Goal: Task Accomplishment & Management: Manage account settings

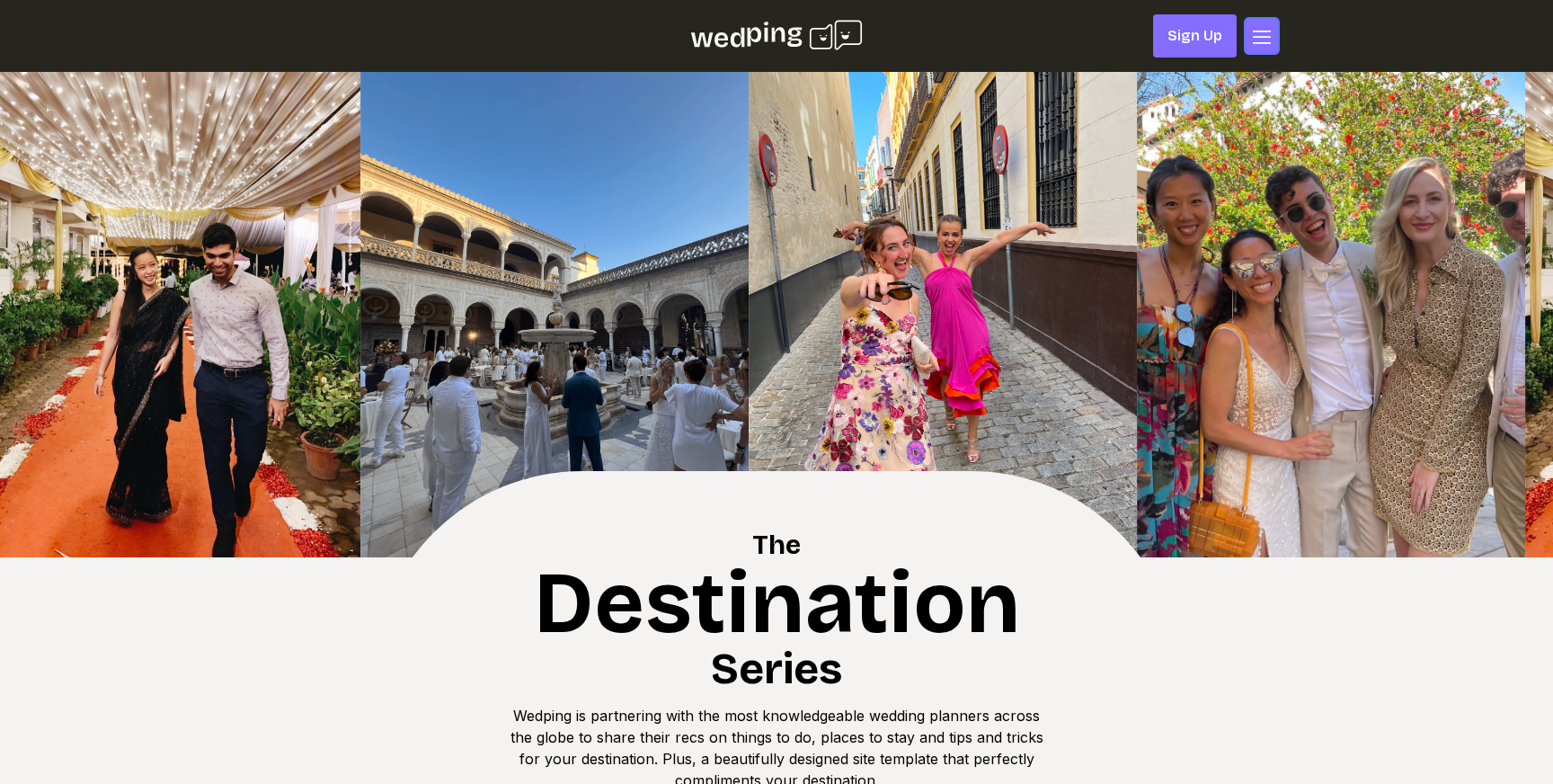
click at [1258, 37] on icon "button" at bounding box center [1262, 37] width 22 height 22
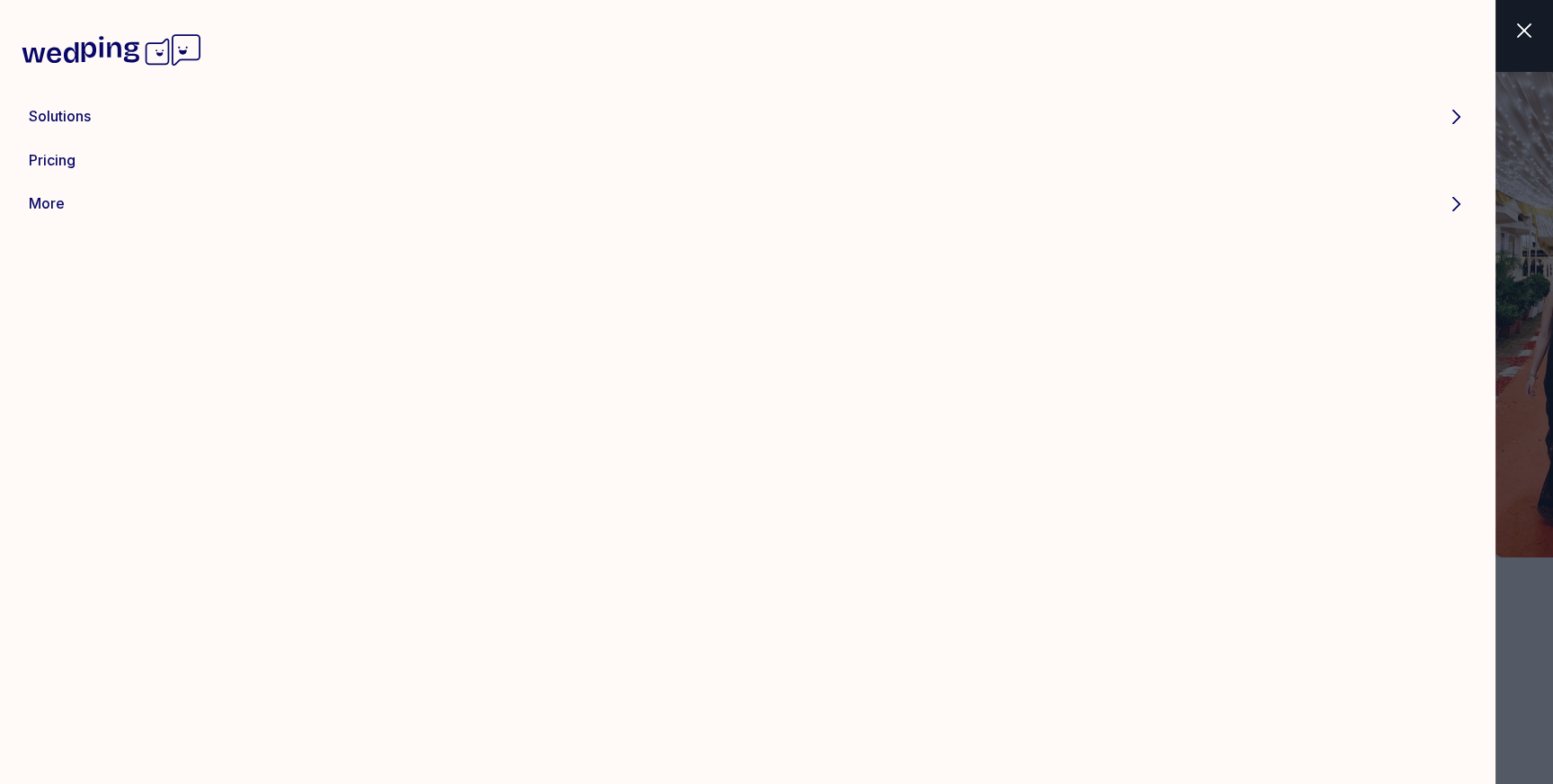
click at [69, 118] on p "Solutions" at bounding box center [734, 116] width 1410 height 22
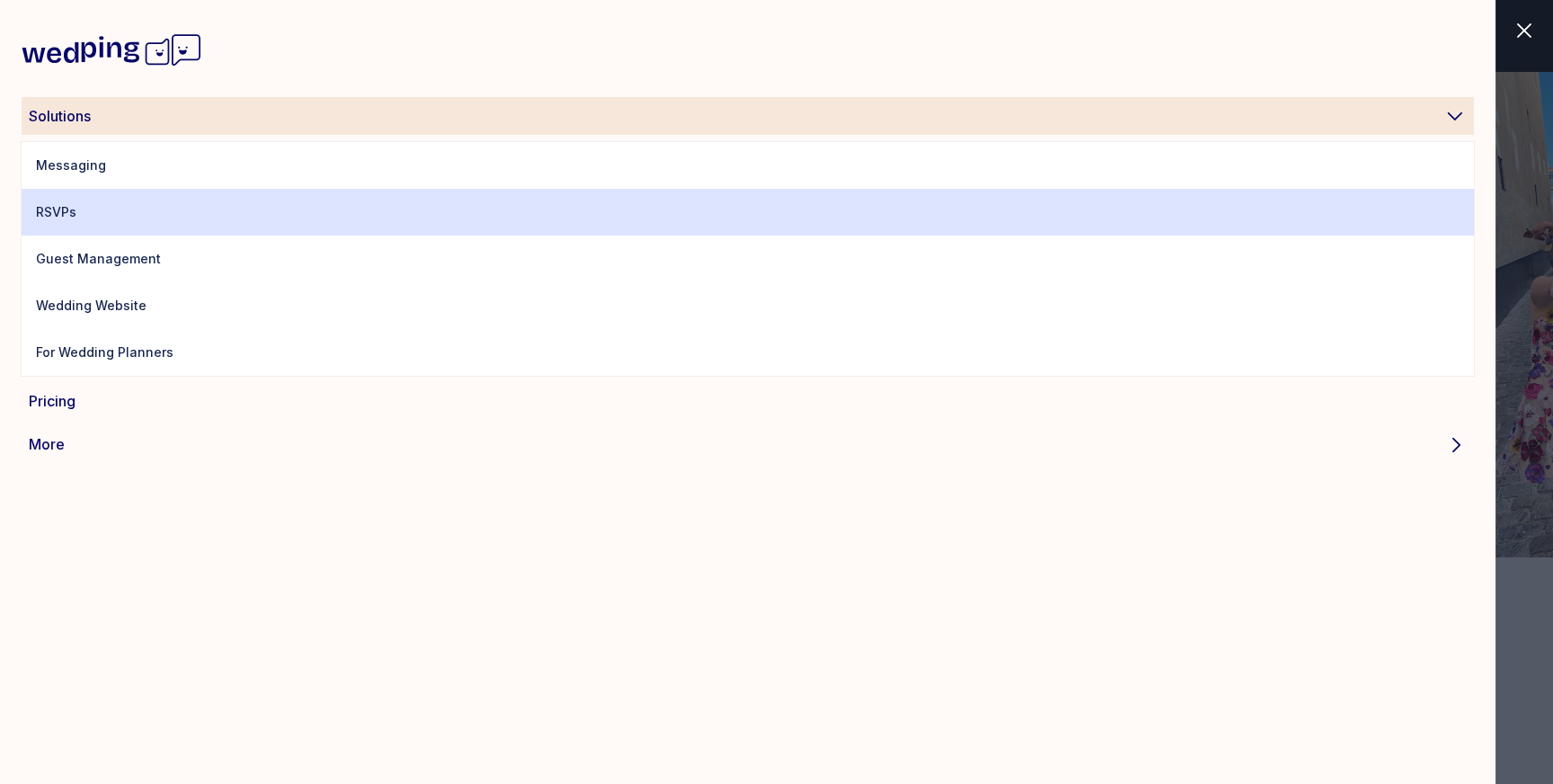
click at [151, 204] on link "RSVPs" at bounding box center [748, 211] width 1453 height 46
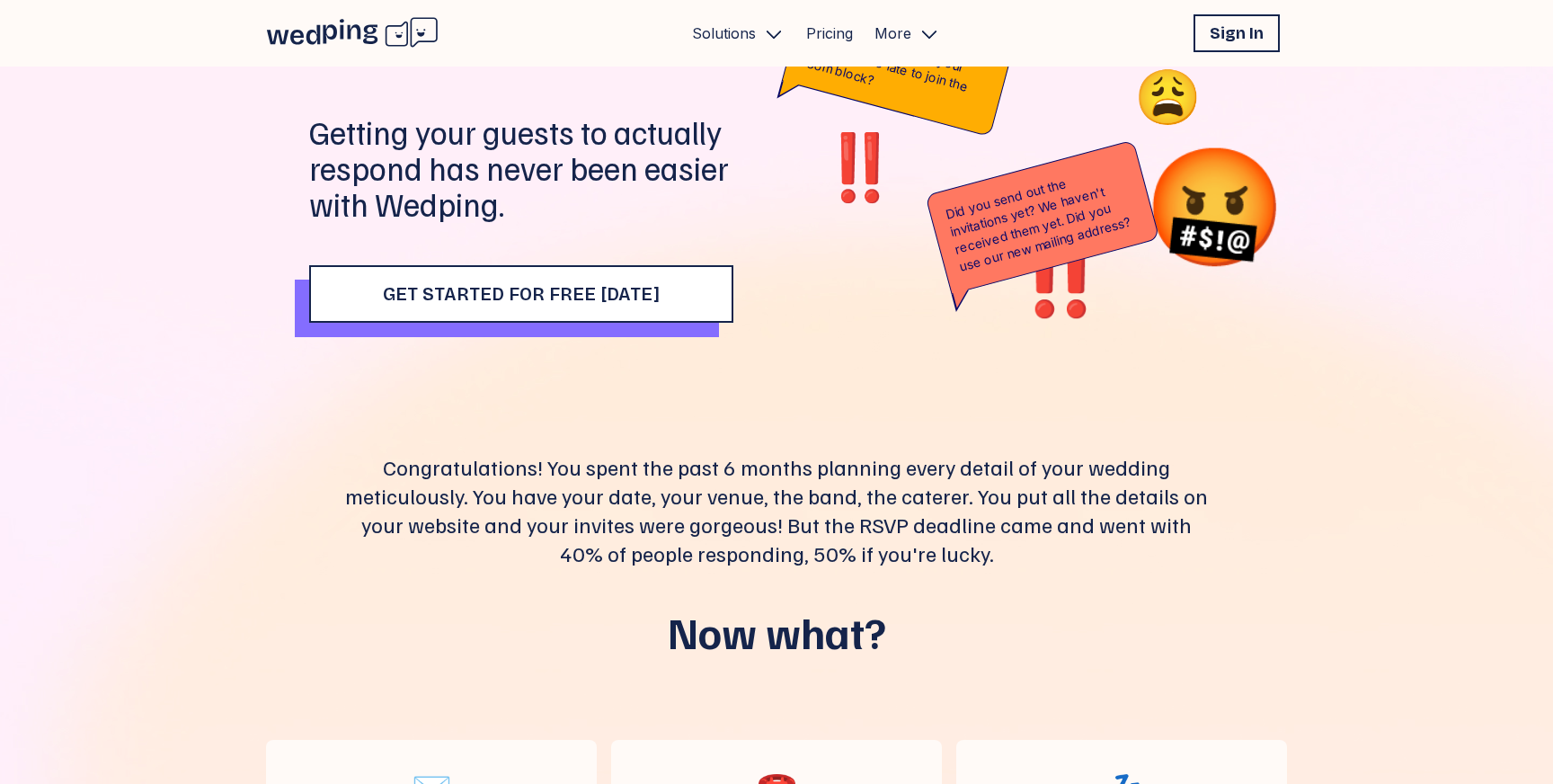
scroll to position [180, 0]
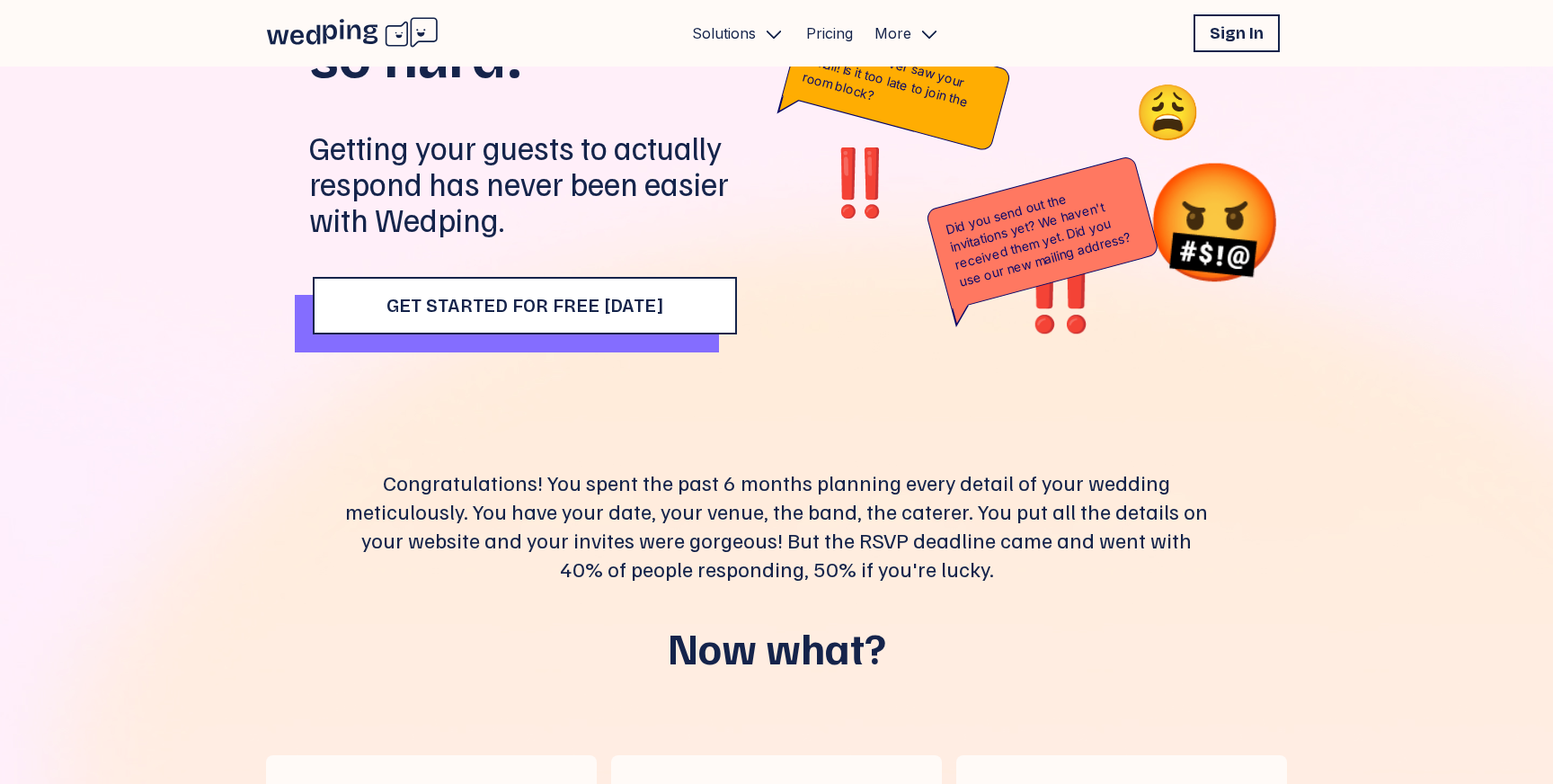
click at [470, 325] on button "Get Started for Free Today" at bounding box center [524, 305] width 424 height 57
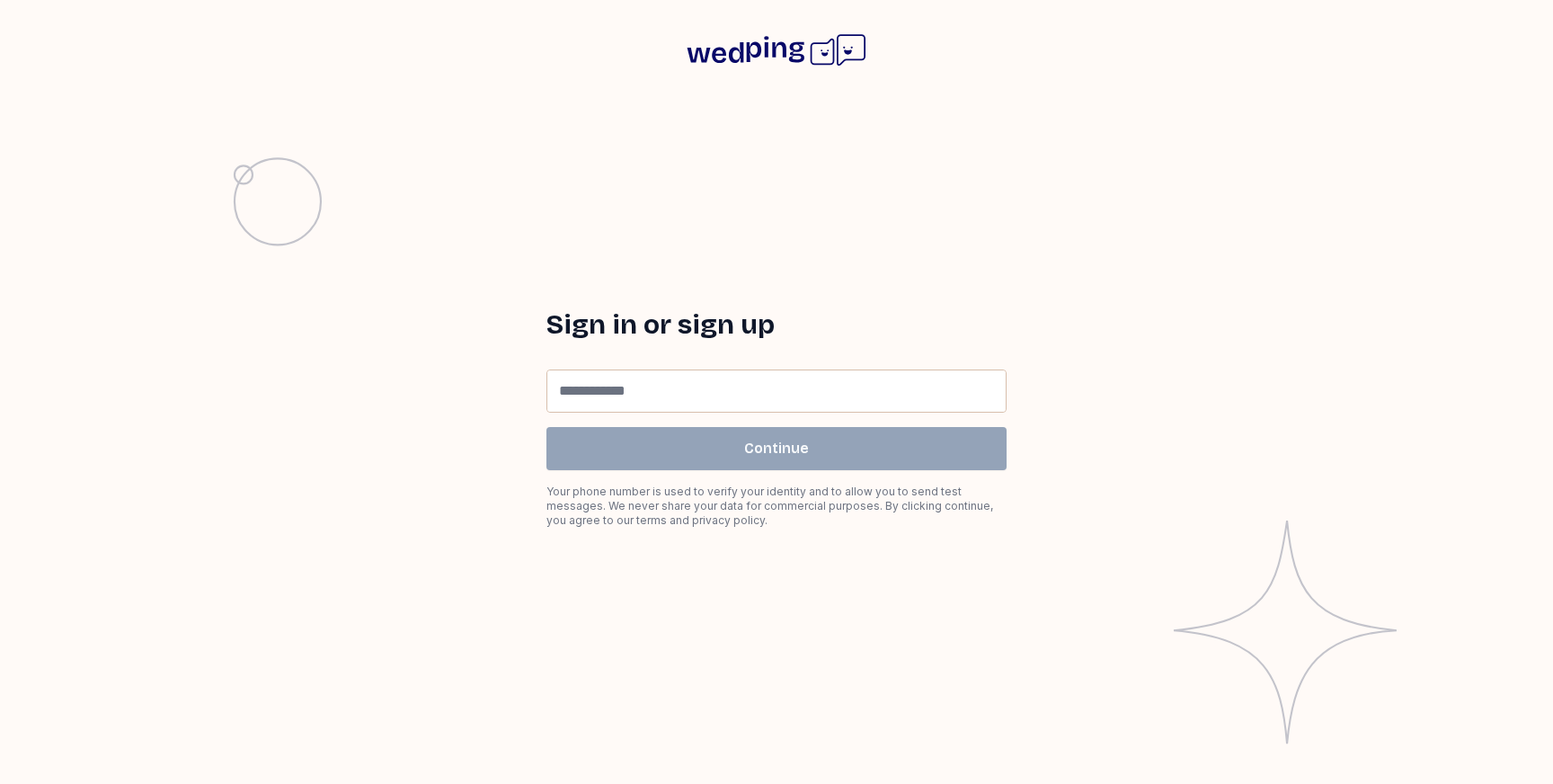
click at [672, 386] on input at bounding box center [776, 390] width 459 height 41
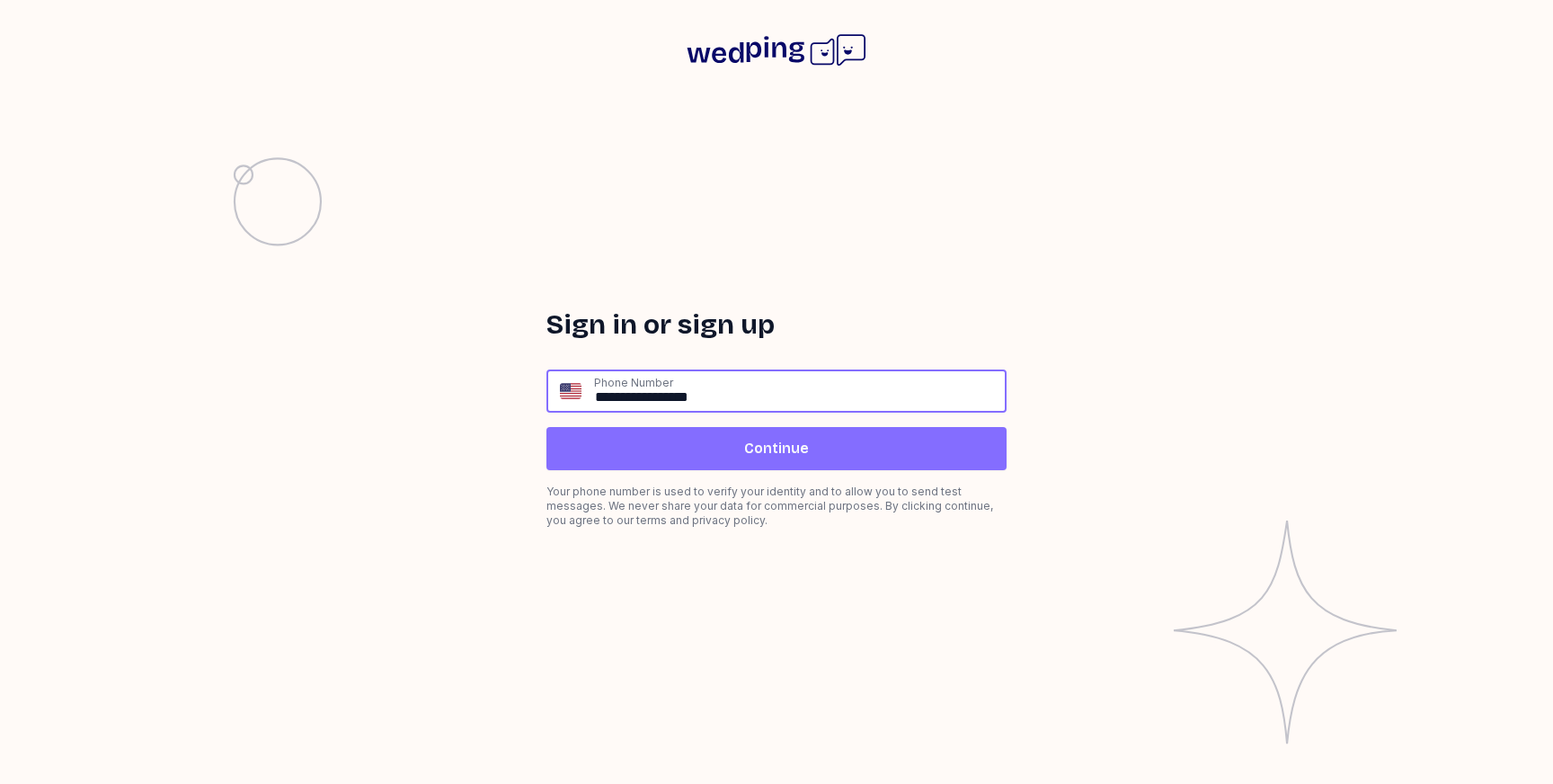
type input "**********"
click at [771, 454] on span "Continue" at bounding box center [776, 449] width 65 height 22
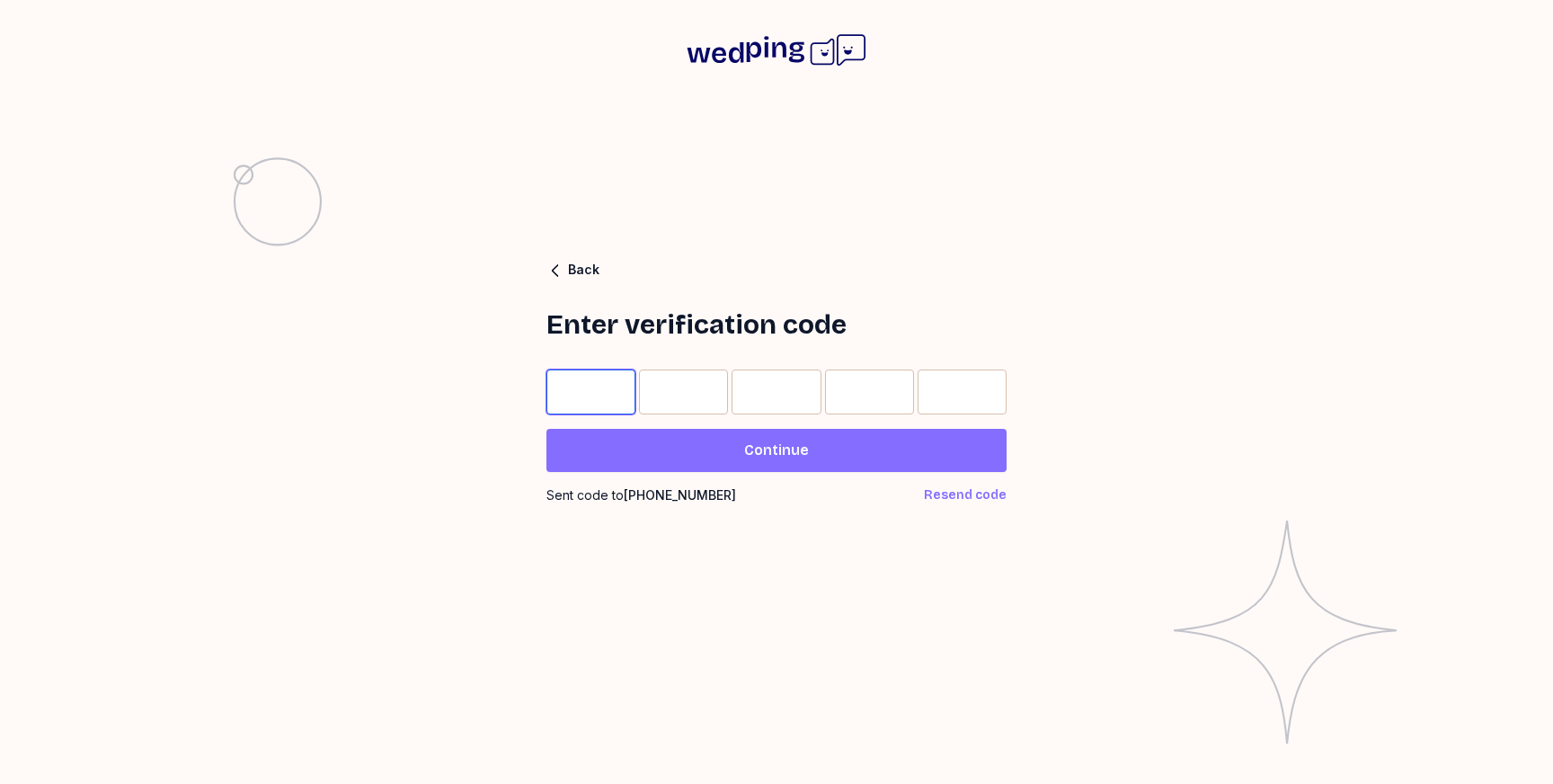
click at [613, 392] on input "Please enter OTP character 1" at bounding box center [591, 391] width 89 height 45
type input "*"
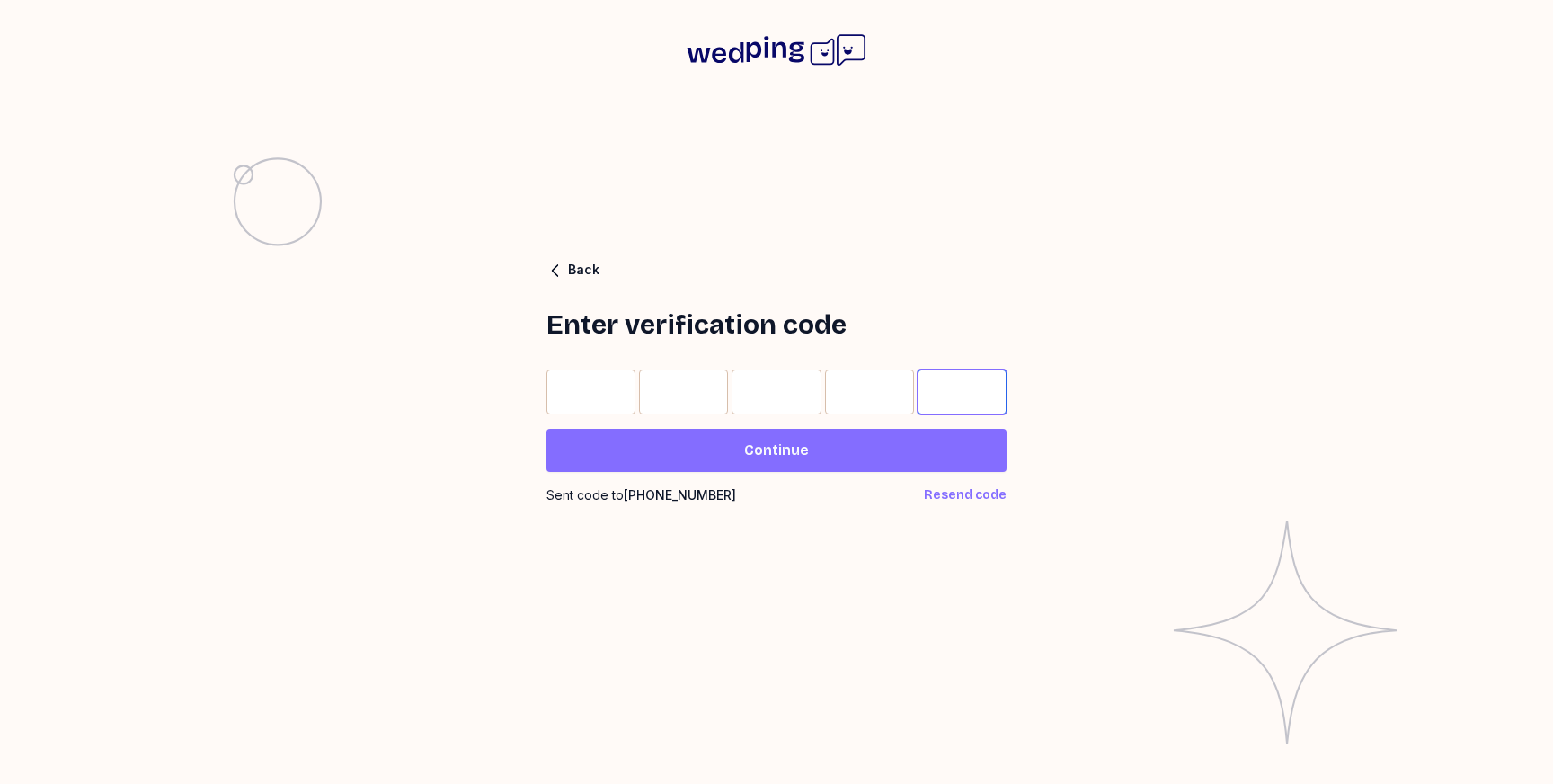
type input "*"
click at [675, 449] on span "Continue" at bounding box center [776, 450] width 431 height 22
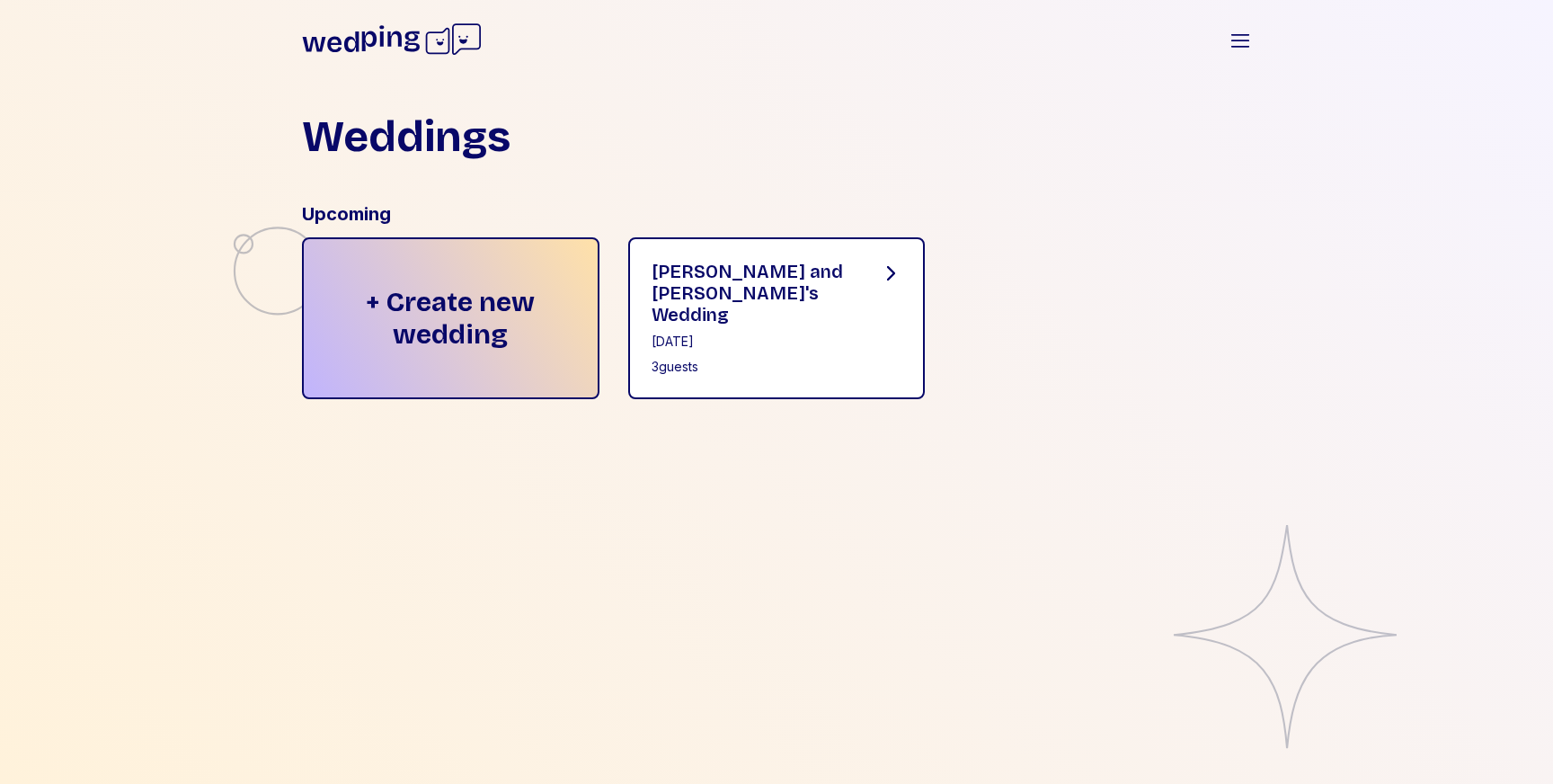
click at [768, 284] on div "[PERSON_NAME] and [PERSON_NAME]'s Wedding" at bounding box center [752, 293] width 201 height 65
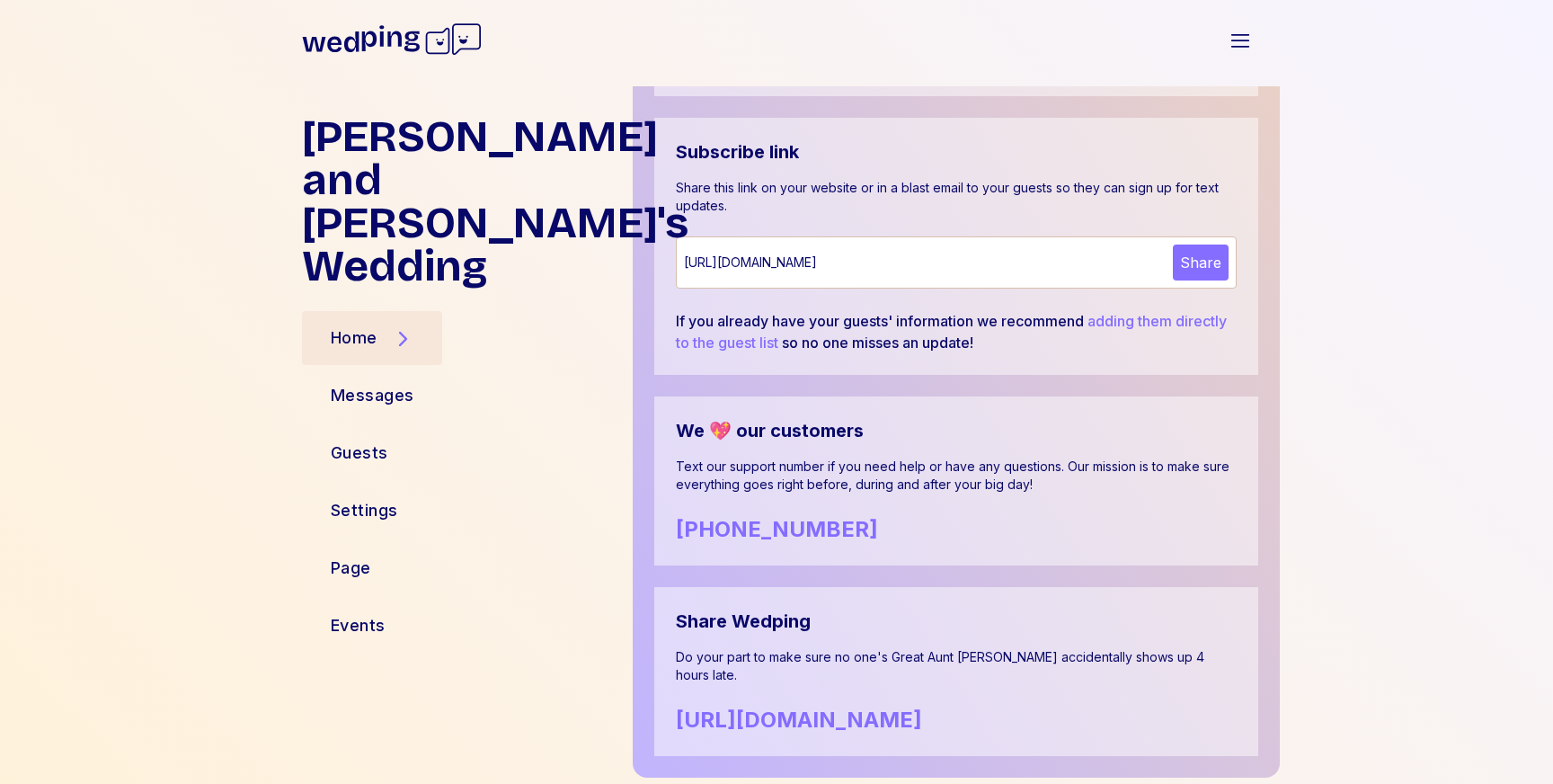
scroll to position [943, 0]
click at [1117, 312] on link "adding them directly to the guest list" at bounding box center [951, 329] width 551 height 39
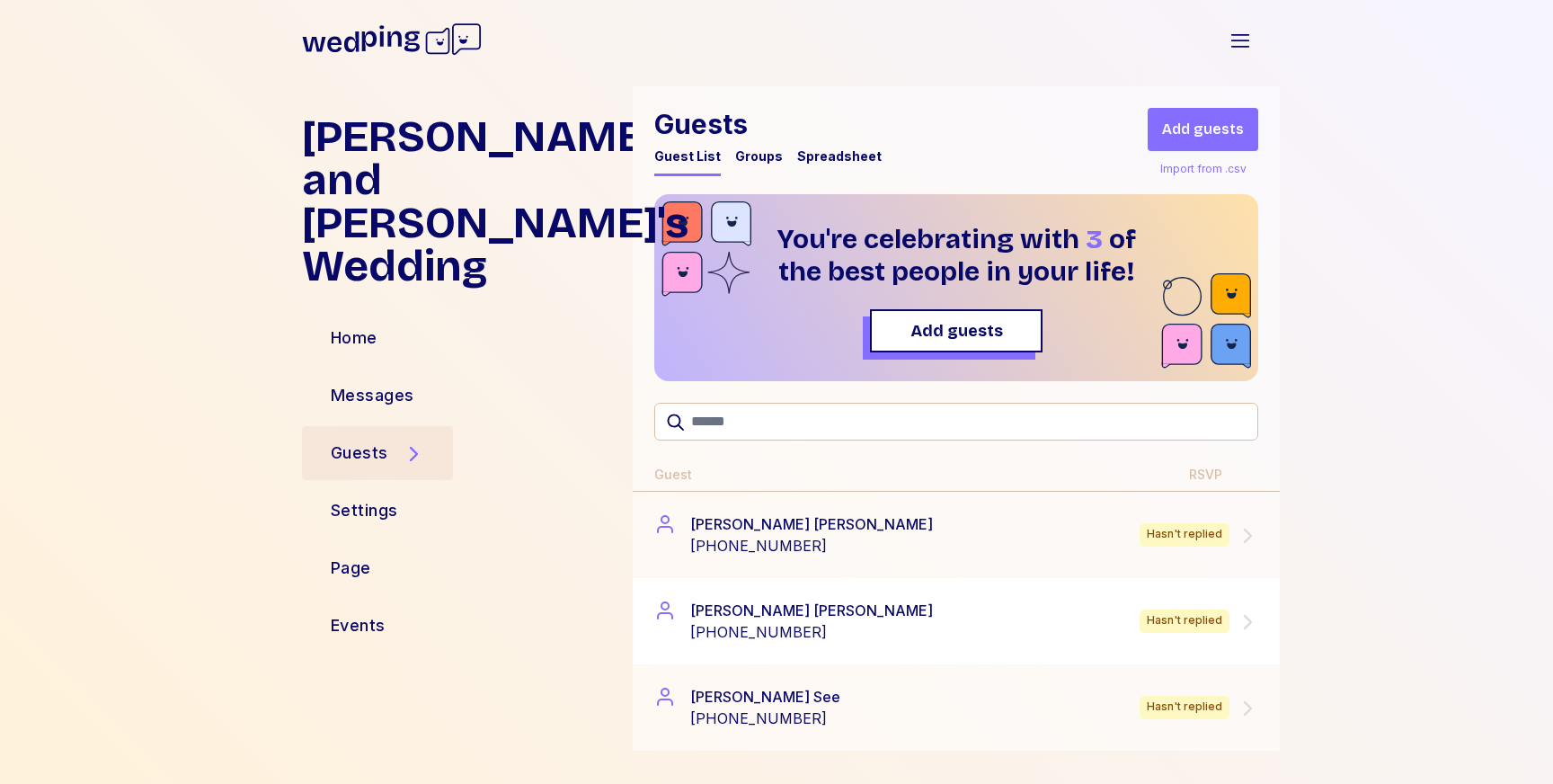
scroll to position [10, 0]
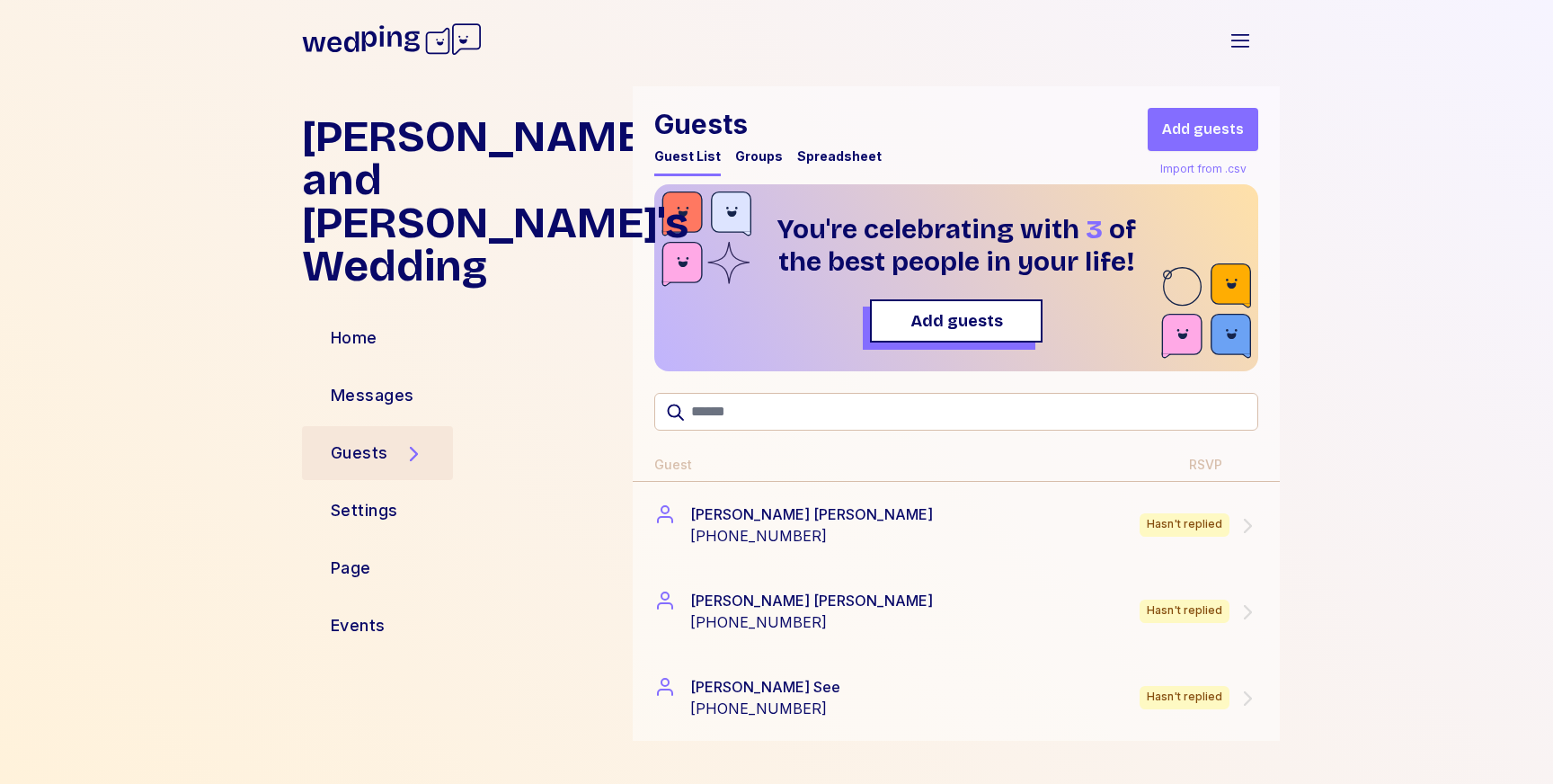
click at [845, 154] on div "Spreadsheet" at bounding box center [839, 157] width 85 height 18
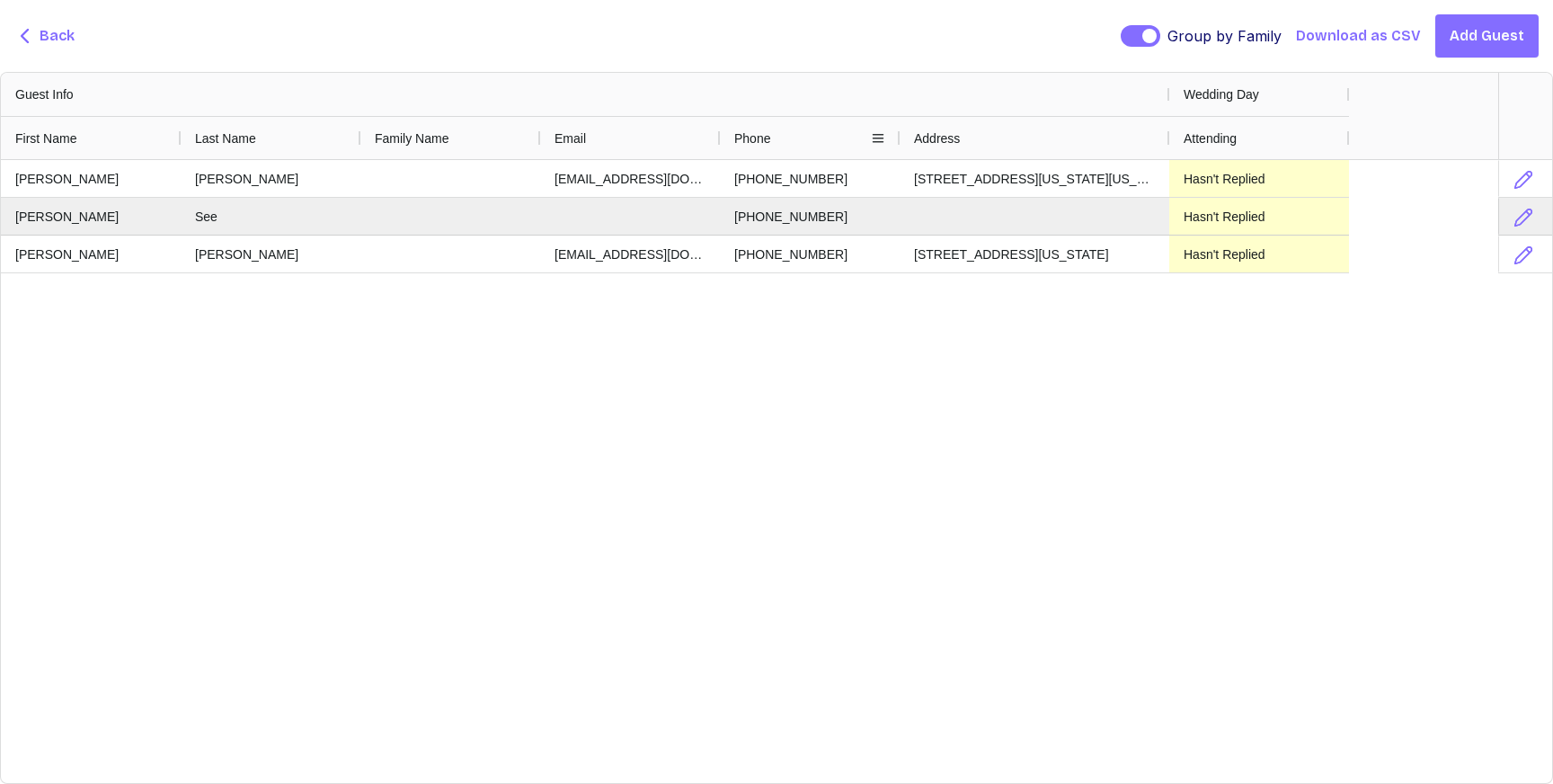
scroll to position [0, 0]
click at [1489, 28] on span "Add Guest" at bounding box center [1487, 36] width 75 height 22
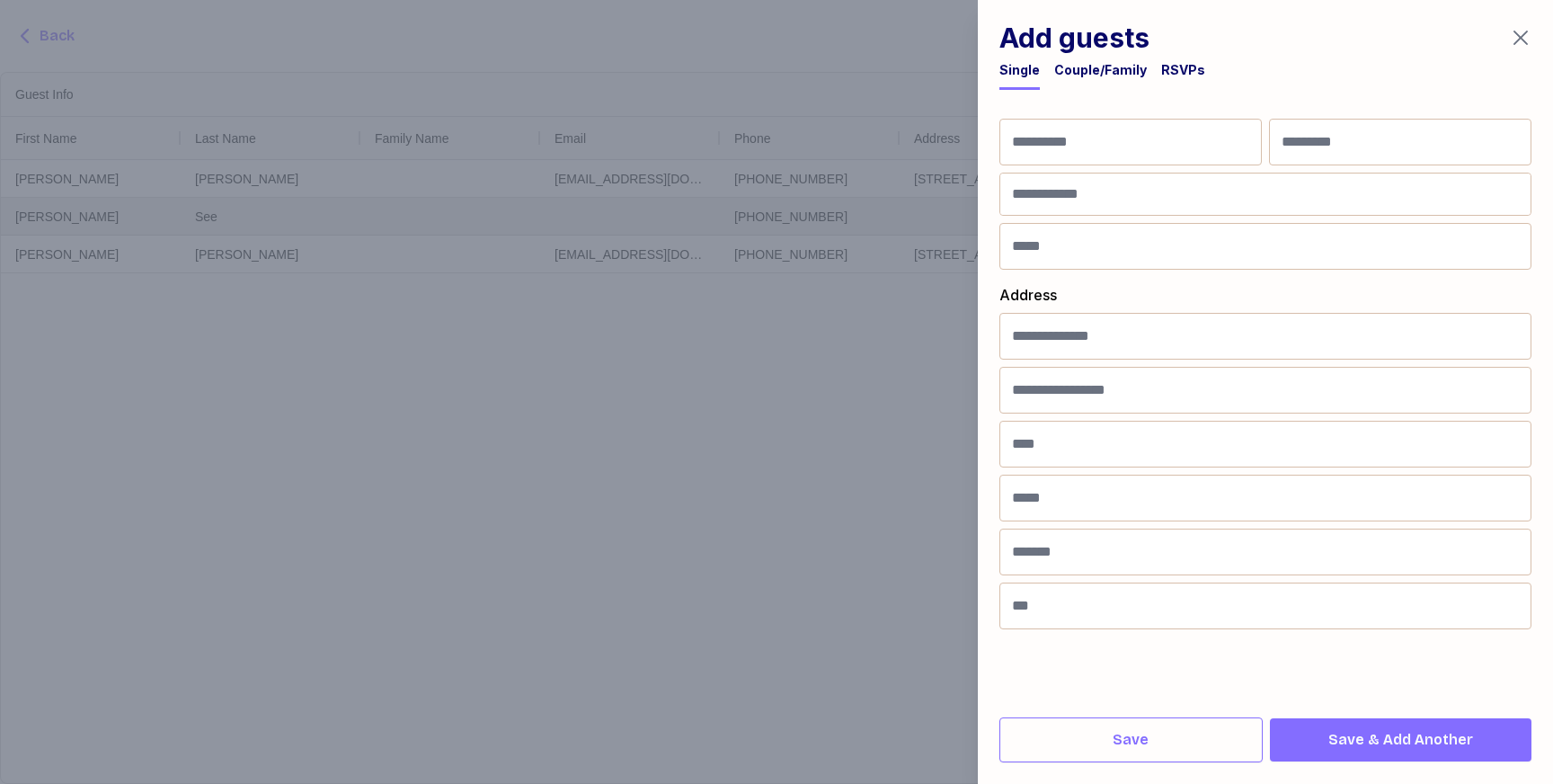
click at [1113, 69] on div "Couple/Family" at bounding box center [1101, 70] width 93 height 18
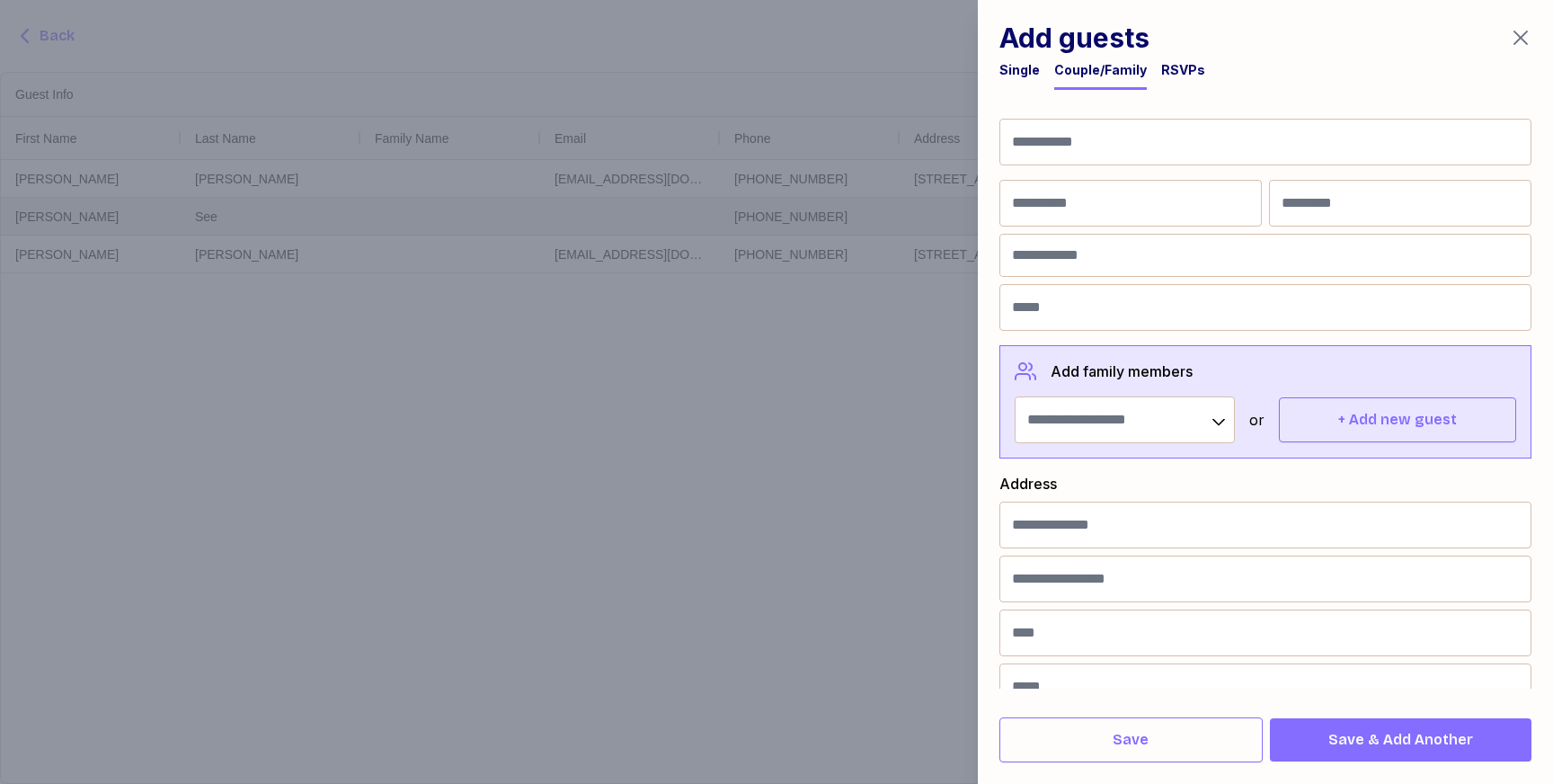
scroll to position [129, 0]
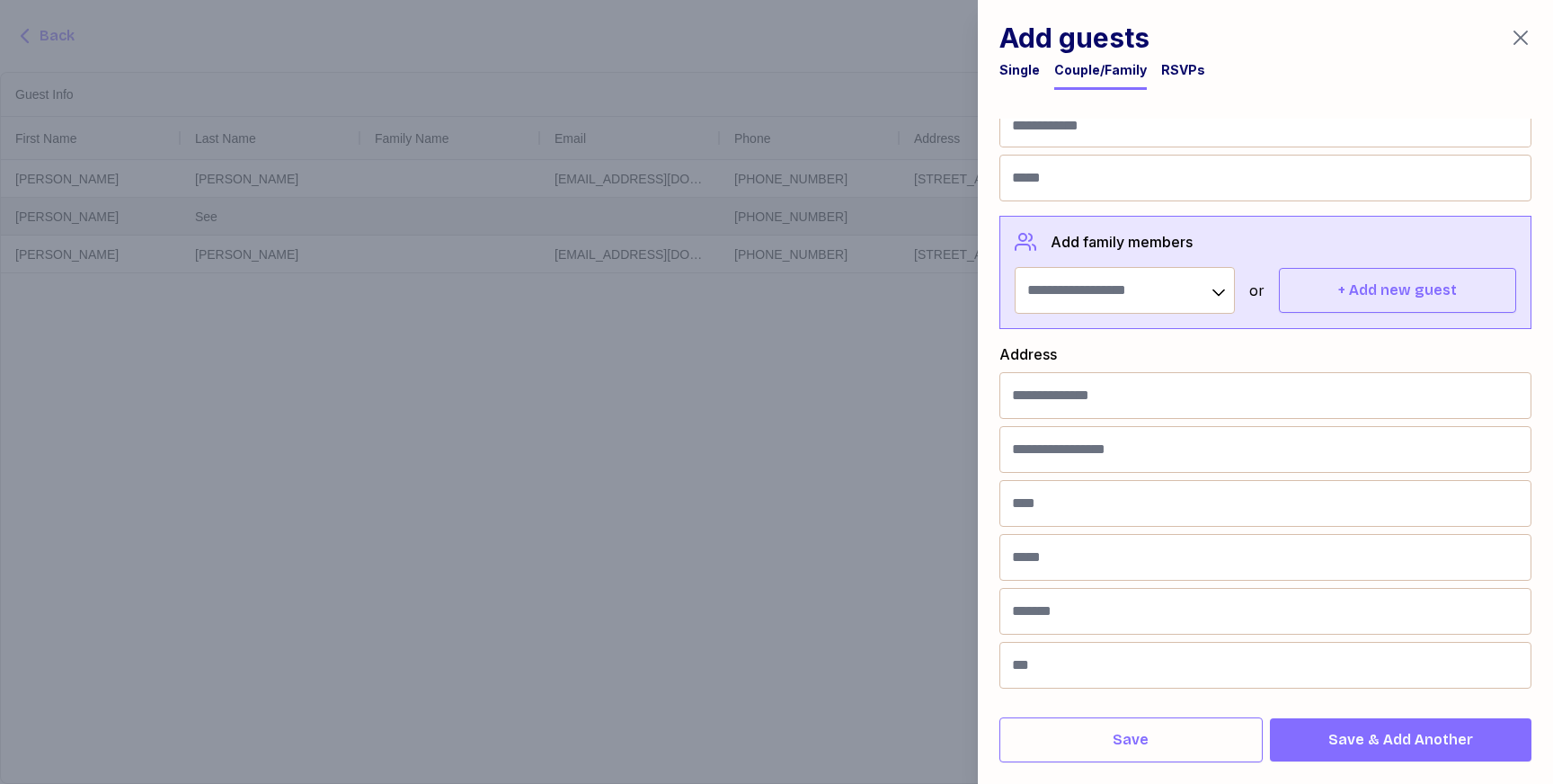
click at [1520, 42] on icon "button" at bounding box center [1521, 38] width 22 height 22
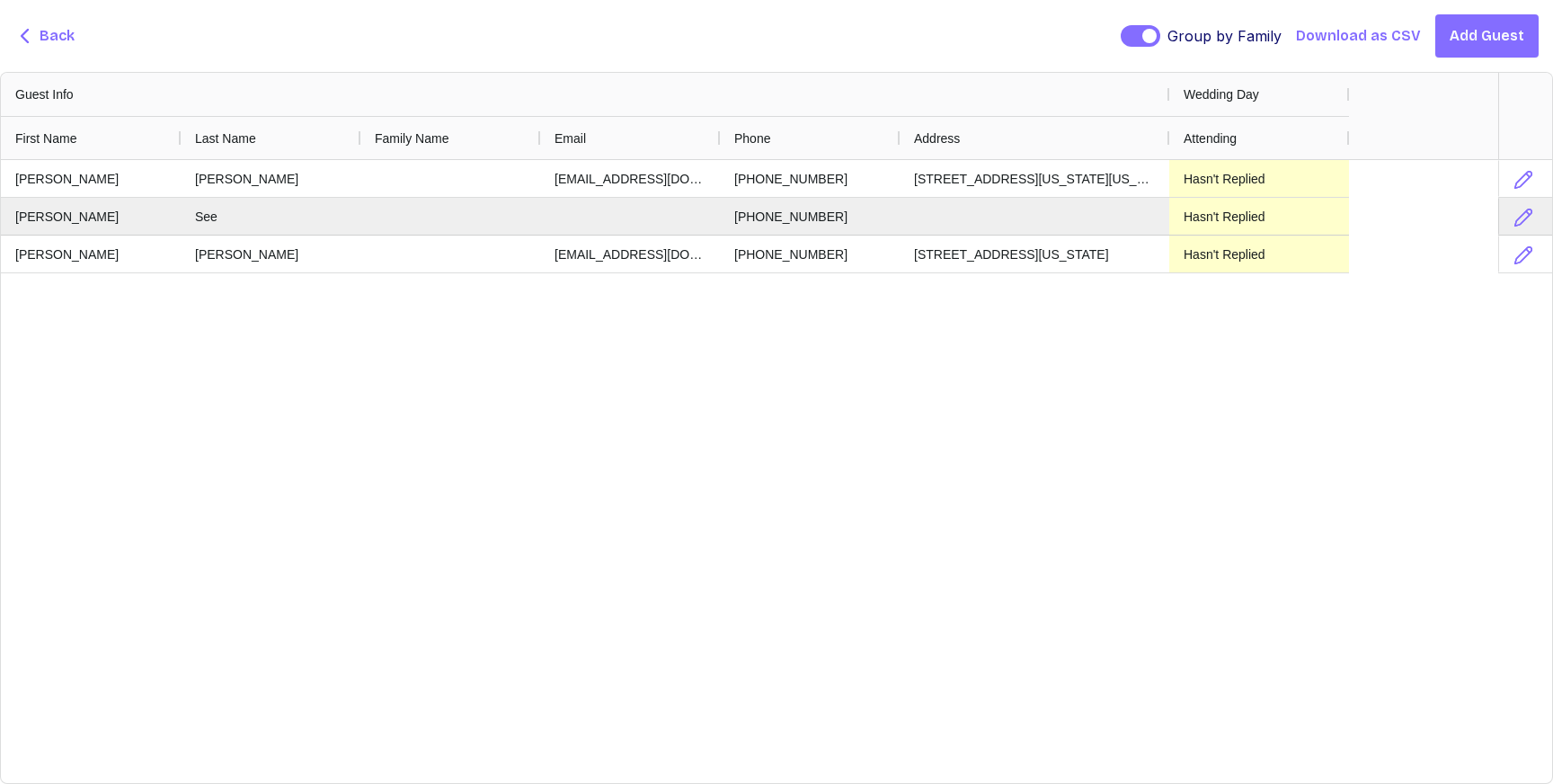
click at [68, 33] on span "Back" at bounding box center [57, 36] width 35 height 22
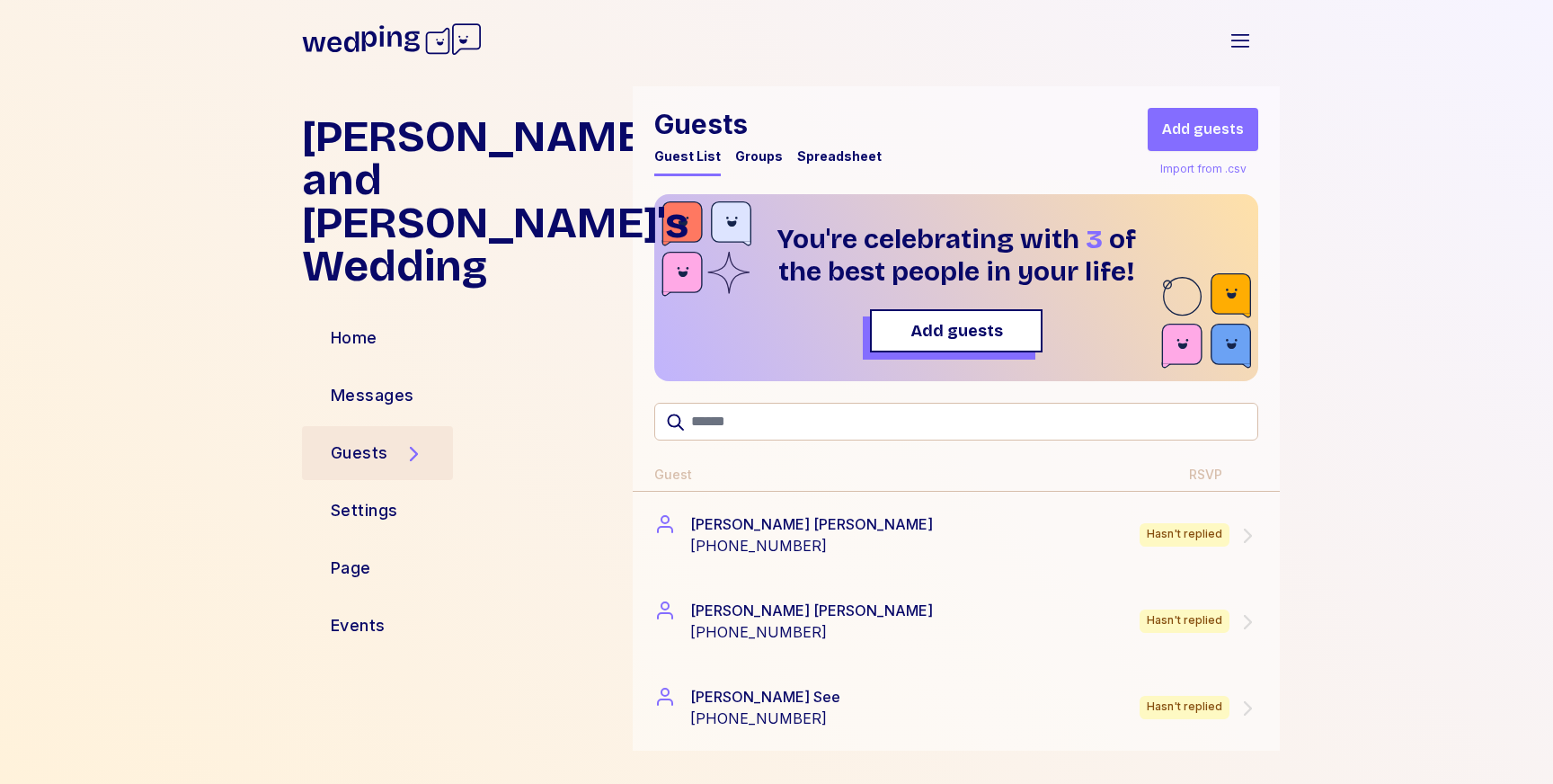
scroll to position [2, 0]
click at [1206, 172] on div "Import from .csv" at bounding box center [1204, 169] width 94 height 22
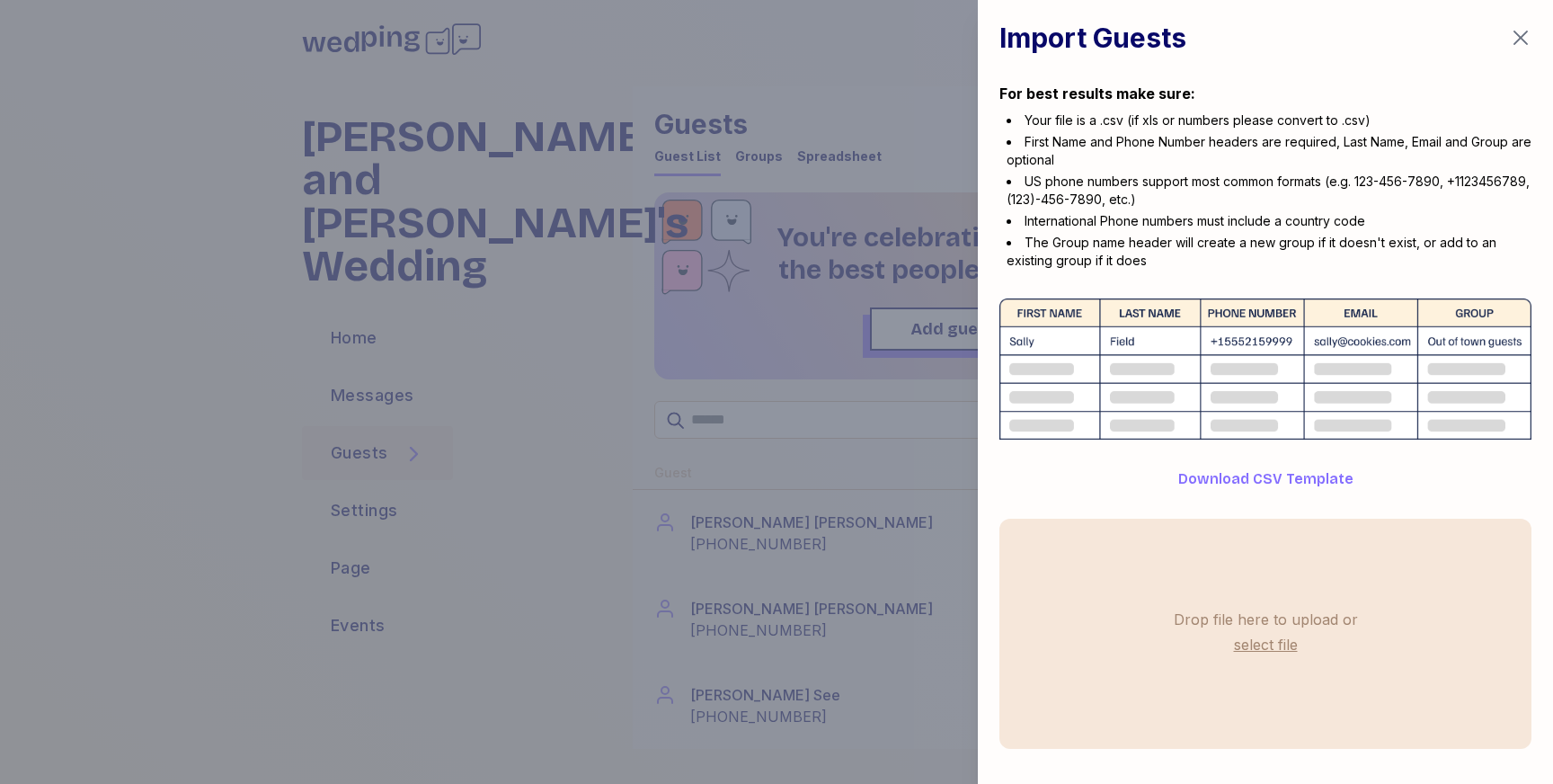
click at [1251, 647] on label "select file" at bounding box center [1266, 645] width 71 height 29
click at [0, 0] on input "select file" at bounding box center [0, 0] width 0 height 0
click at [1286, 474] on span "Download CSV Template" at bounding box center [1266, 480] width 175 height 22
click at [1251, 640] on label "select file" at bounding box center [1266, 645] width 71 height 29
click at [0, 0] on input "select file" at bounding box center [0, 0] width 0 height 0
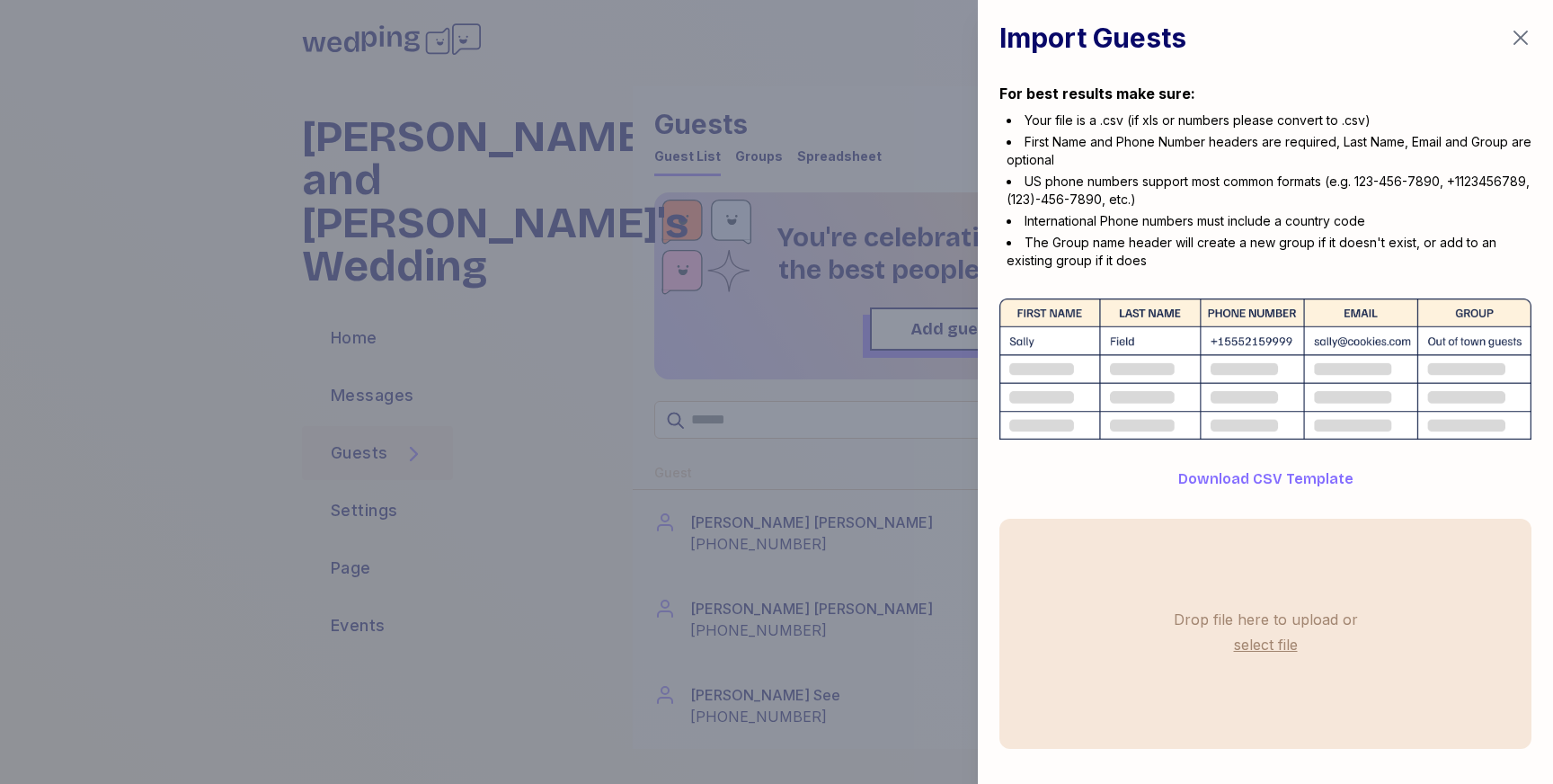
click at [1248, 647] on label "select file" at bounding box center [1266, 645] width 71 height 29
click at [0, 0] on input "select file" at bounding box center [0, 0] width 0 height 0
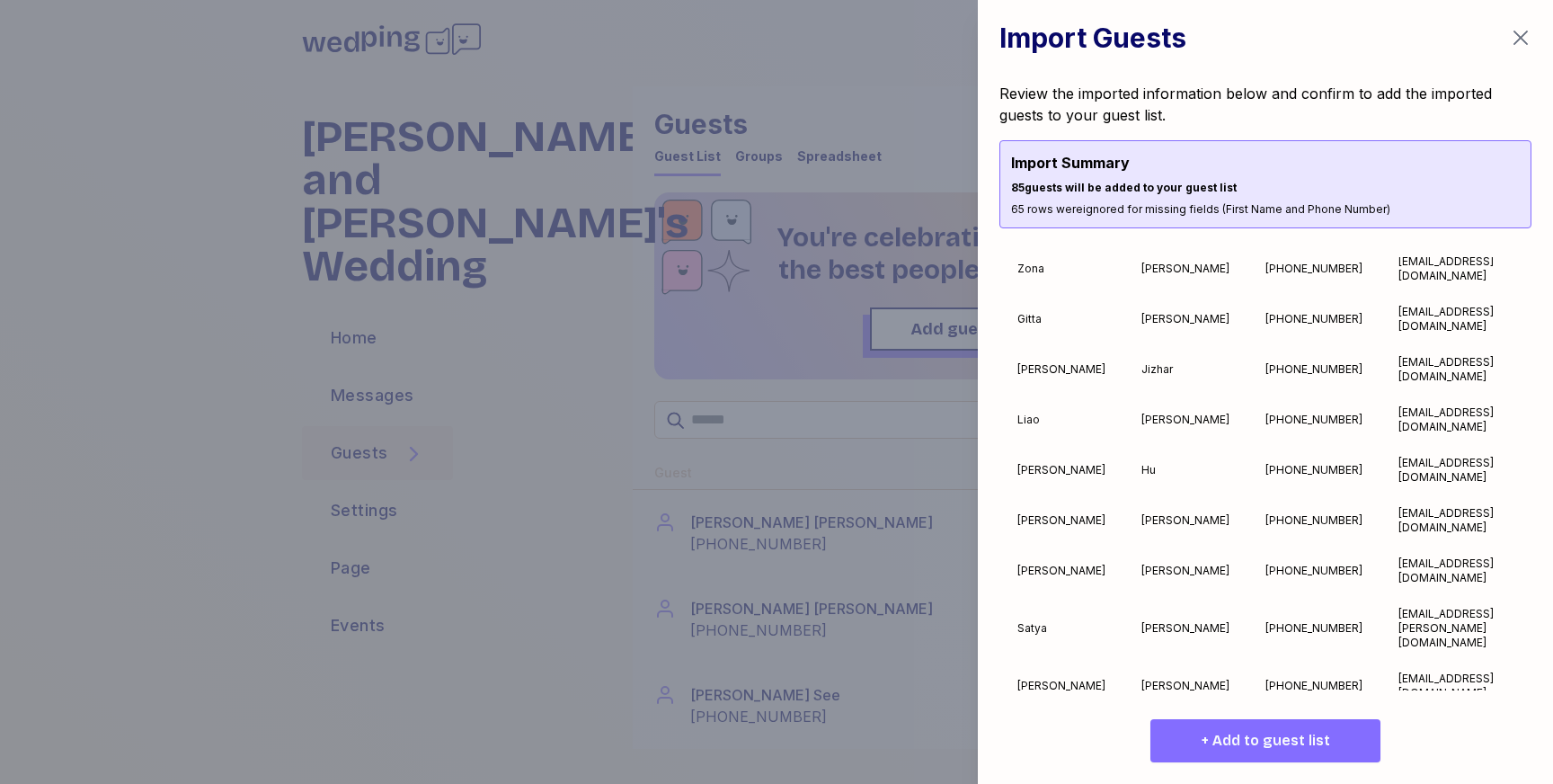
scroll to position [2731, 0]
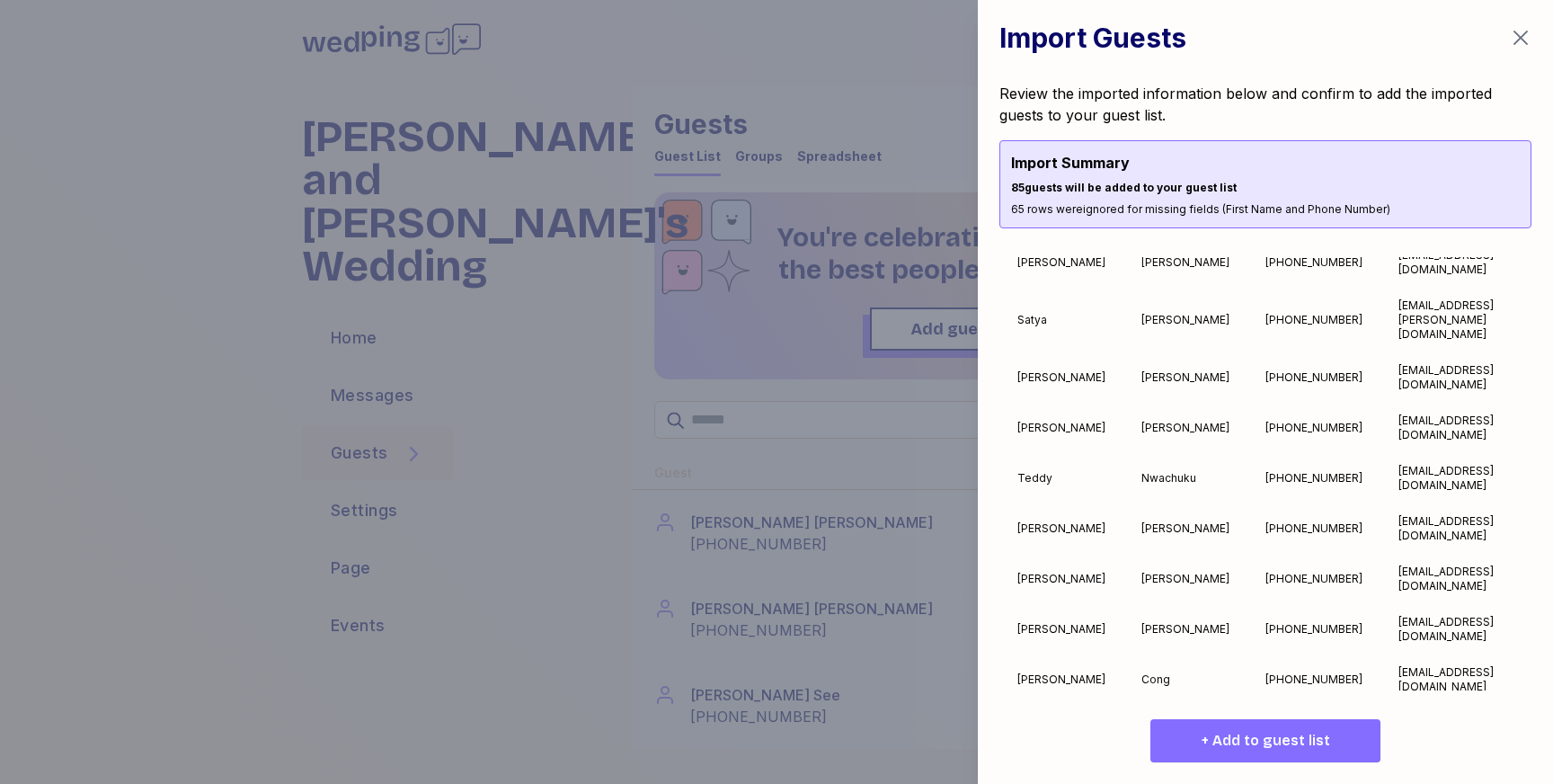
click at [1268, 745] on span "+ Add to guest list" at bounding box center [1266, 740] width 129 height 22
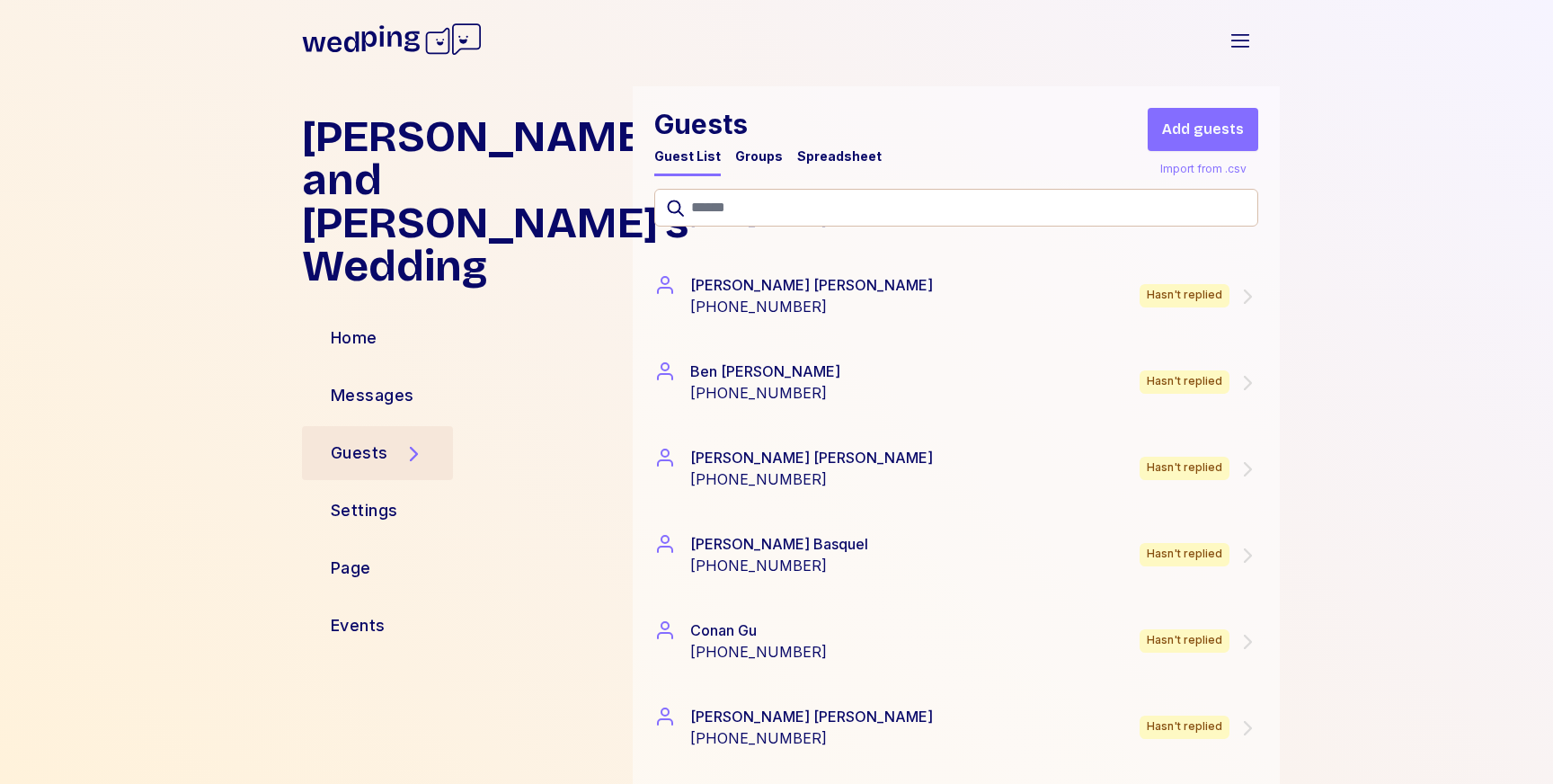
scroll to position [0, 0]
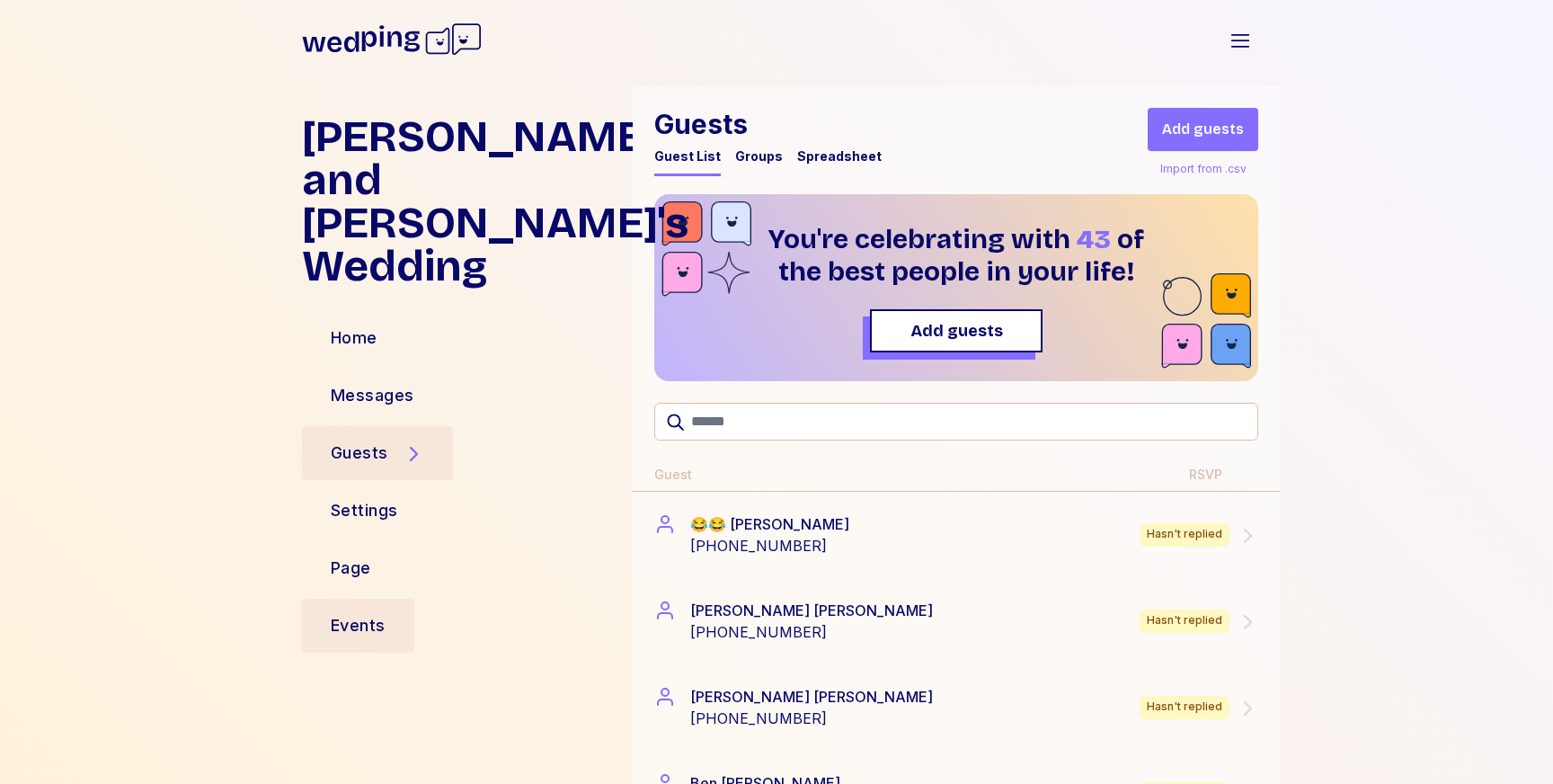
click at [331, 613] on div "Events" at bounding box center [358, 625] width 55 height 26
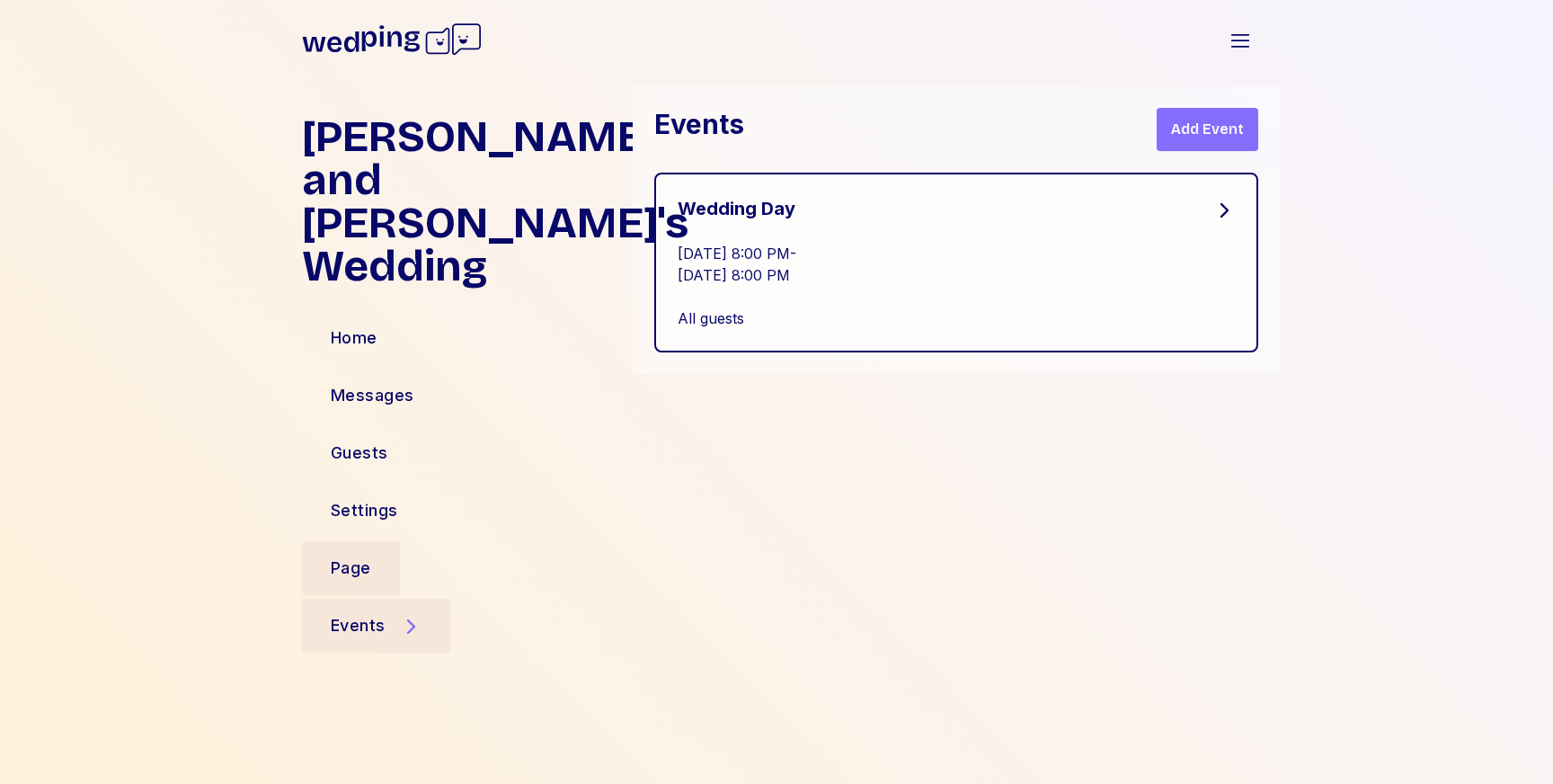
click at [386, 541] on div "Page" at bounding box center [350, 567] width 98 height 54
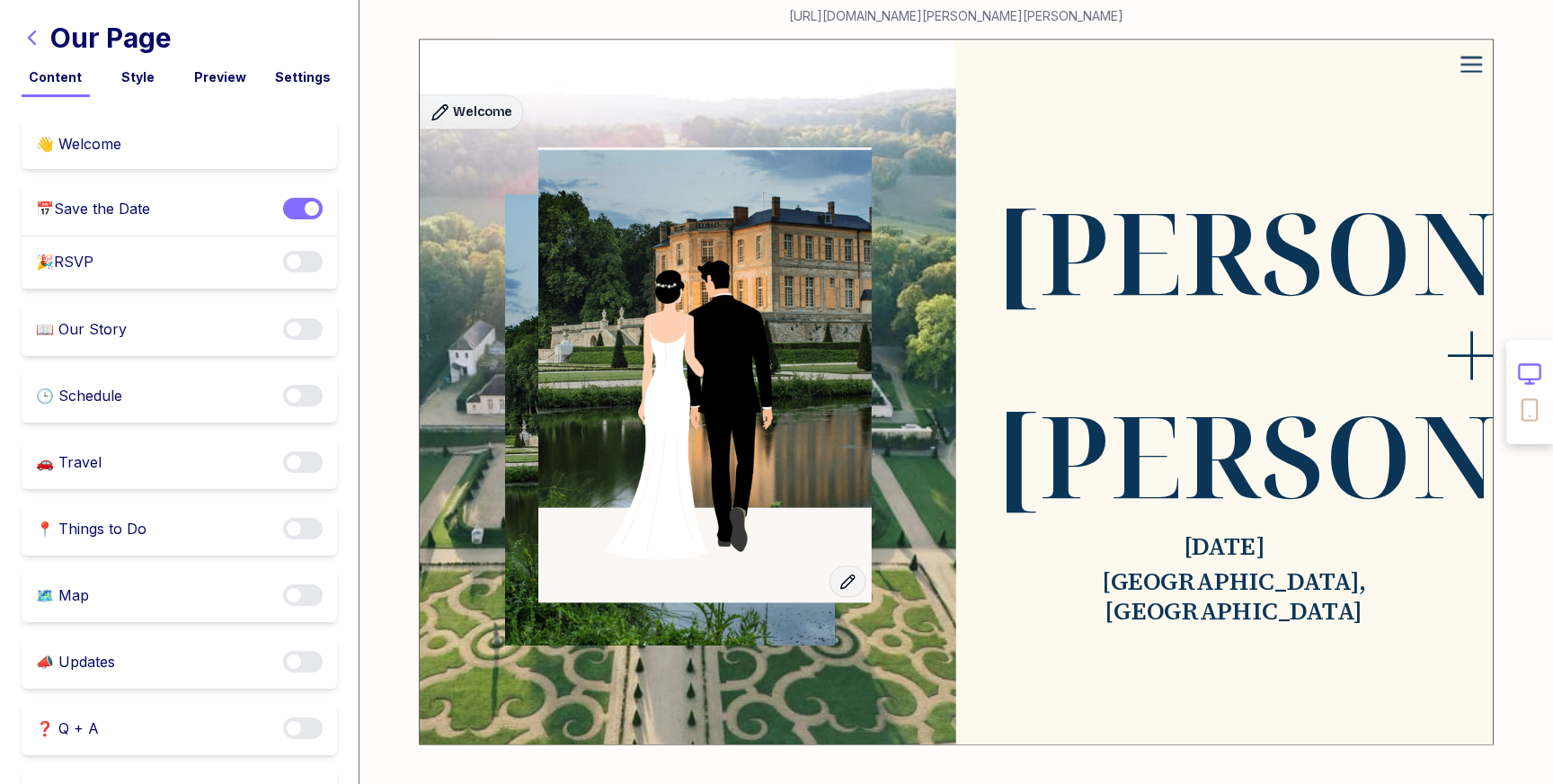
click at [295, 206] on button "Enable notifications" at bounding box center [302, 209] width 39 height 22
click at [31, 40] on icon "button" at bounding box center [32, 38] width 8 height 15
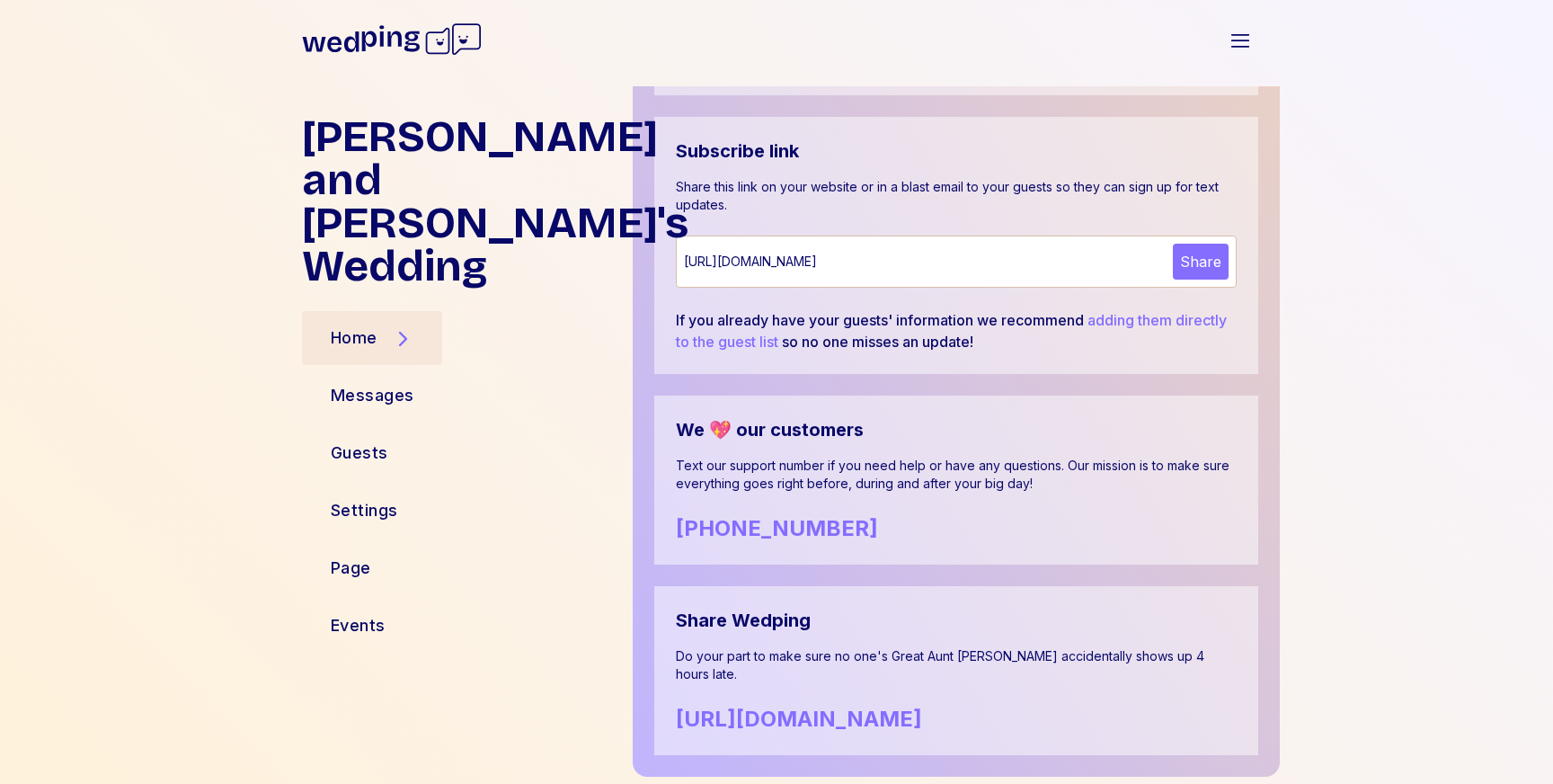
scroll to position [959, 0]
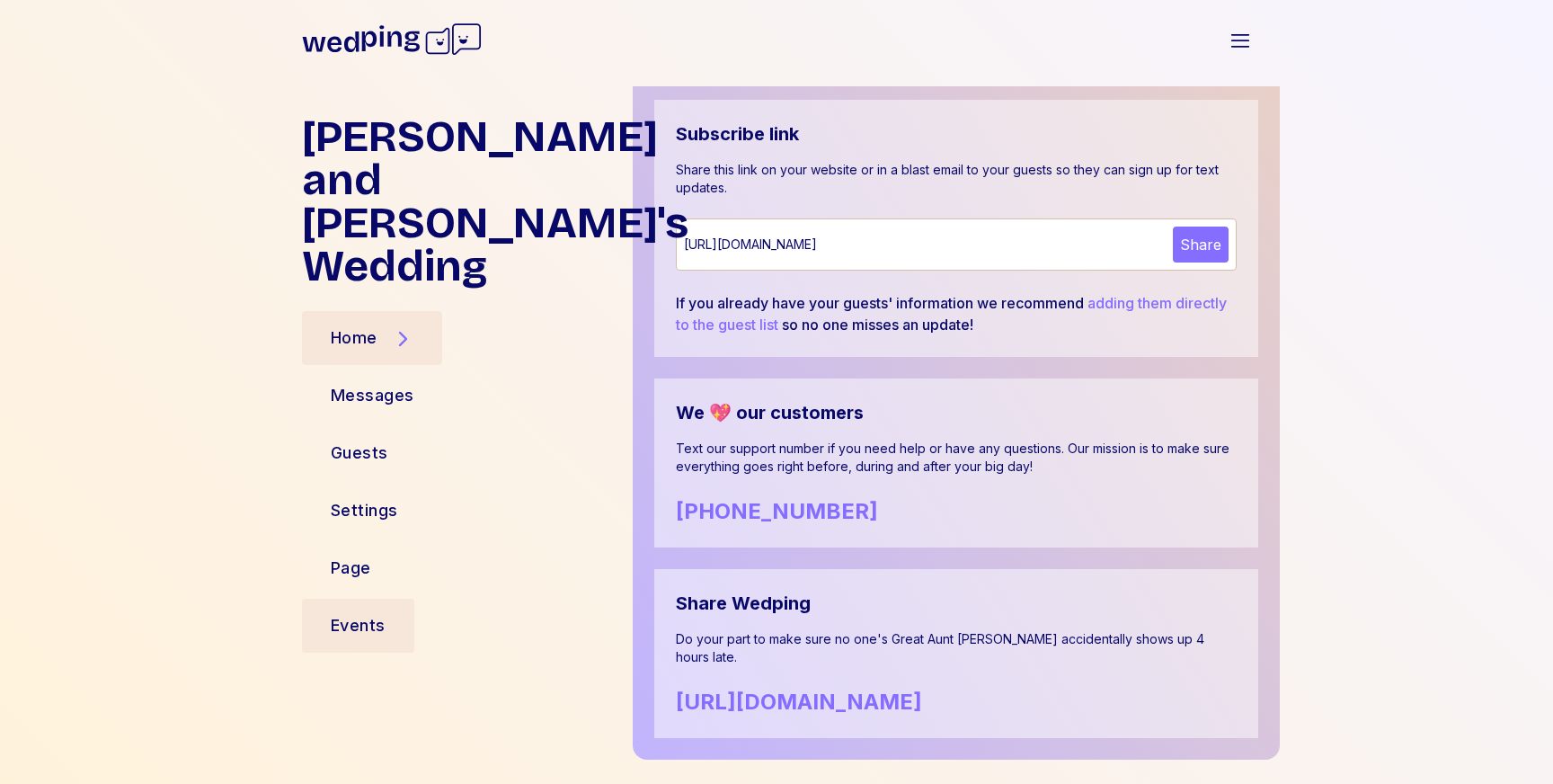
click at [387, 598] on div "Events" at bounding box center [357, 624] width 112 height 54
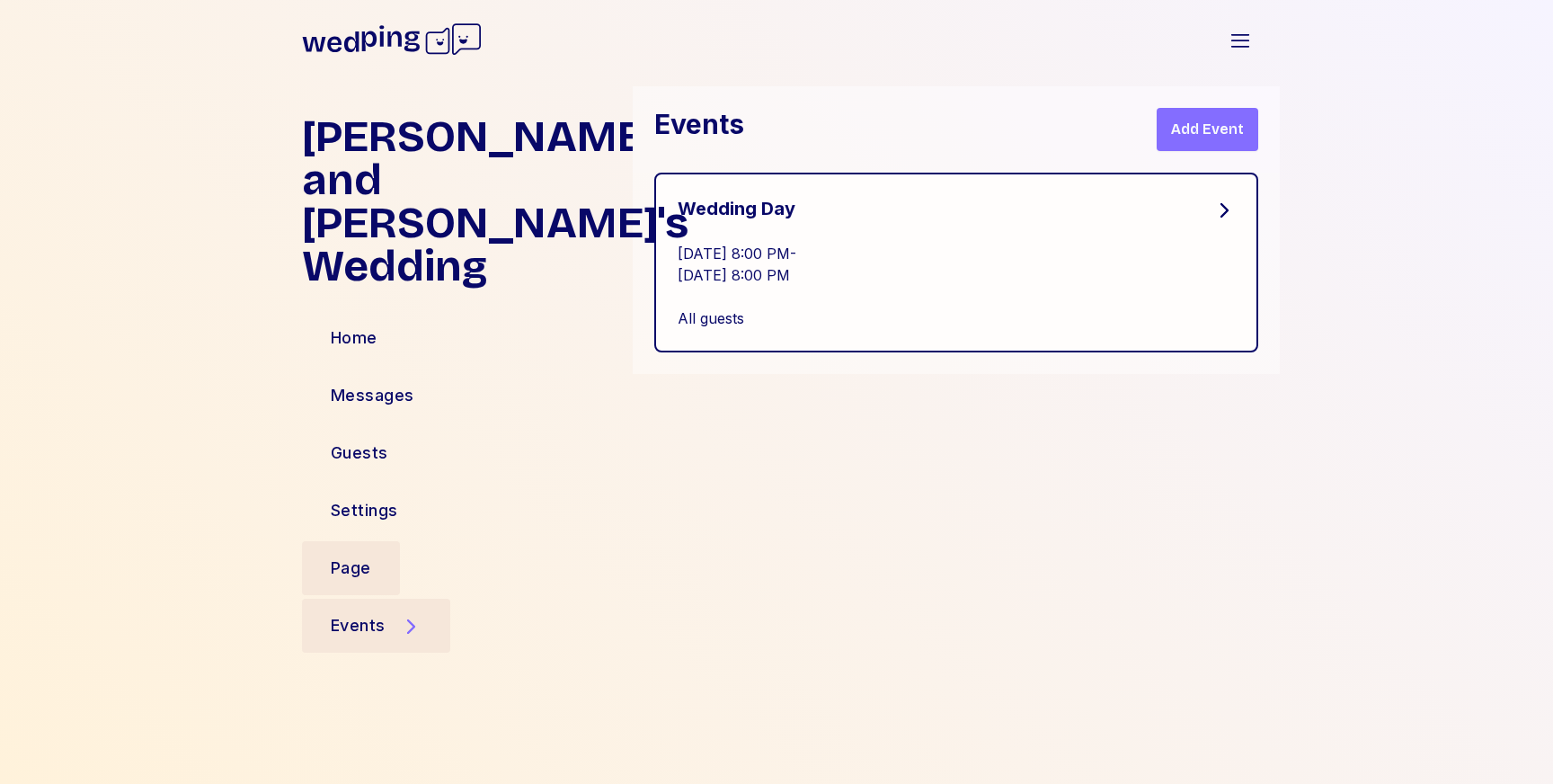
click at [380, 541] on div "Page" at bounding box center [350, 567] width 98 height 54
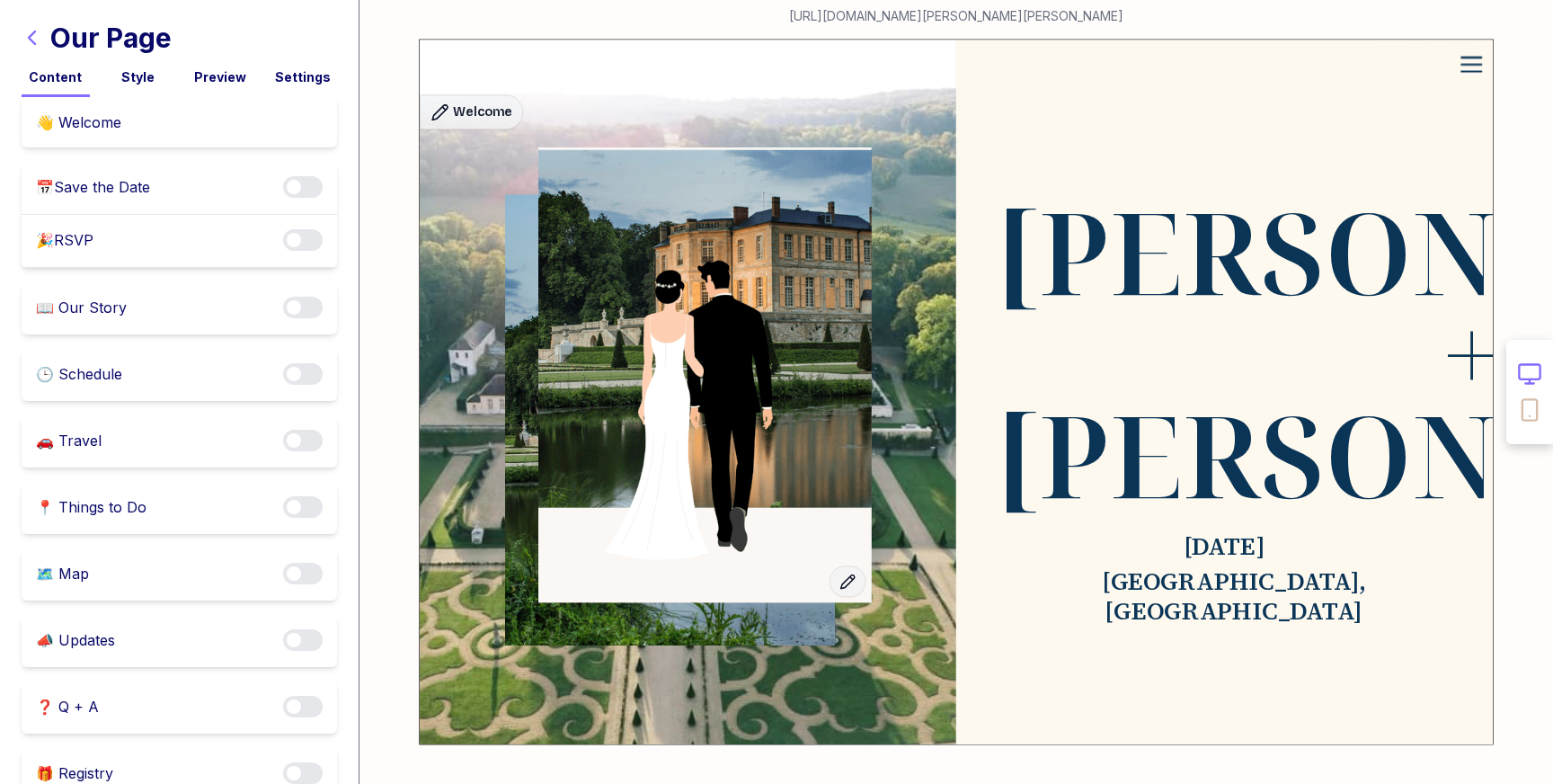
scroll to position [24, 0]
click at [251, 239] on div "🎉 RSVP Enable notifications" at bounding box center [180, 240] width 316 height 53
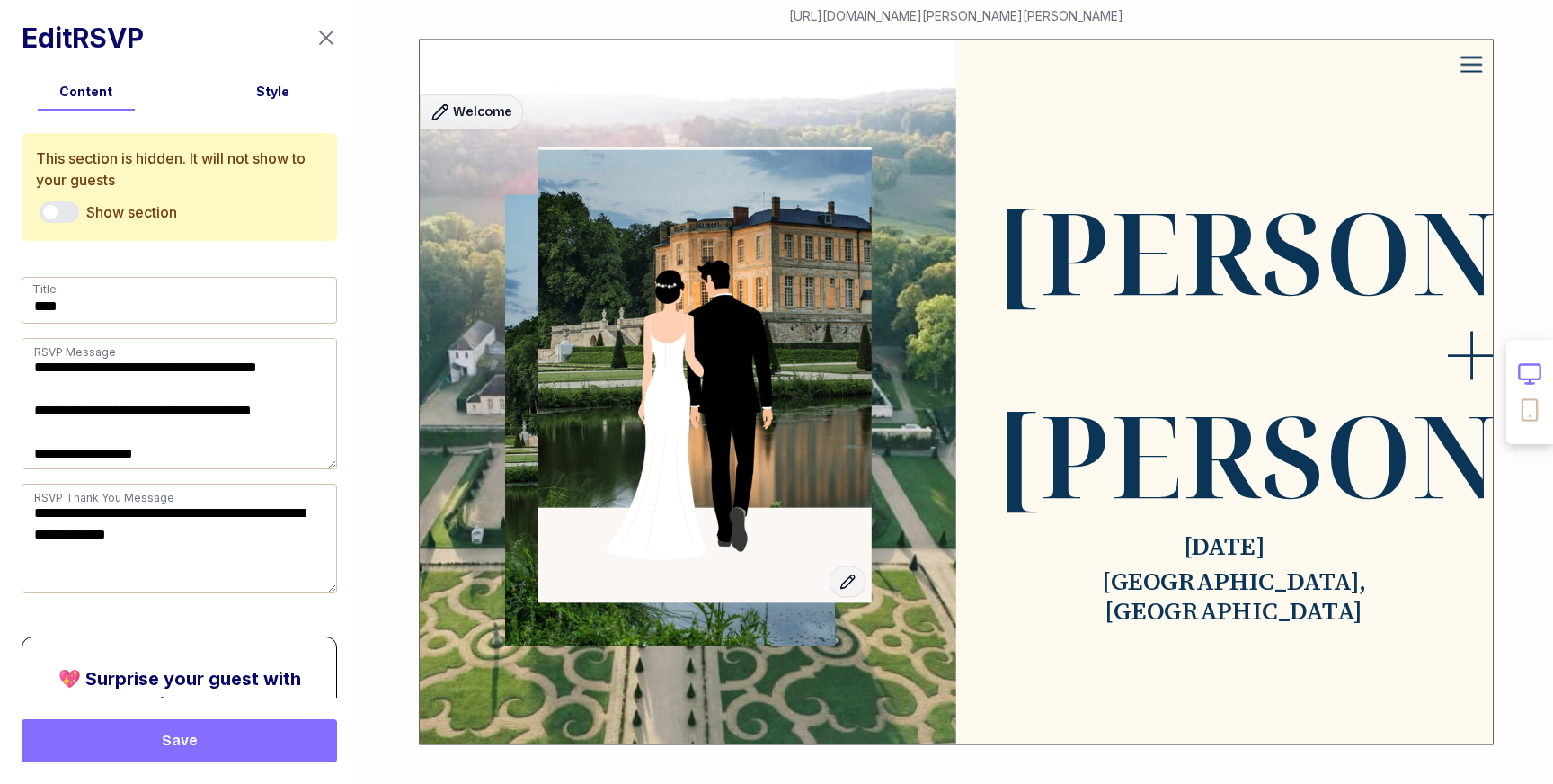
click at [72, 205] on button "Enable notifications" at bounding box center [58, 212] width 39 height 22
click at [64, 217] on button "Enable notifications" at bounding box center [58, 212] width 39 height 22
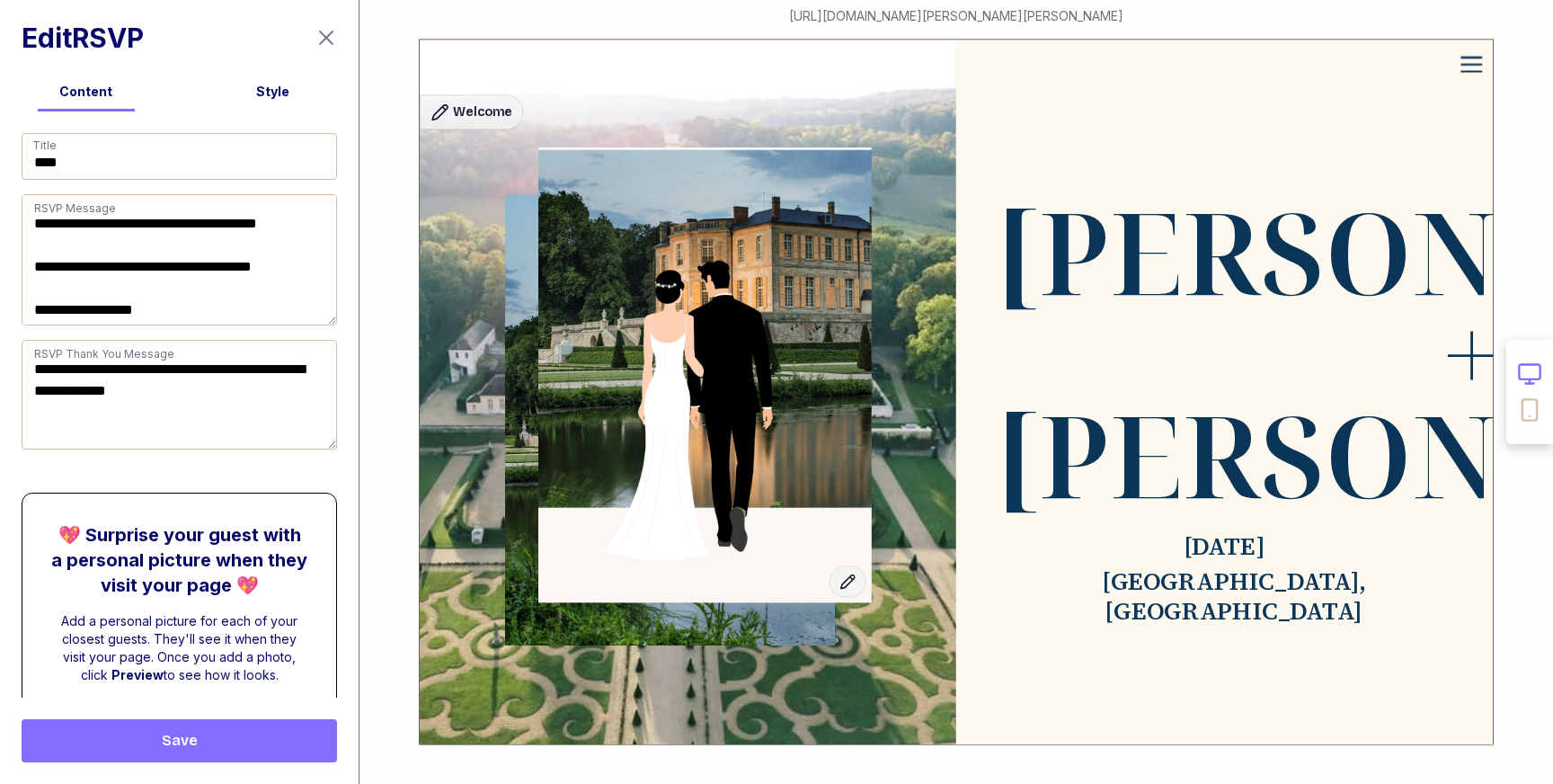
click at [273, 96] on div "Style" at bounding box center [273, 92] width 172 height 18
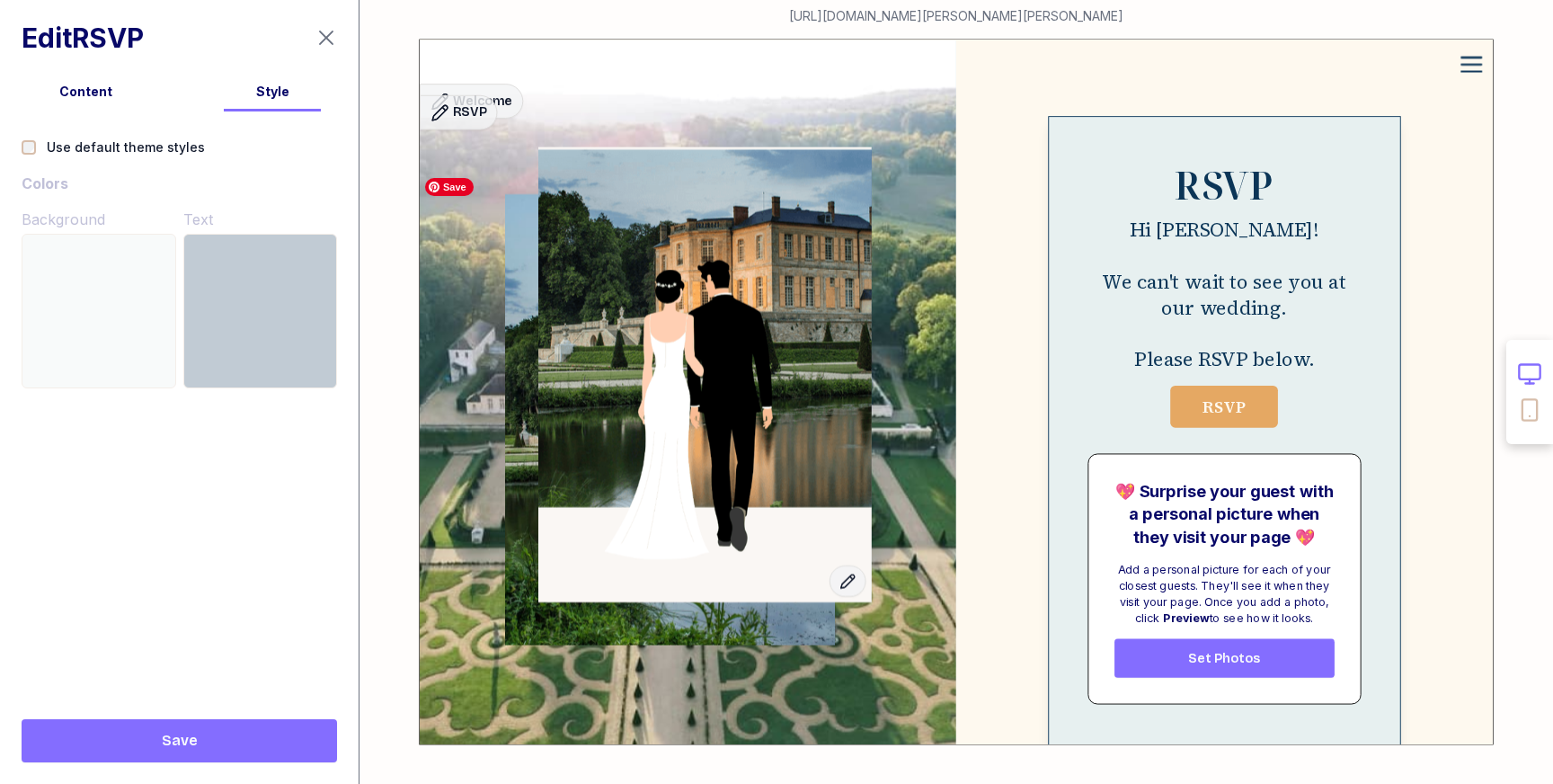
scroll to position [862, 0]
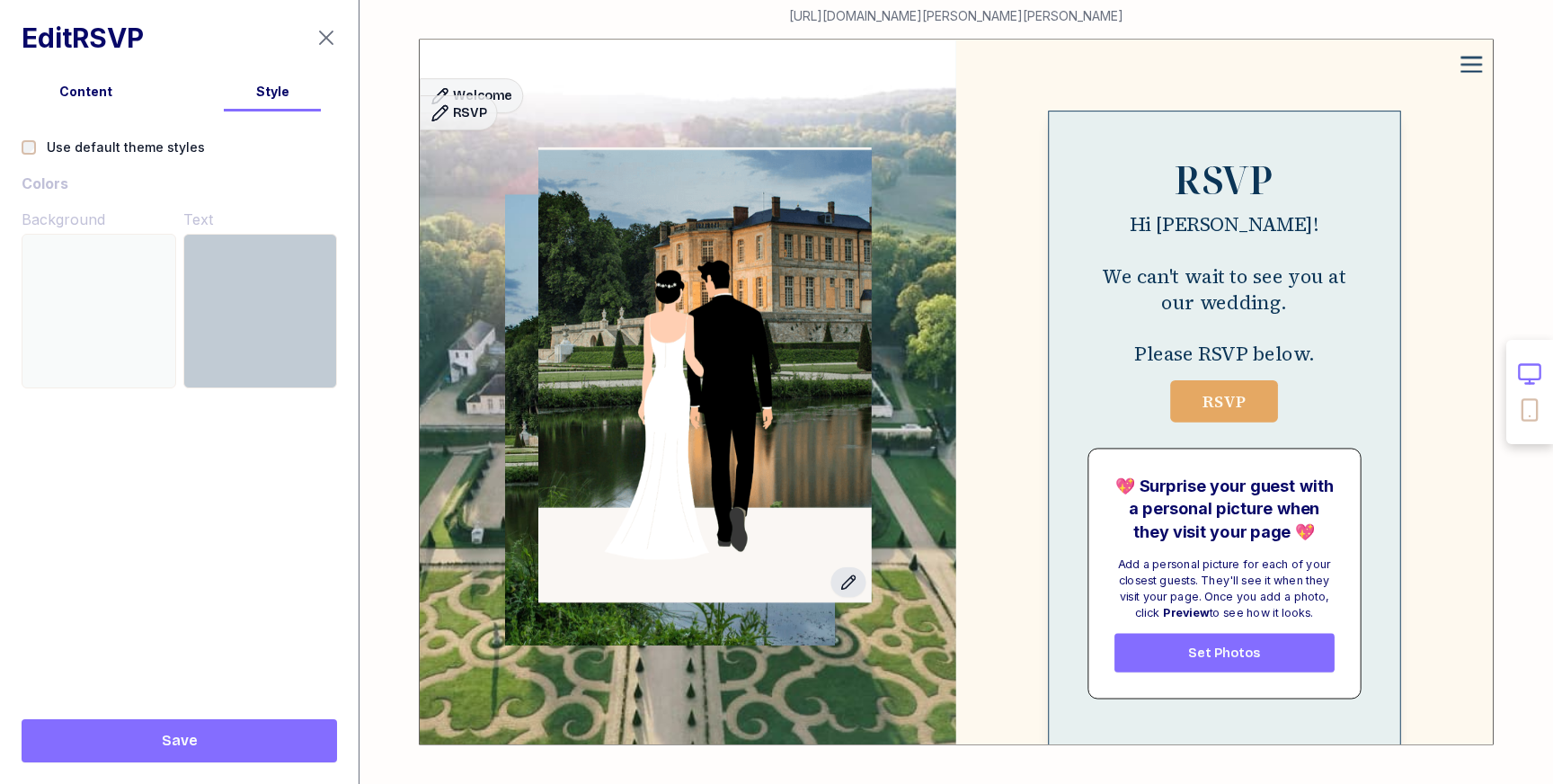
click at [848, 583] on icon "button" at bounding box center [848, 582] width 17 height 17
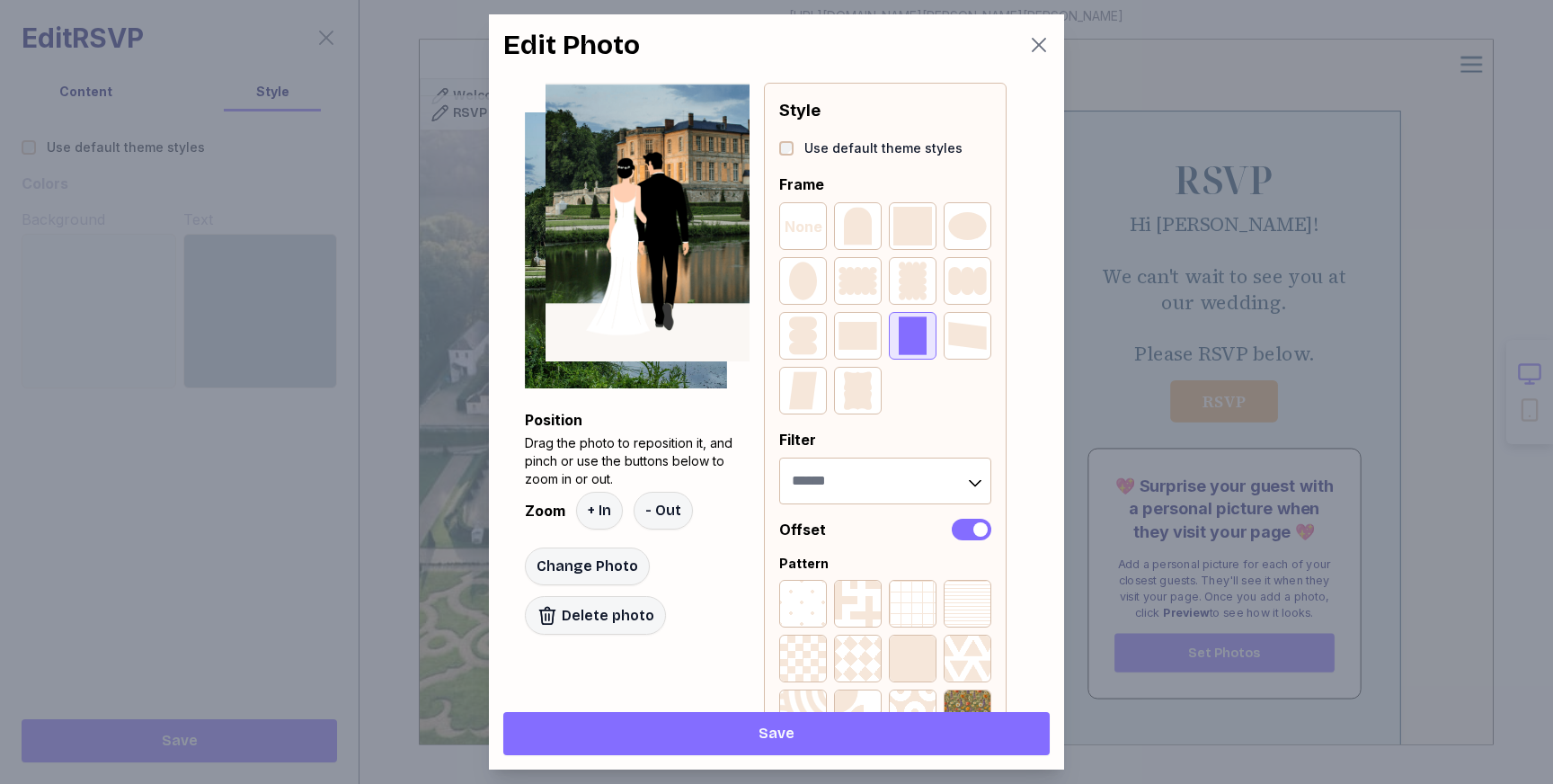
click at [636, 217] on div at bounding box center [637, 364] width 334 height 593
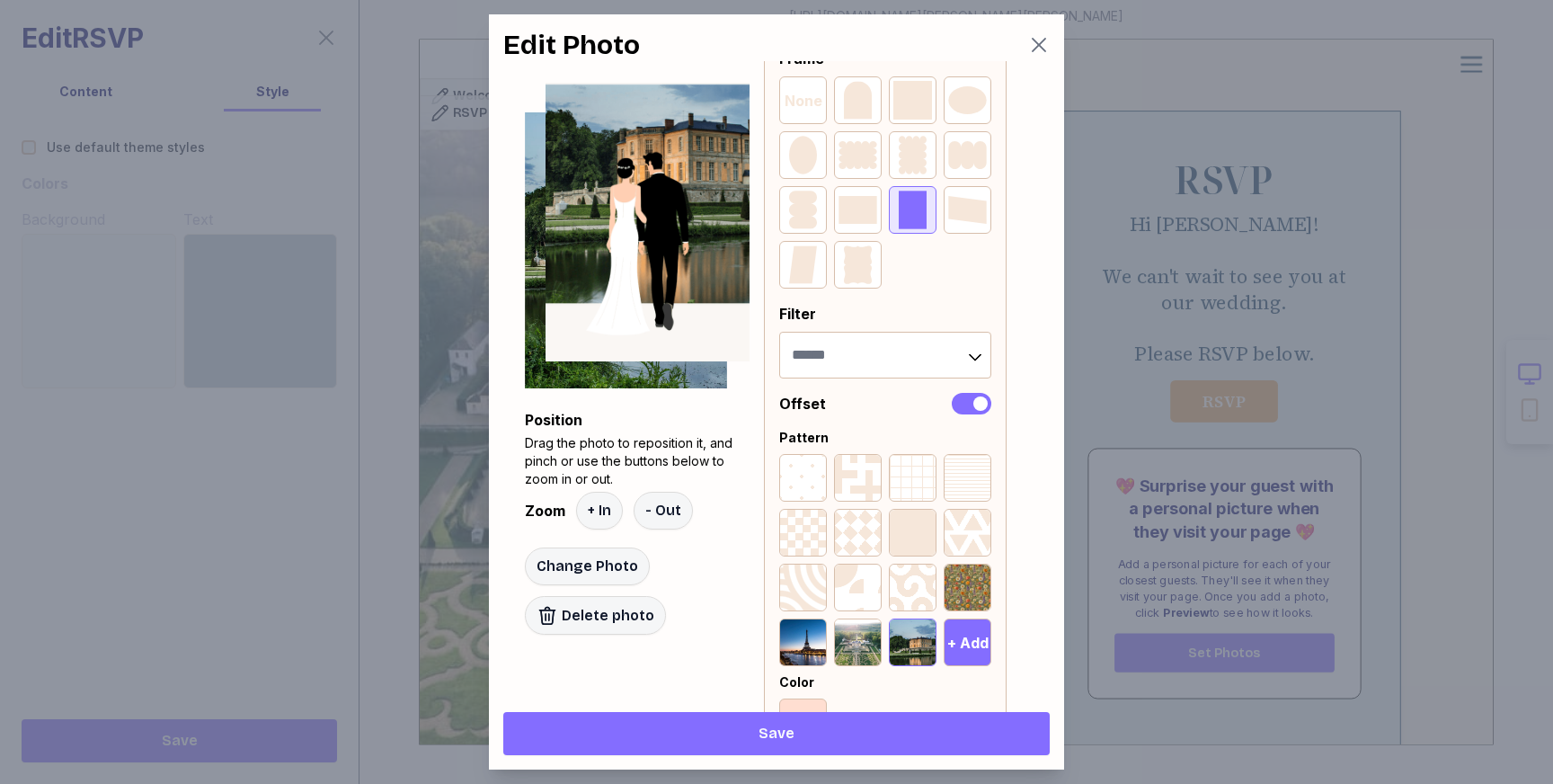
scroll to position [164, 0]
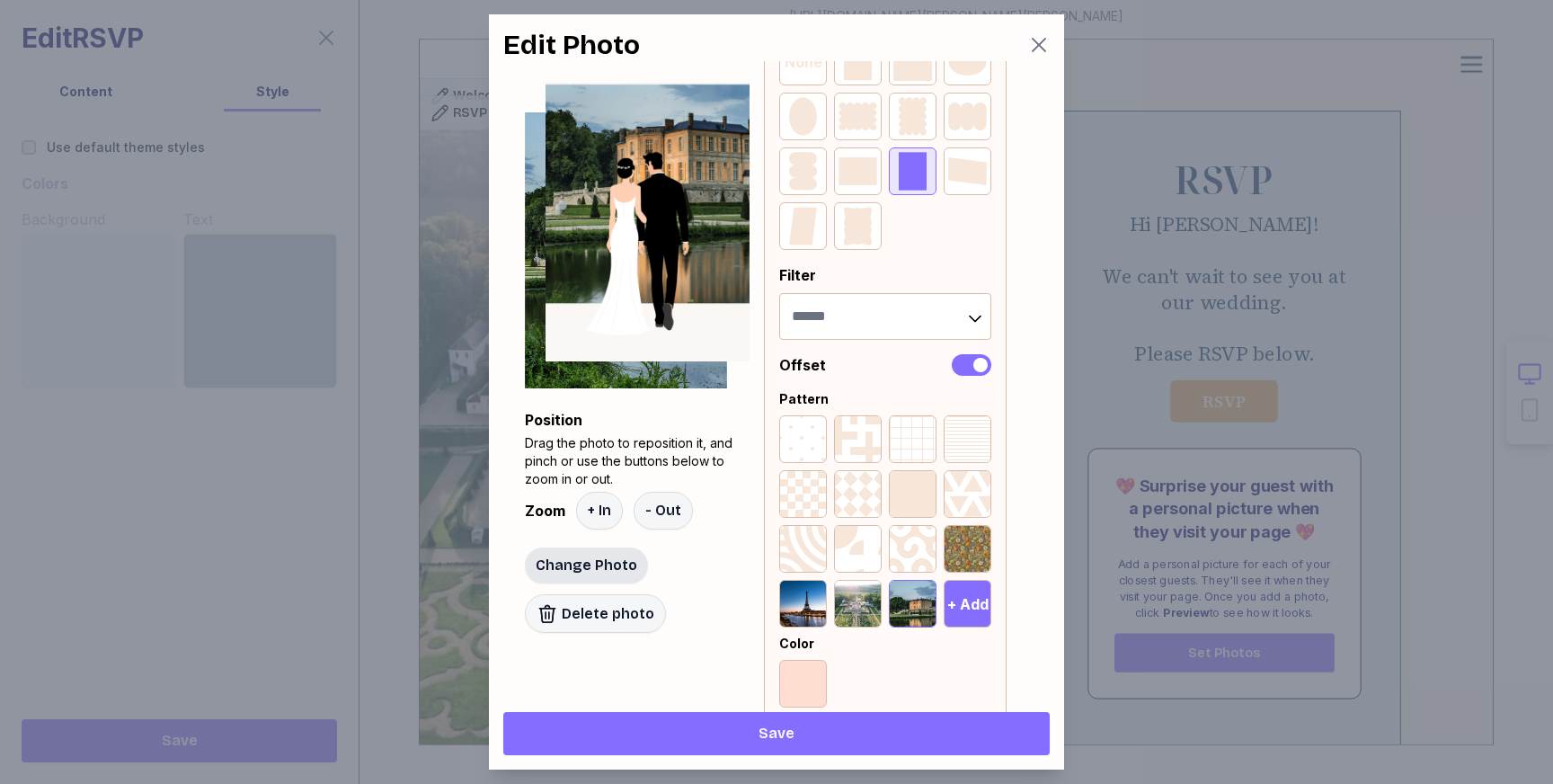
click at [593, 567] on span "Change Photo" at bounding box center [585, 565] width 101 height 22
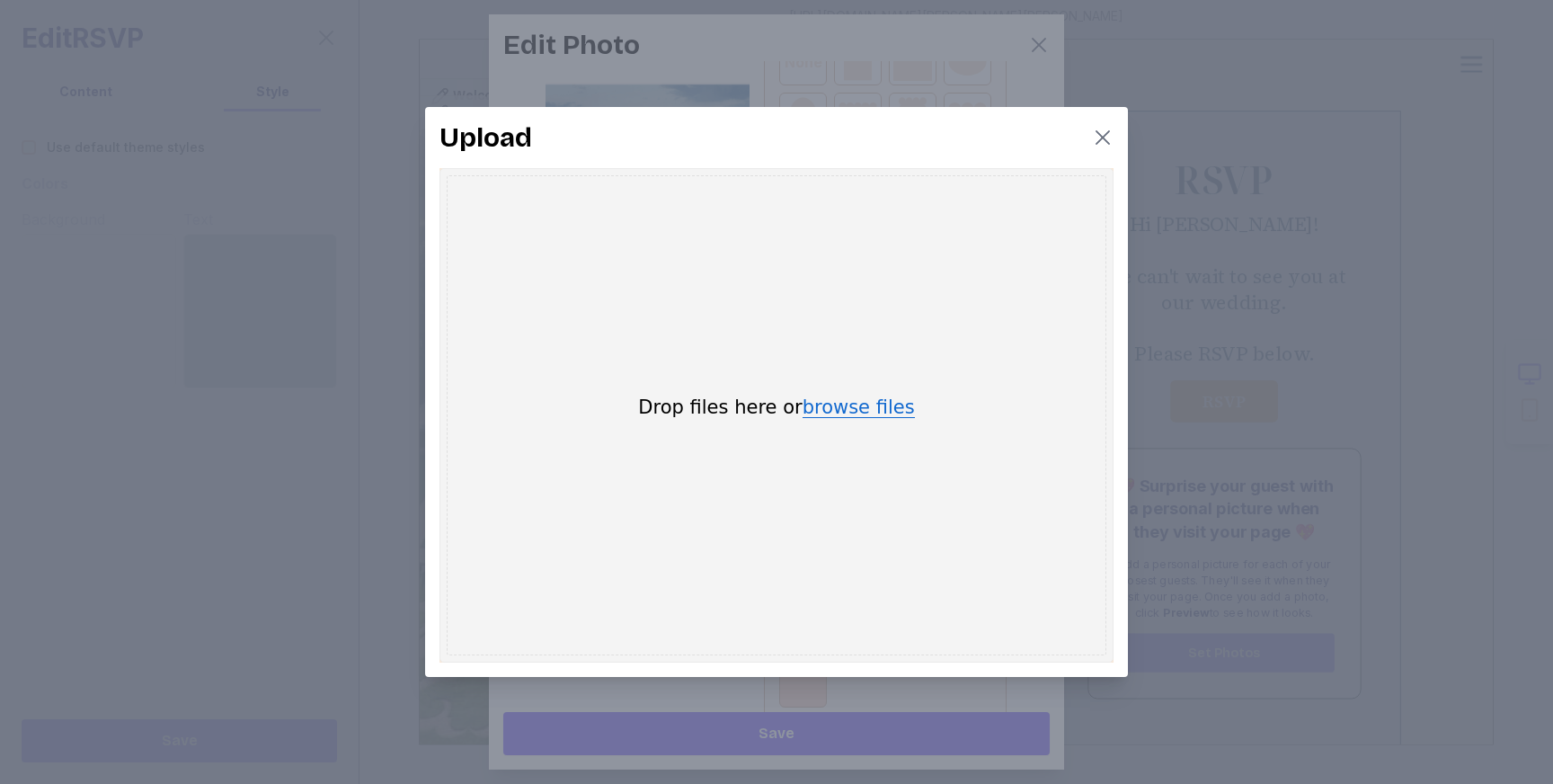
click at [839, 405] on button "browse files" at bounding box center [858, 408] width 112 height 20
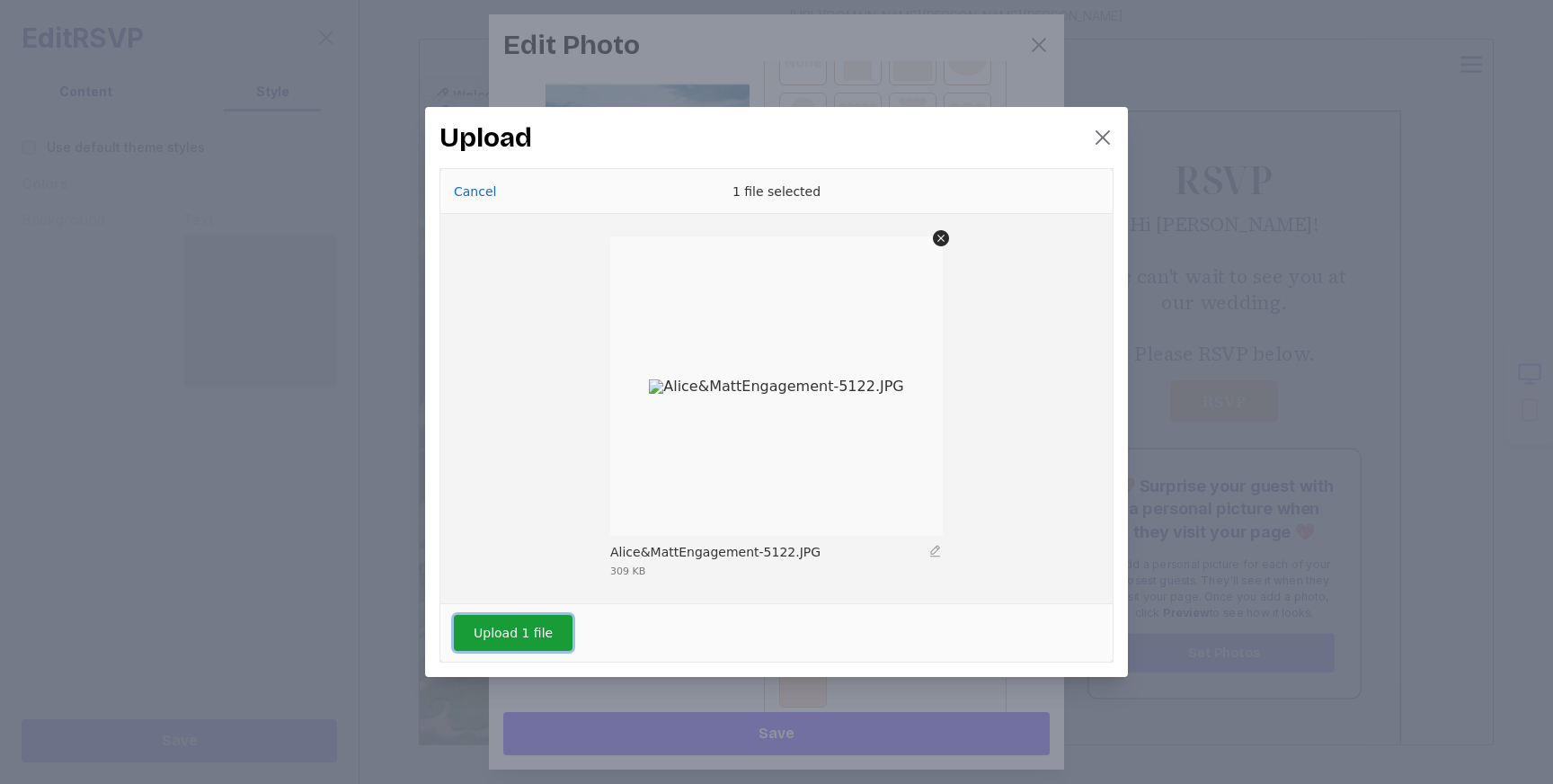
click at [526, 621] on button "Upload 1 file" at bounding box center [513, 632] width 119 height 36
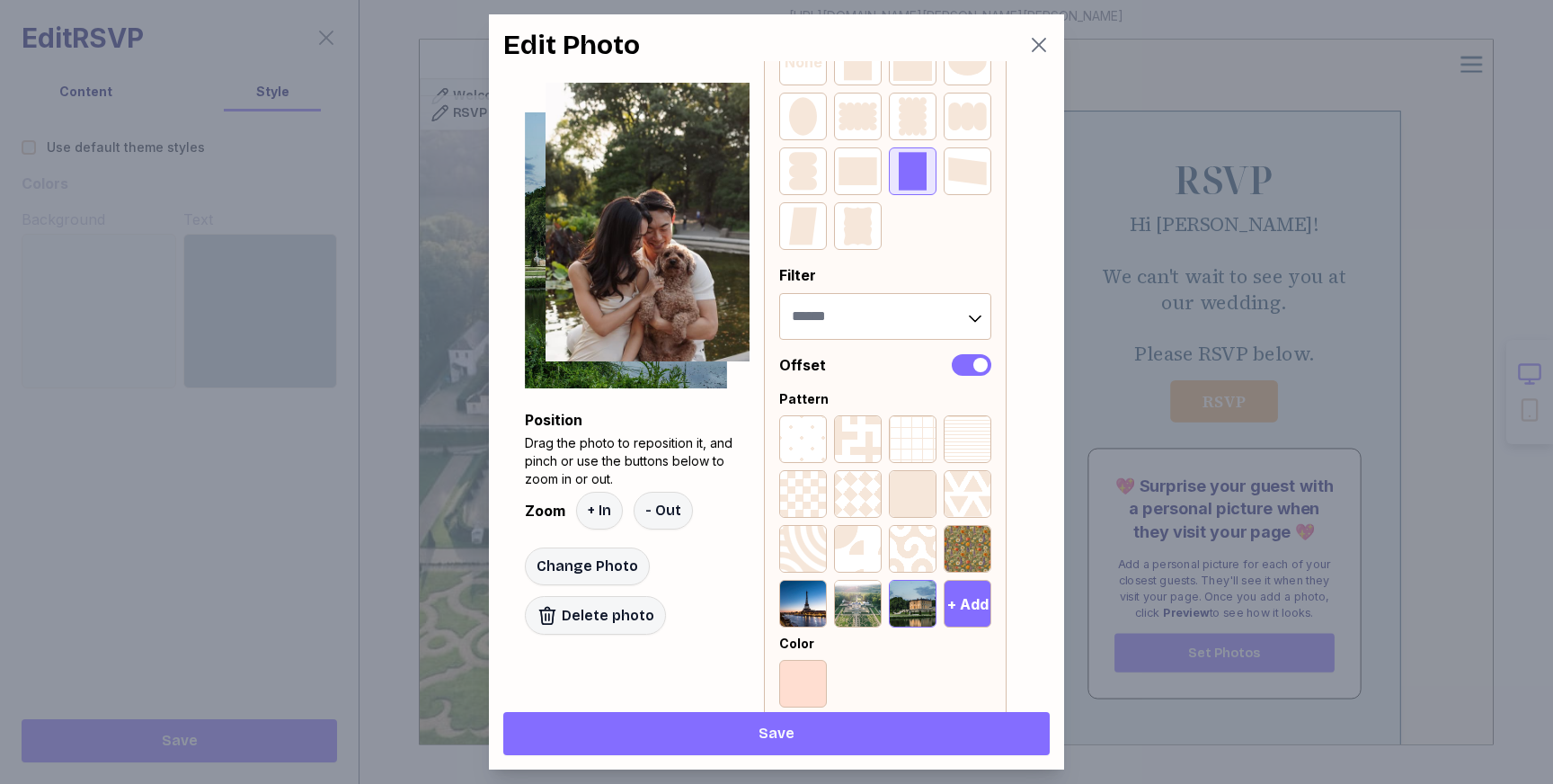
click at [646, 229] on div at bounding box center [637, 333] width 334 height 500
click at [652, 252] on div at bounding box center [637, 333] width 334 height 500
click at [653, 511] on span "- Out" at bounding box center [662, 511] width 36 height 22
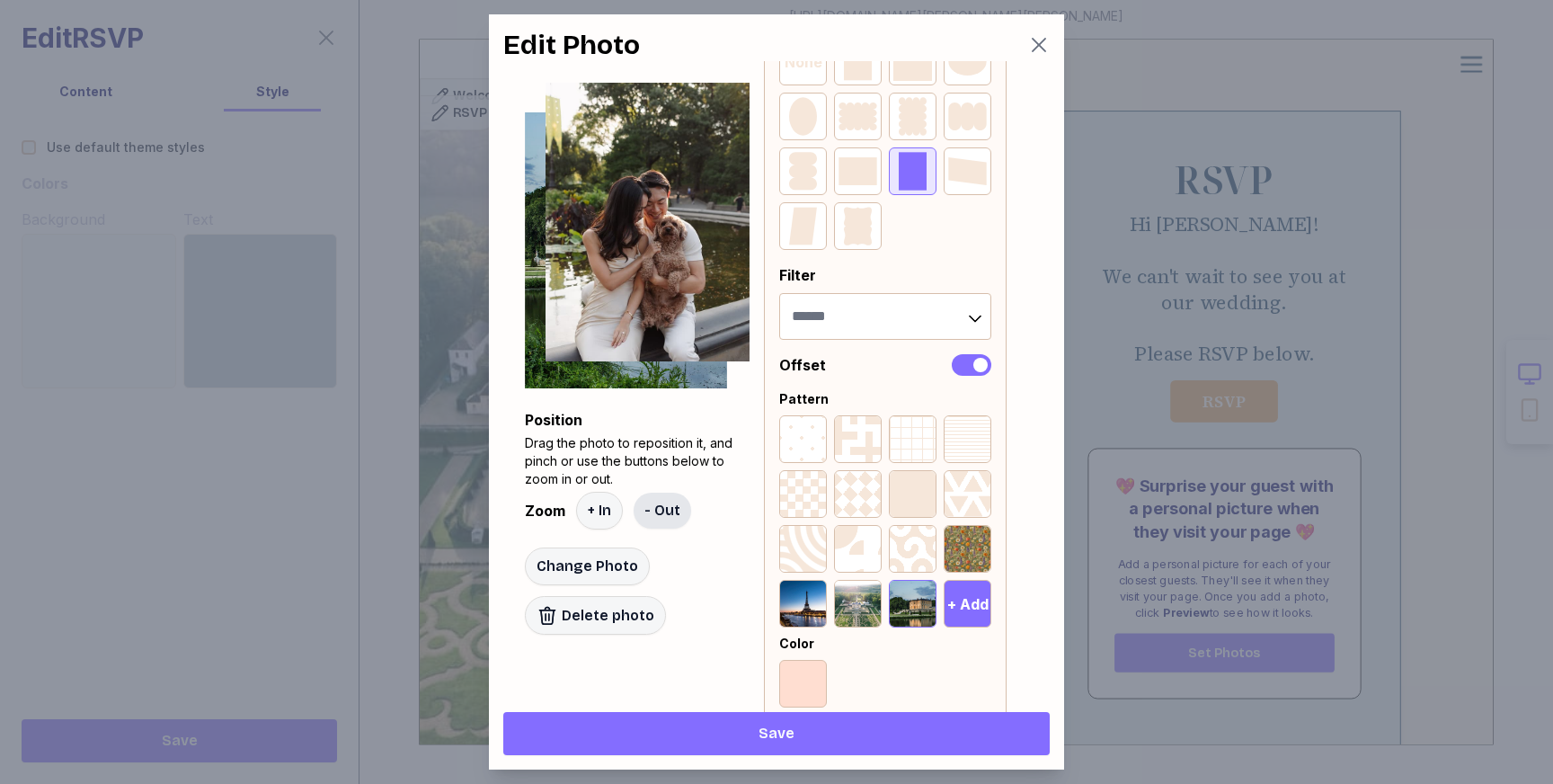
click at [653, 511] on span "- Out" at bounding box center [662, 511] width 36 height 22
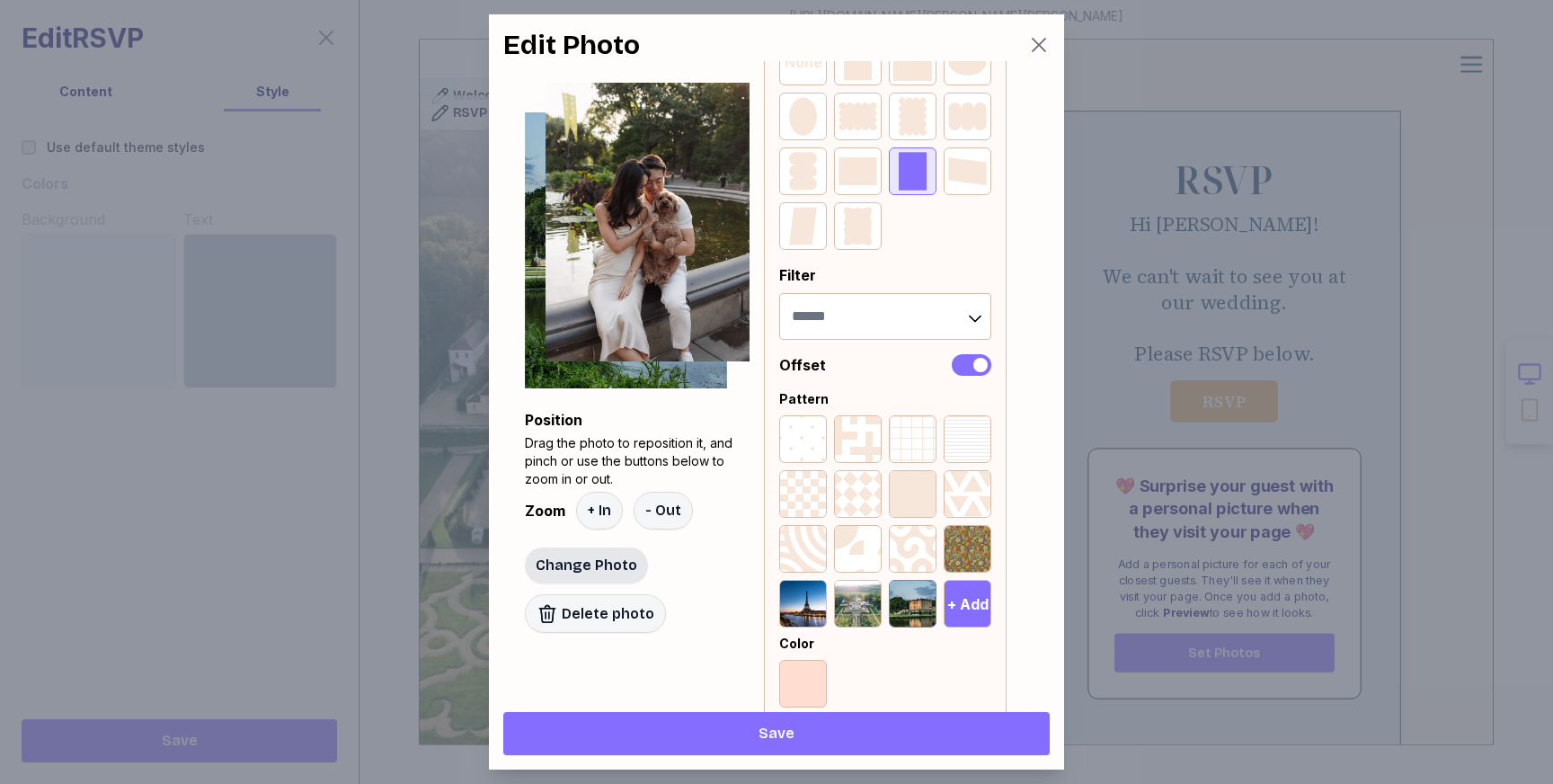
click at [610, 572] on span "Change Photo" at bounding box center [585, 565] width 101 height 22
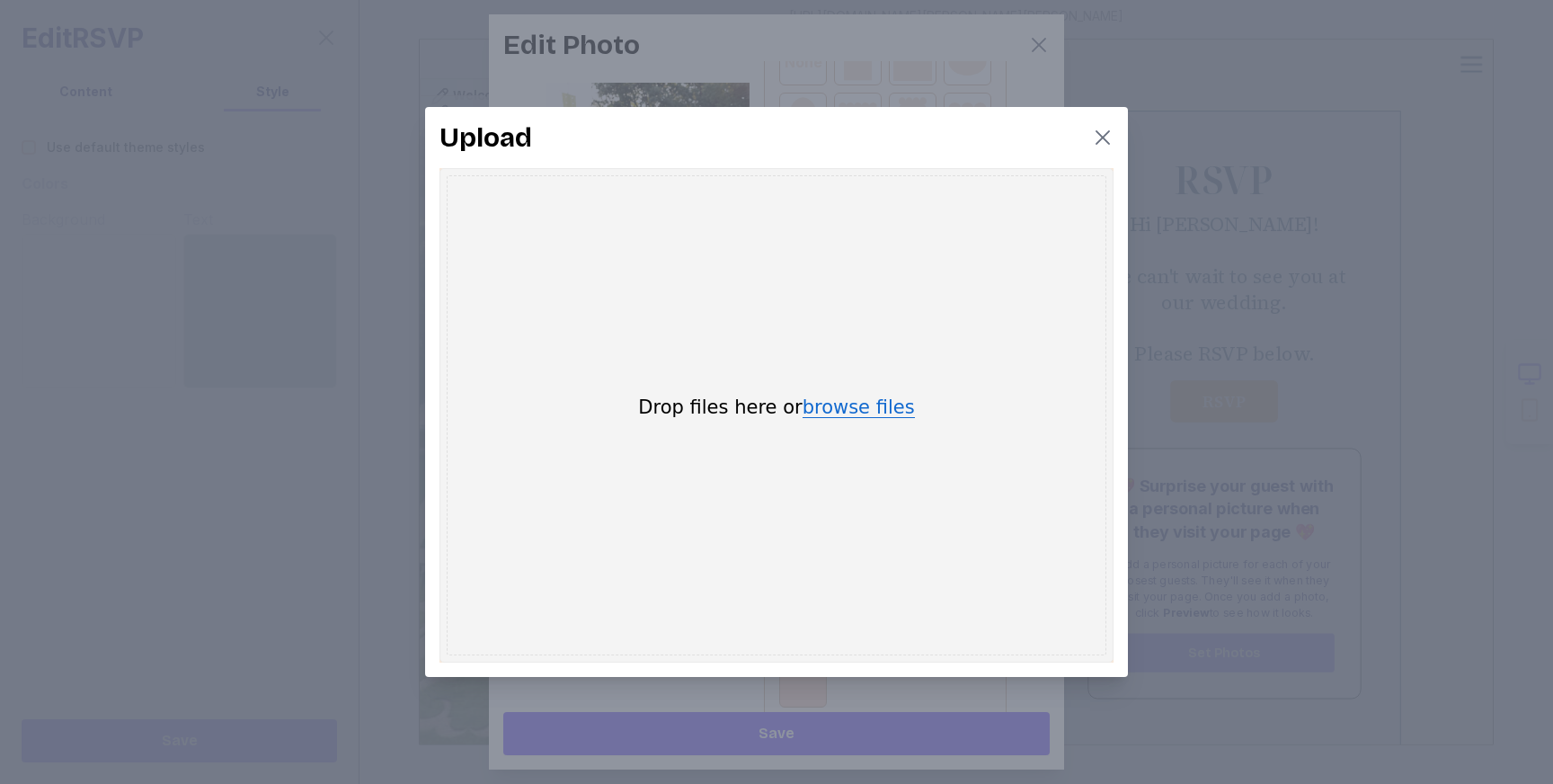
click at [833, 409] on button "browse files" at bounding box center [858, 408] width 112 height 20
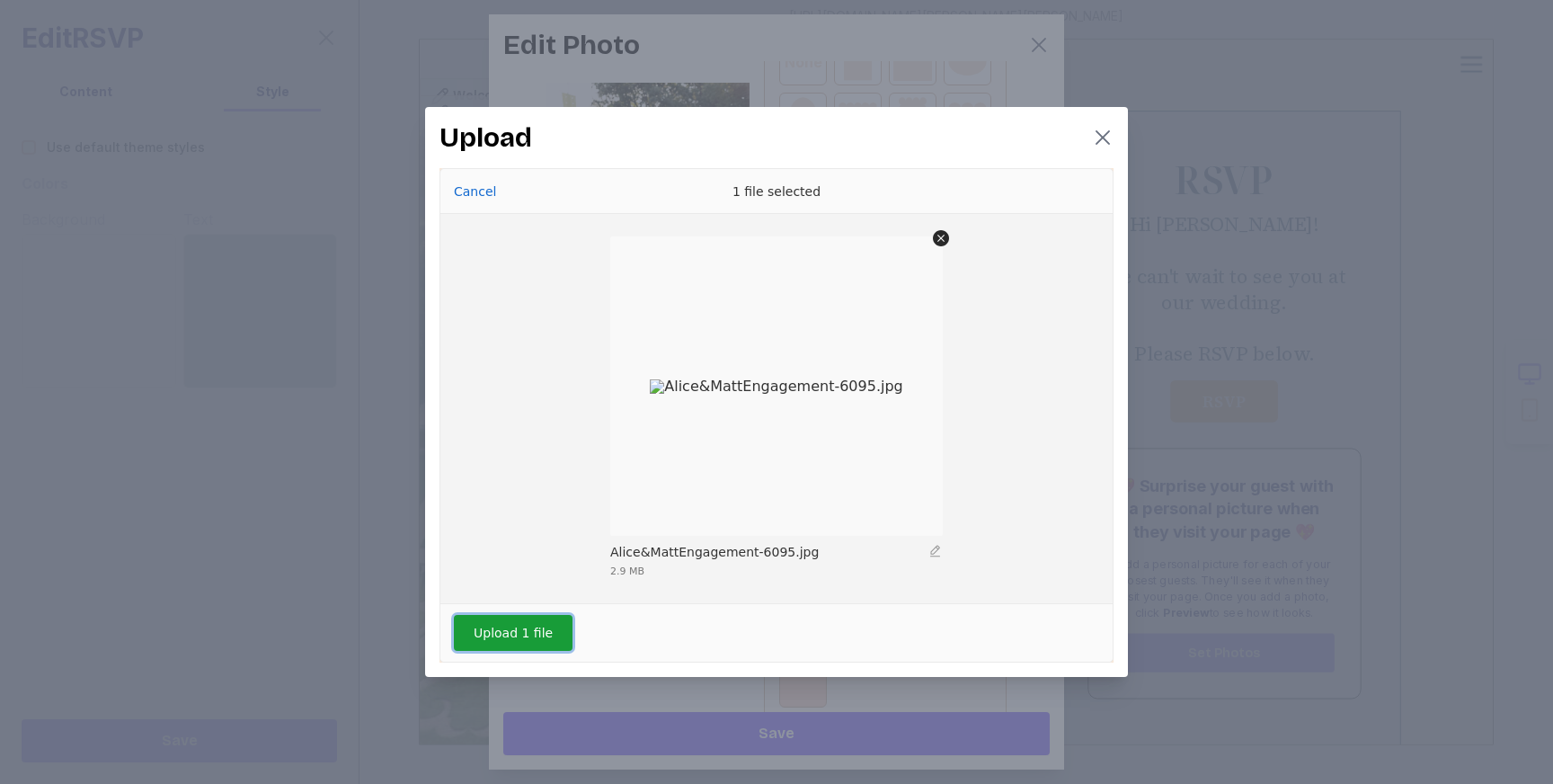
click at [498, 635] on button "Upload 1 file" at bounding box center [513, 632] width 119 height 36
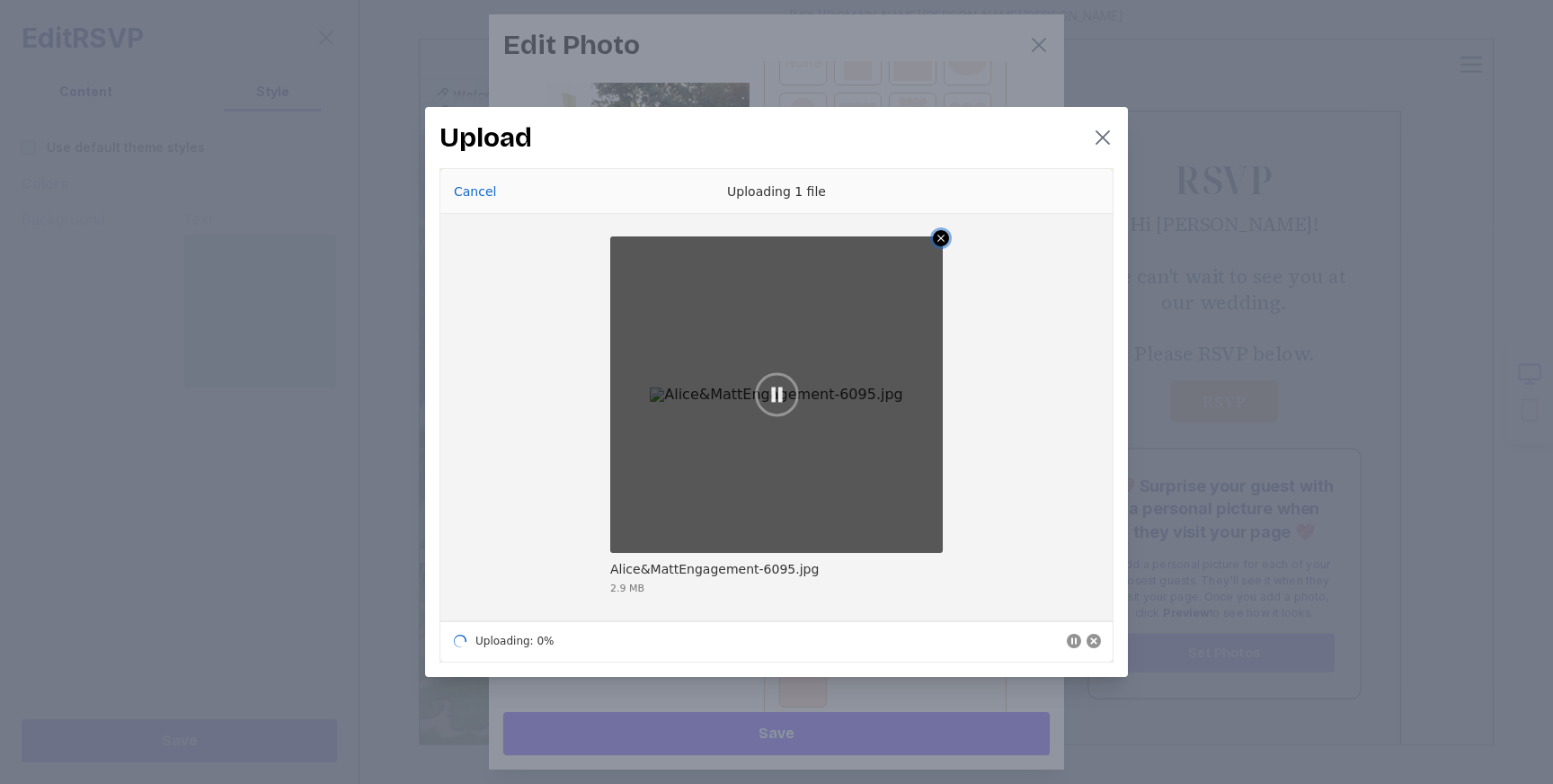
click at [948, 240] on icon "Remove file" at bounding box center [941, 238] width 16 height 16
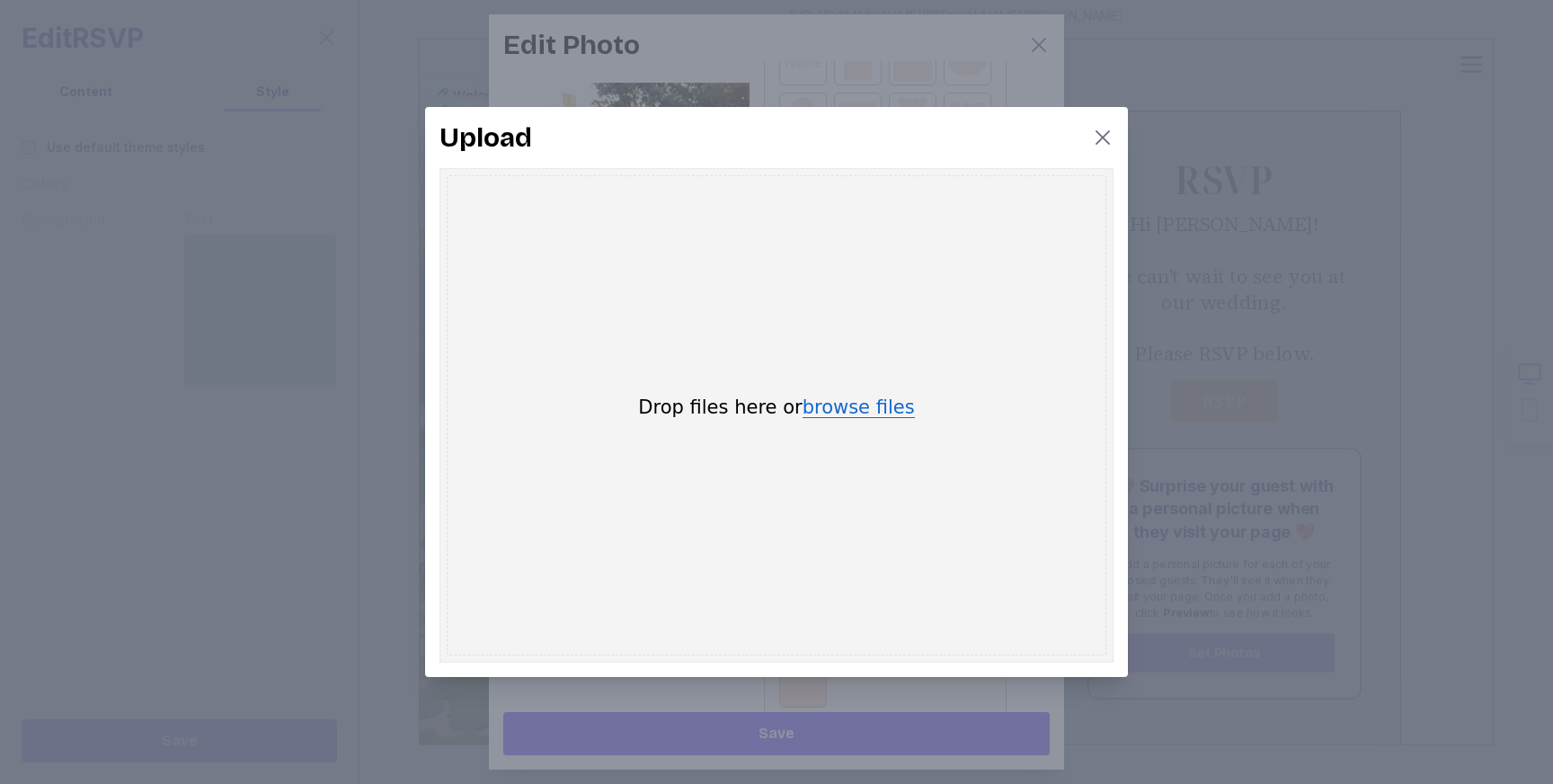
click at [858, 410] on button "browse files" at bounding box center [858, 408] width 112 height 20
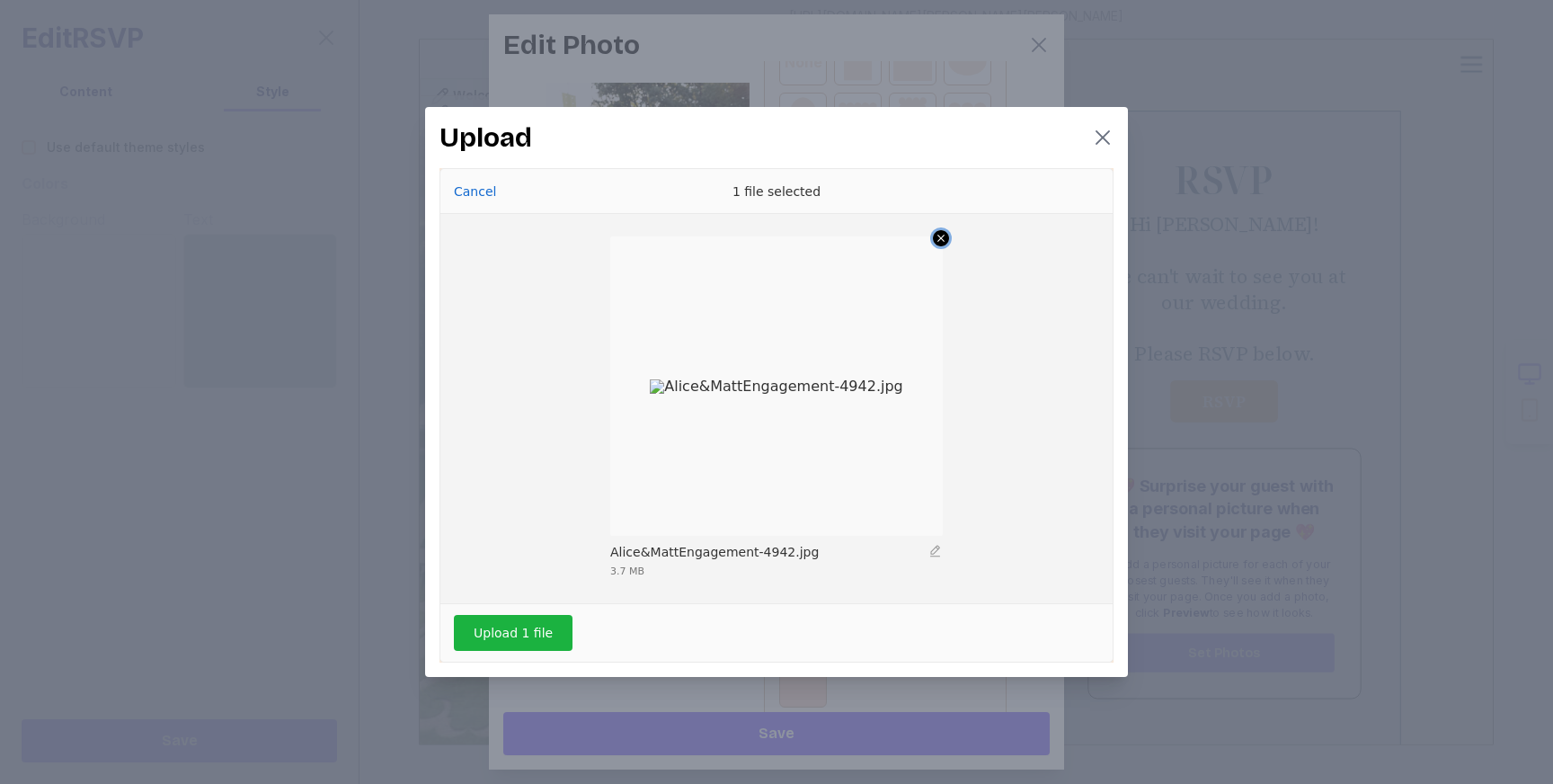
click at [944, 232] on icon "Remove file" at bounding box center [941, 238] width 16 height 16
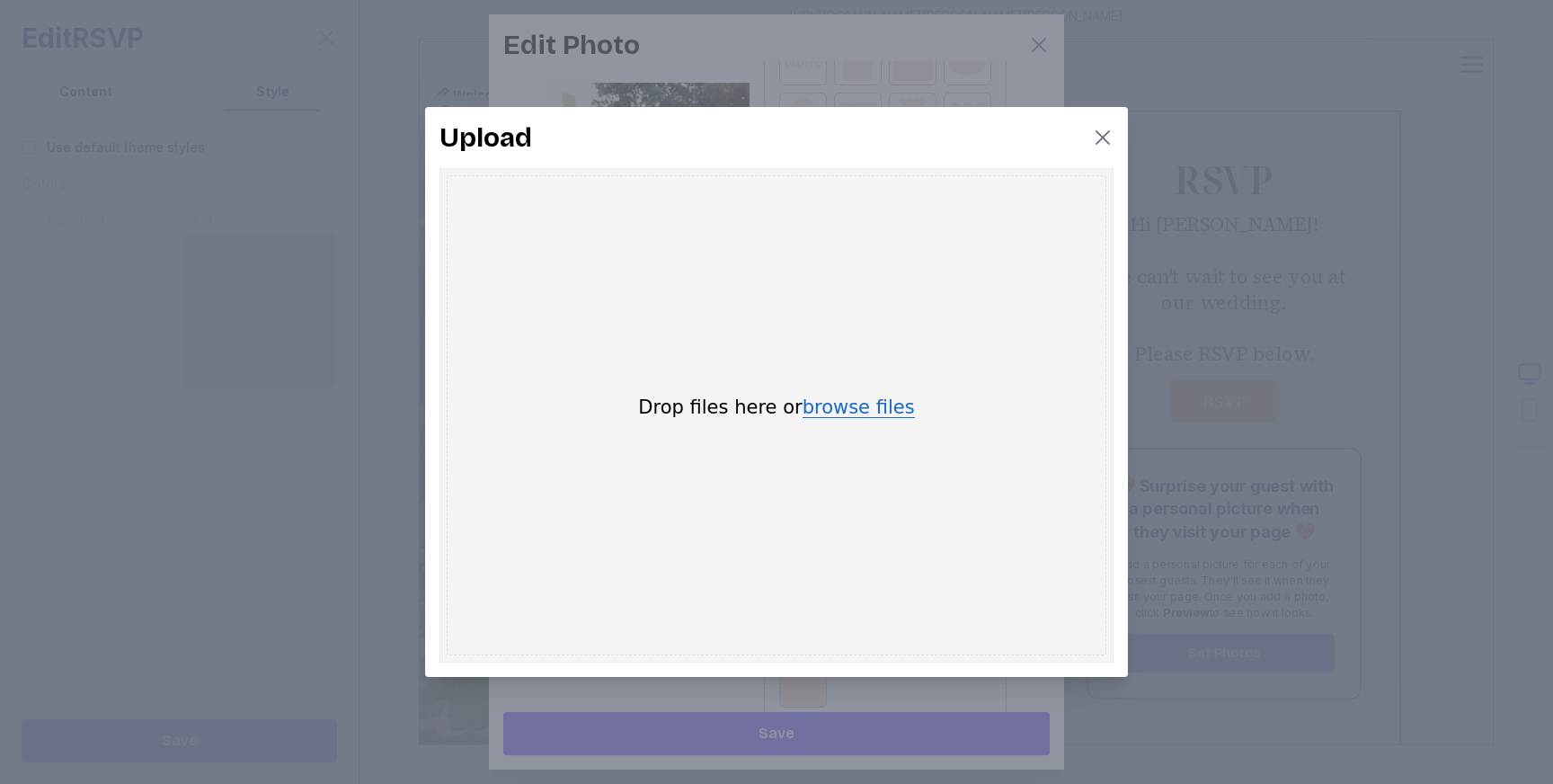
click at [842, 403] on button "browse files" at bounding box center [858, 408] width 112 height 20
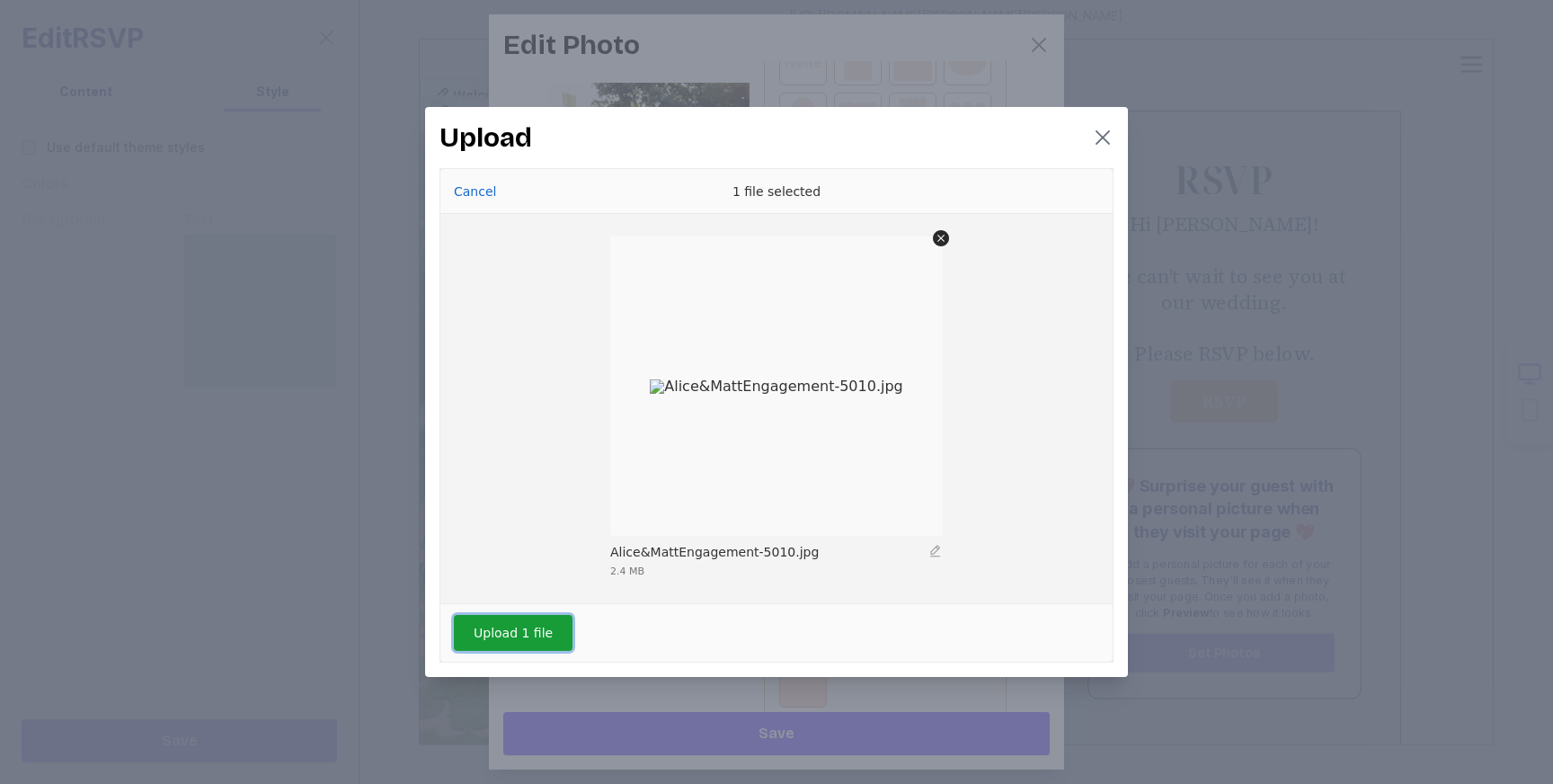
click at [546, 629] on button "Upload 1 file" at bounding box center [513, 632] width 119 height 36
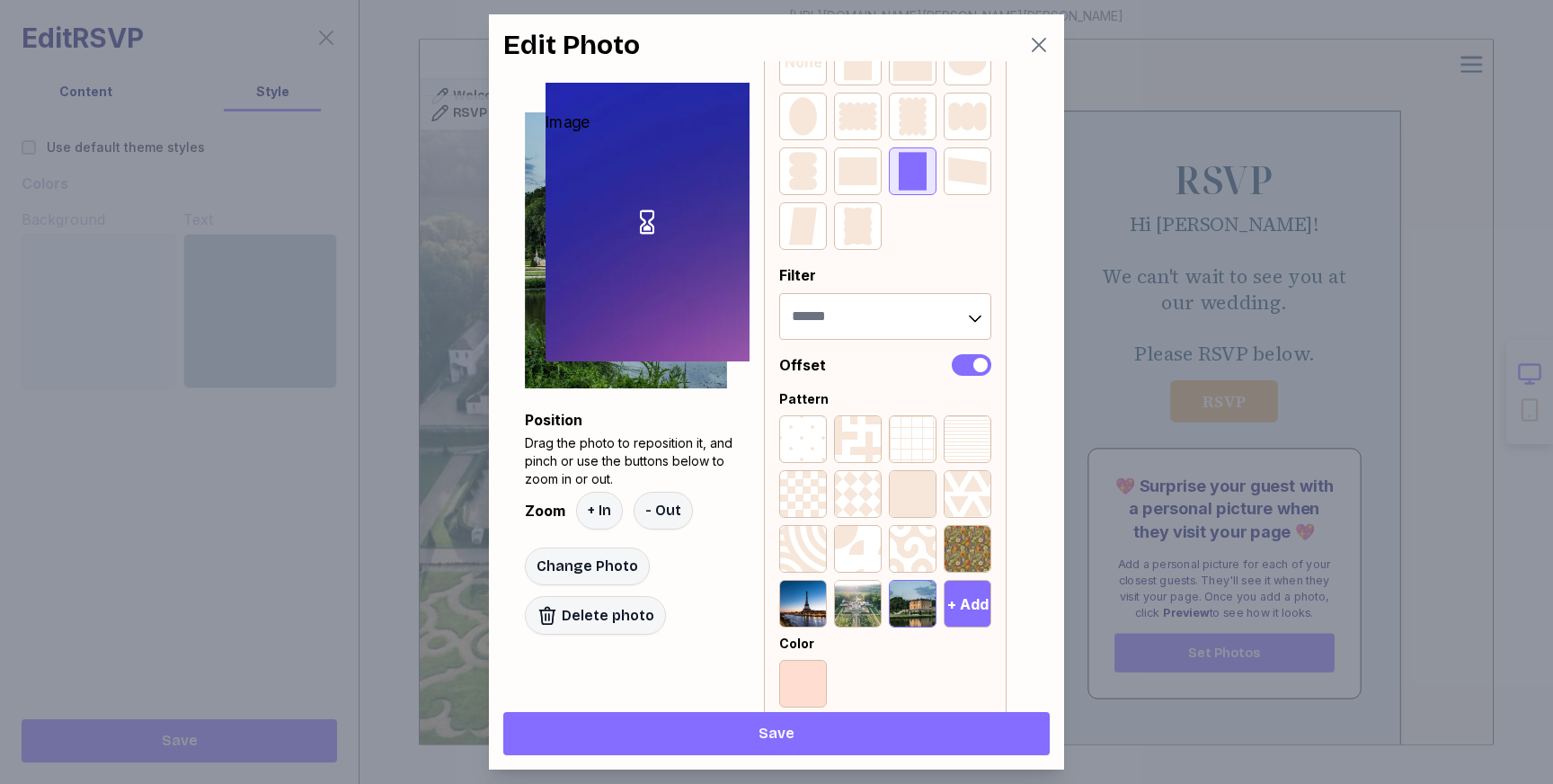
scroll to position [0, 0]
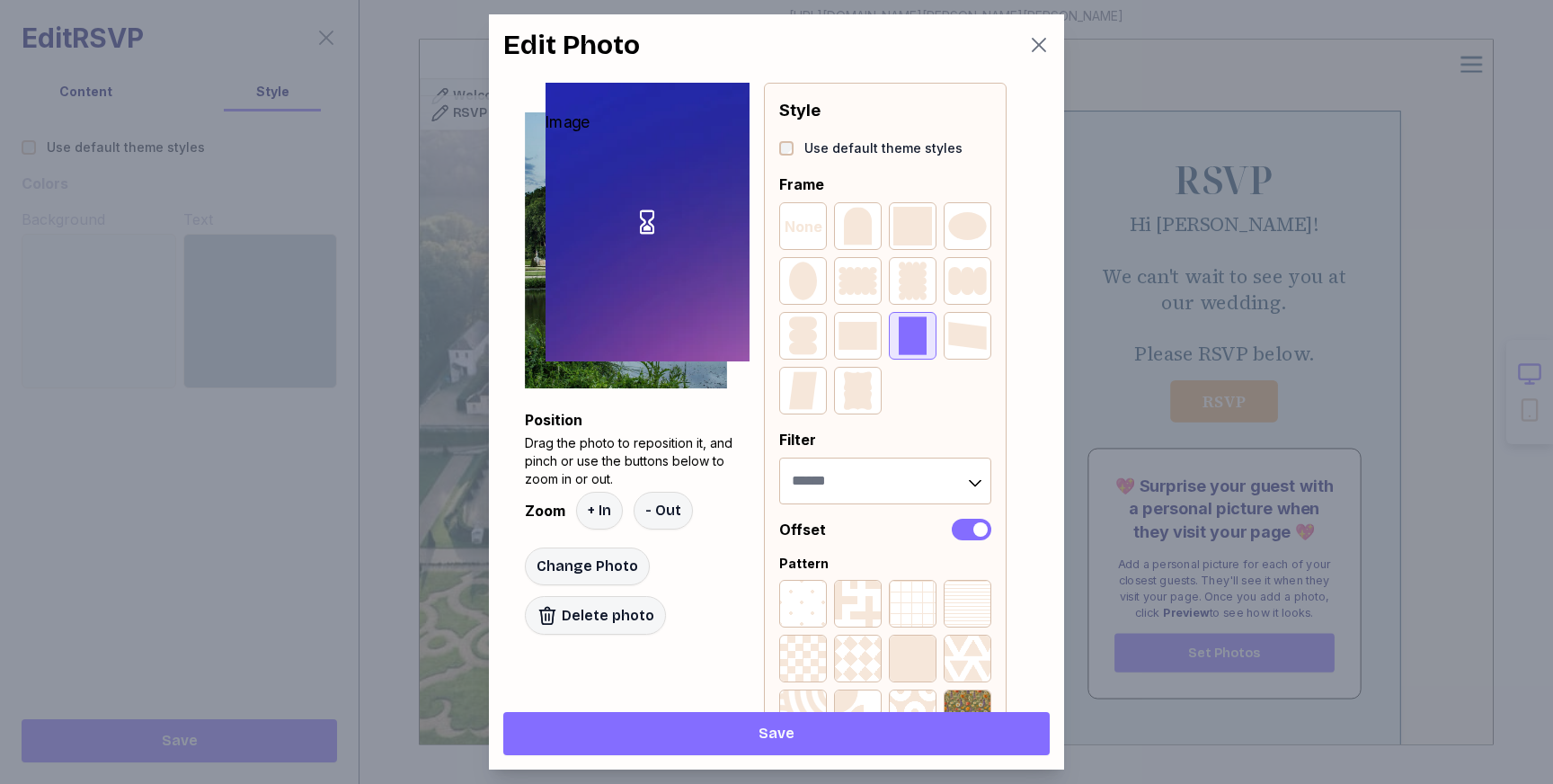
click at [1035, 41] on icon "button" at bounding box center [1040, 46] width 15 height 15
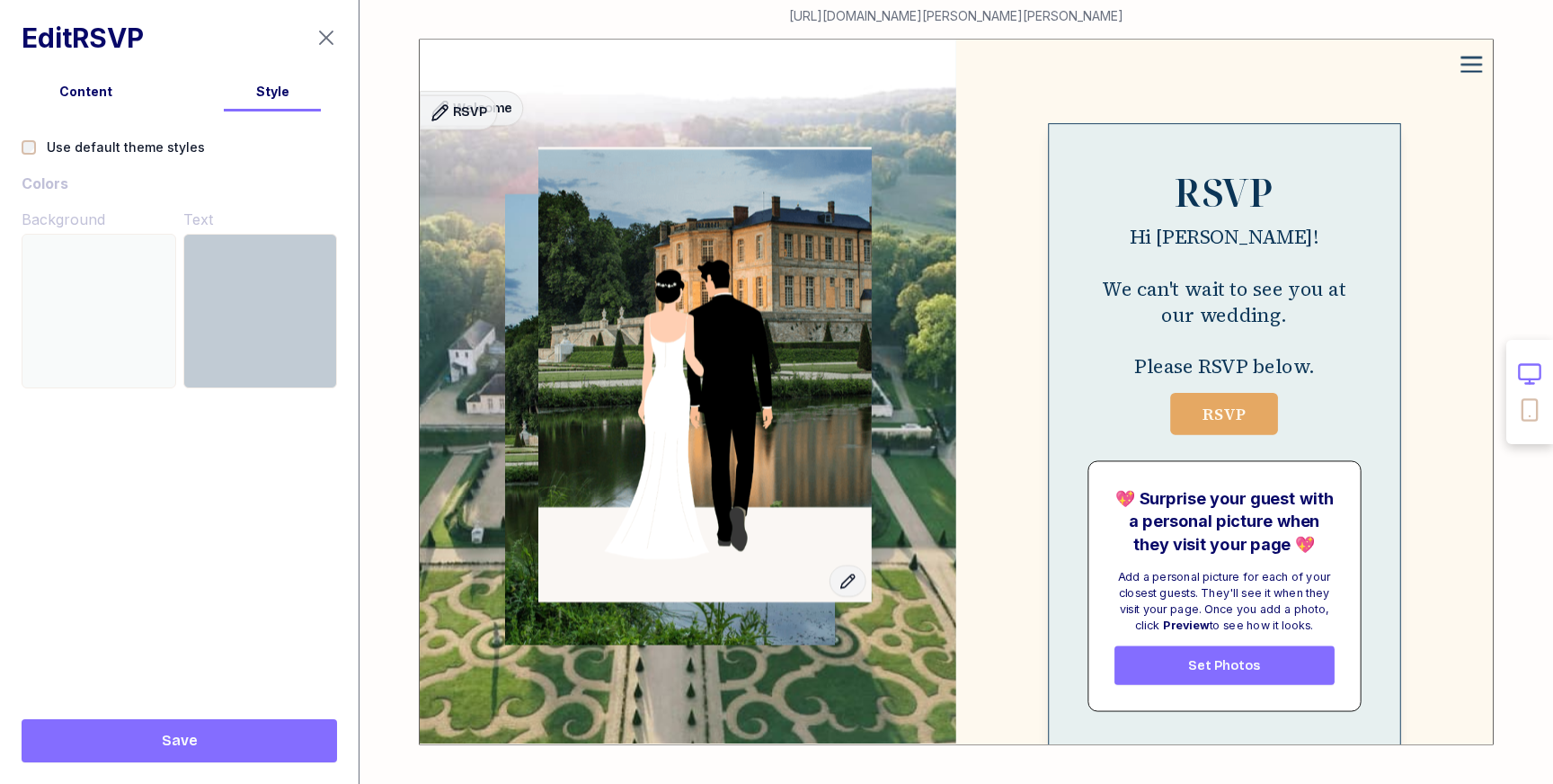
scroll to position [851, 0]
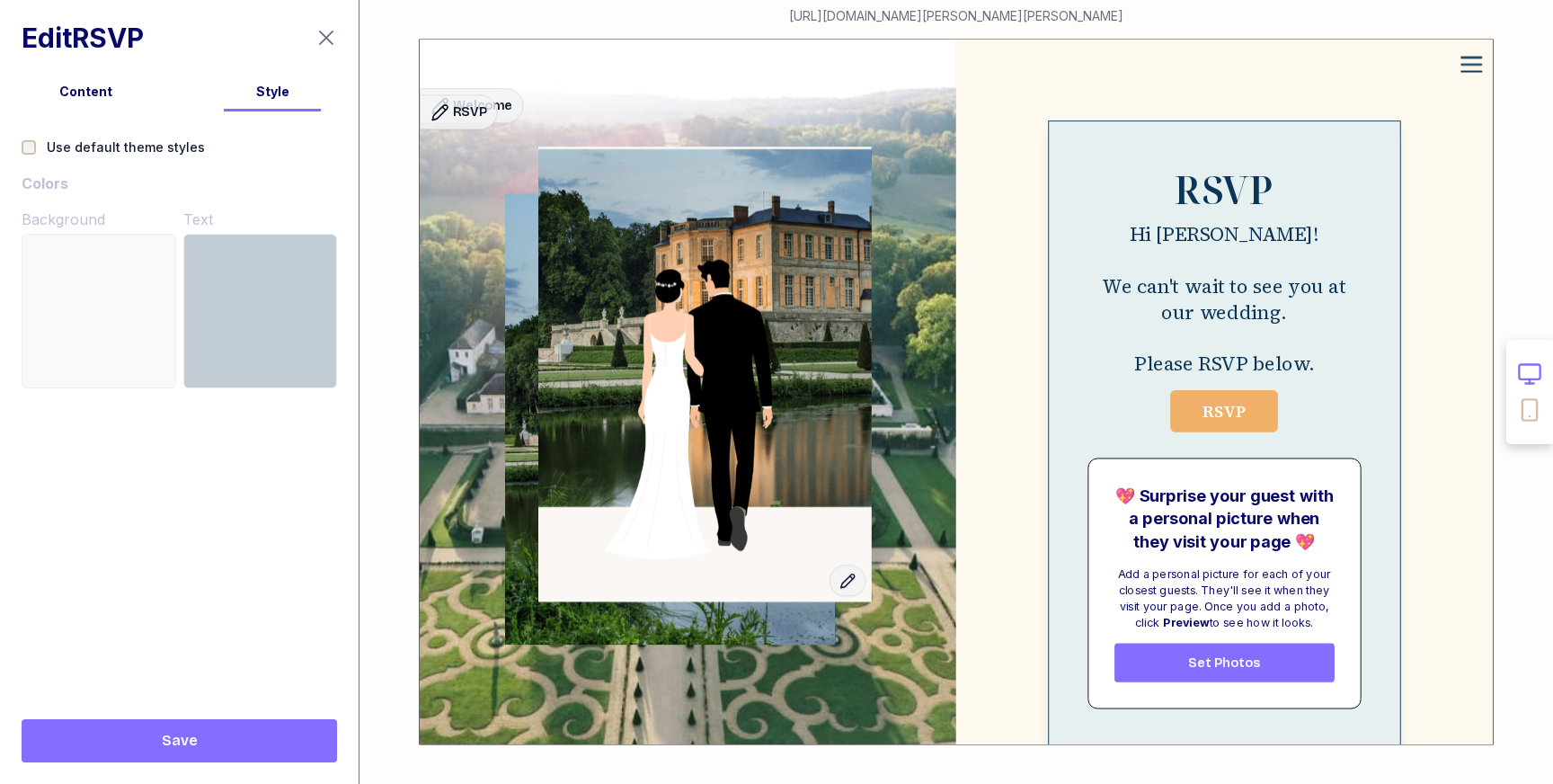
click at [1233, 420] on span "RSVP" at bounding box center [1225, 411] width 82 height 23
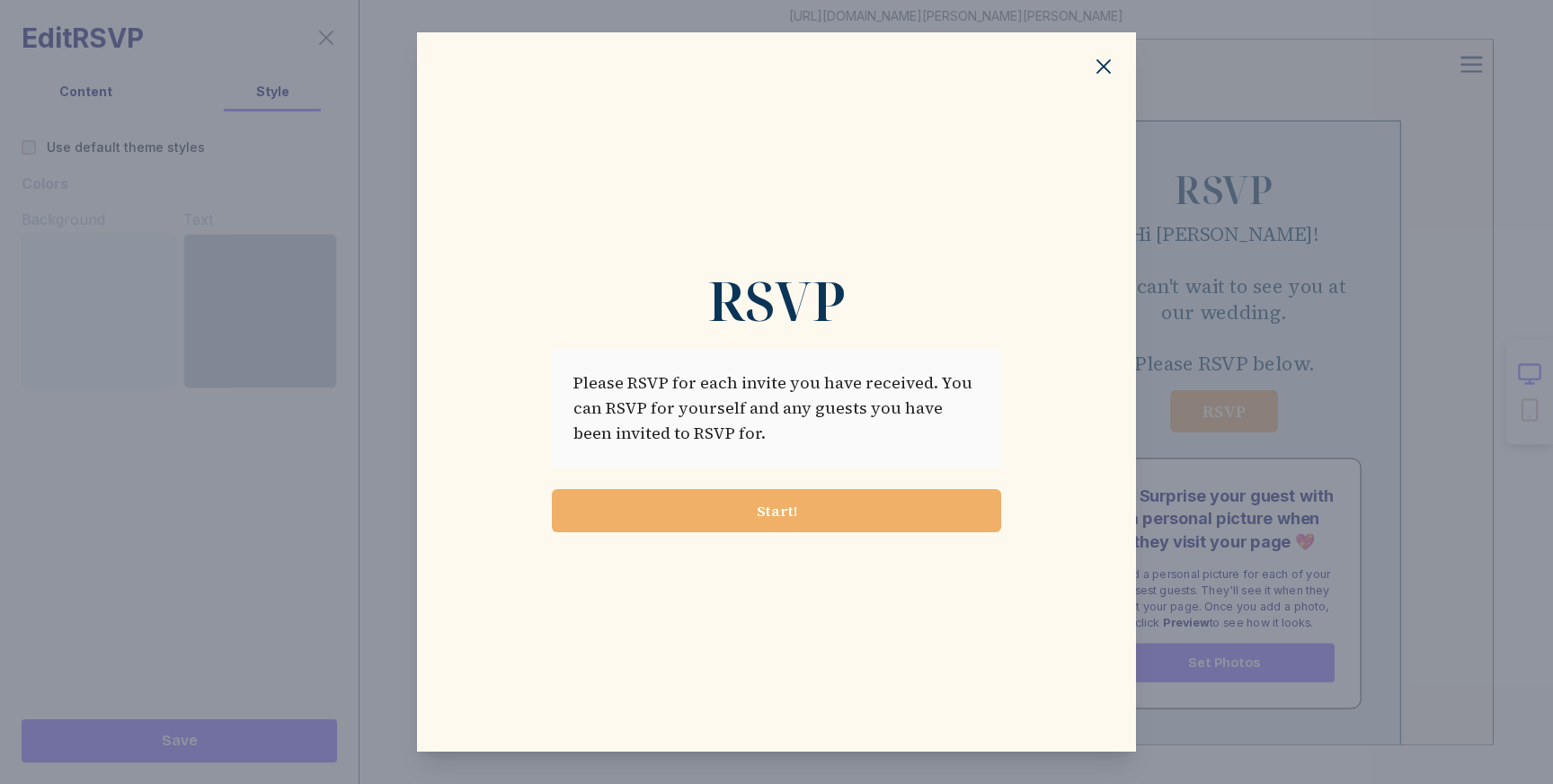
click at [802, 519] on span "Start!" at bounding box center [776, 511] width 420 height 22
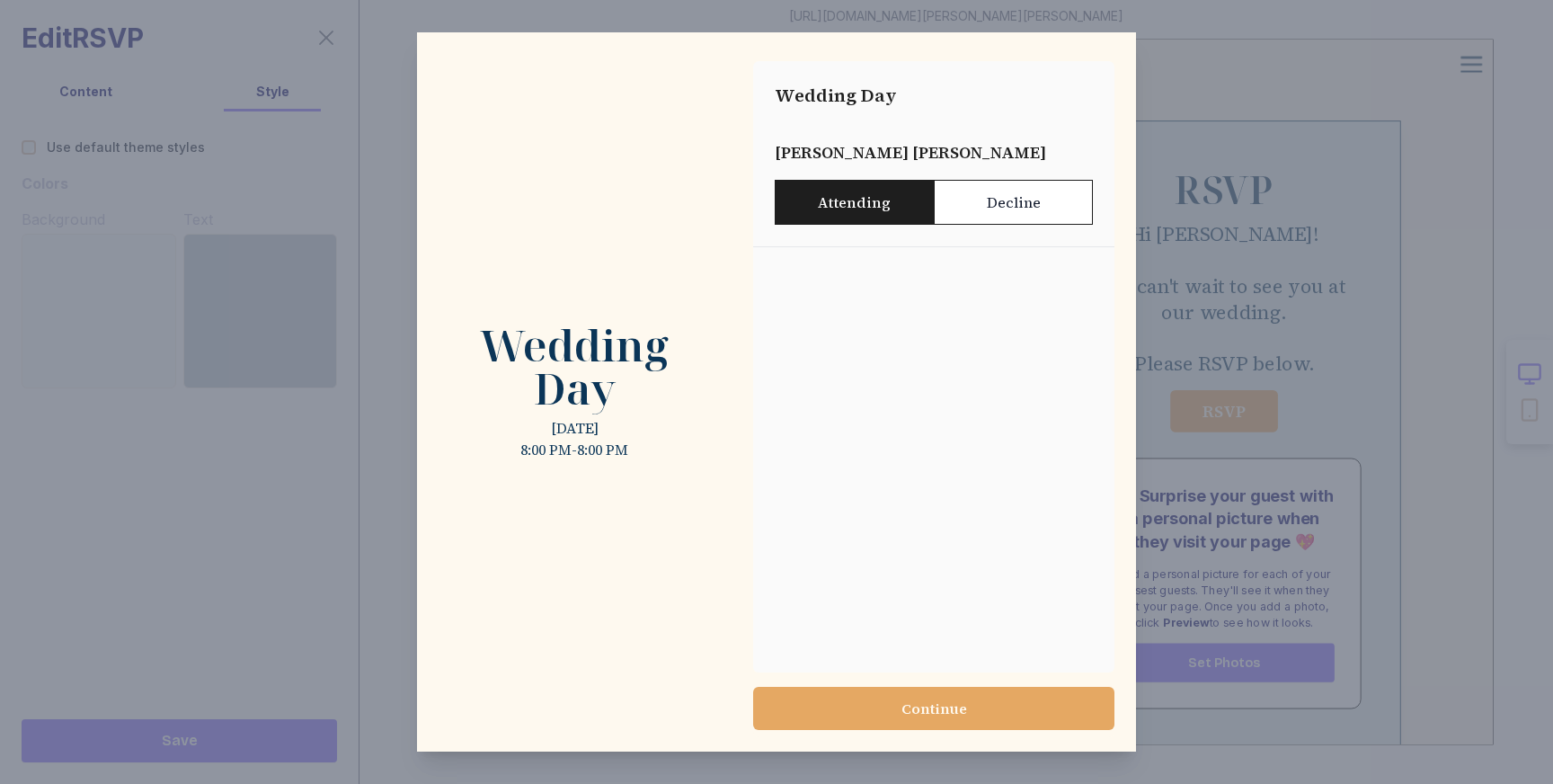
click at [850, 204] on label "Attending" at bounding box center [854, 201] width 159 height 45
click at [898, 701] on span "Continue" at bounding box center [934, 708] width 333 height 22
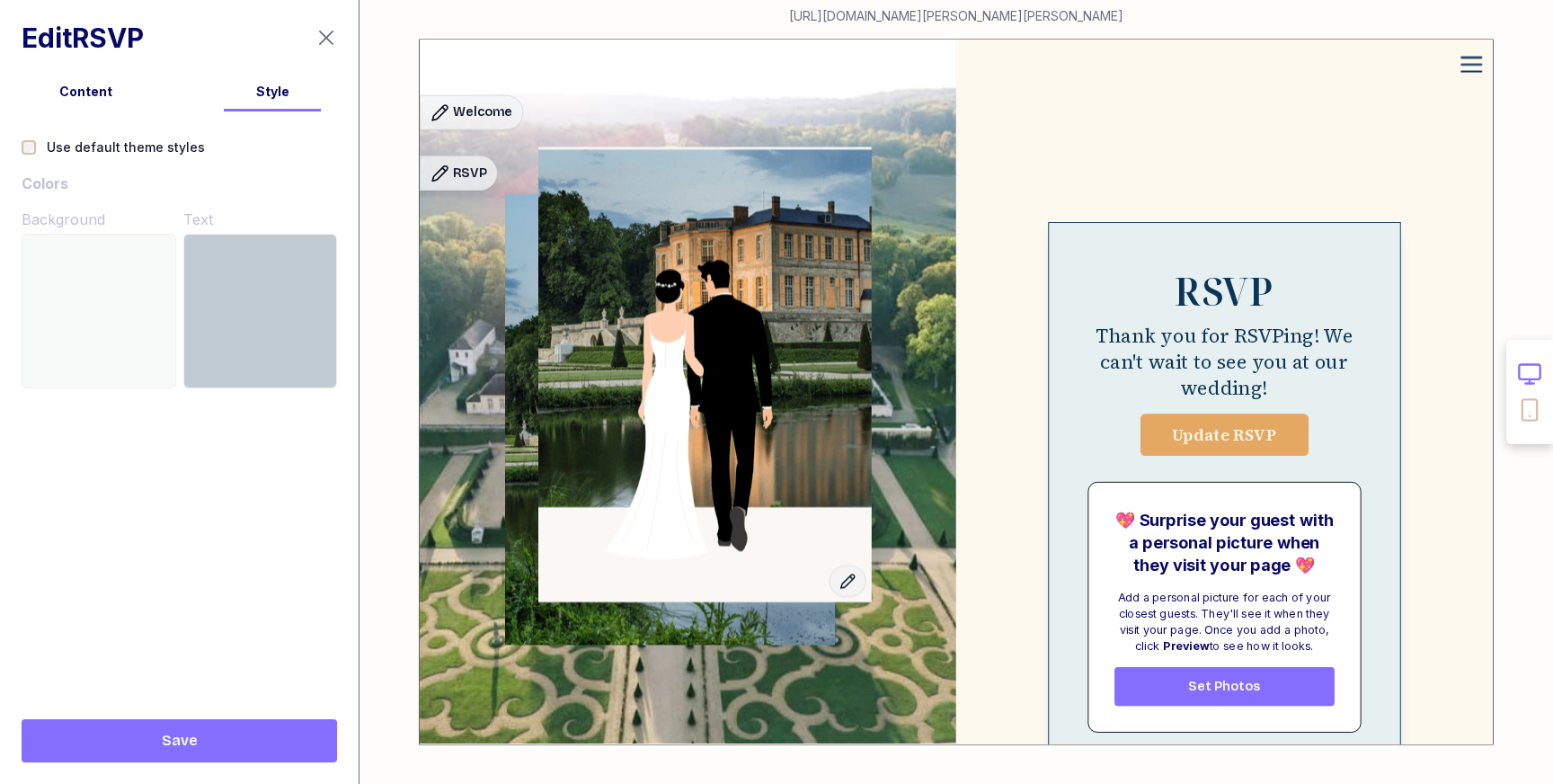
scroll to position [747, 0]
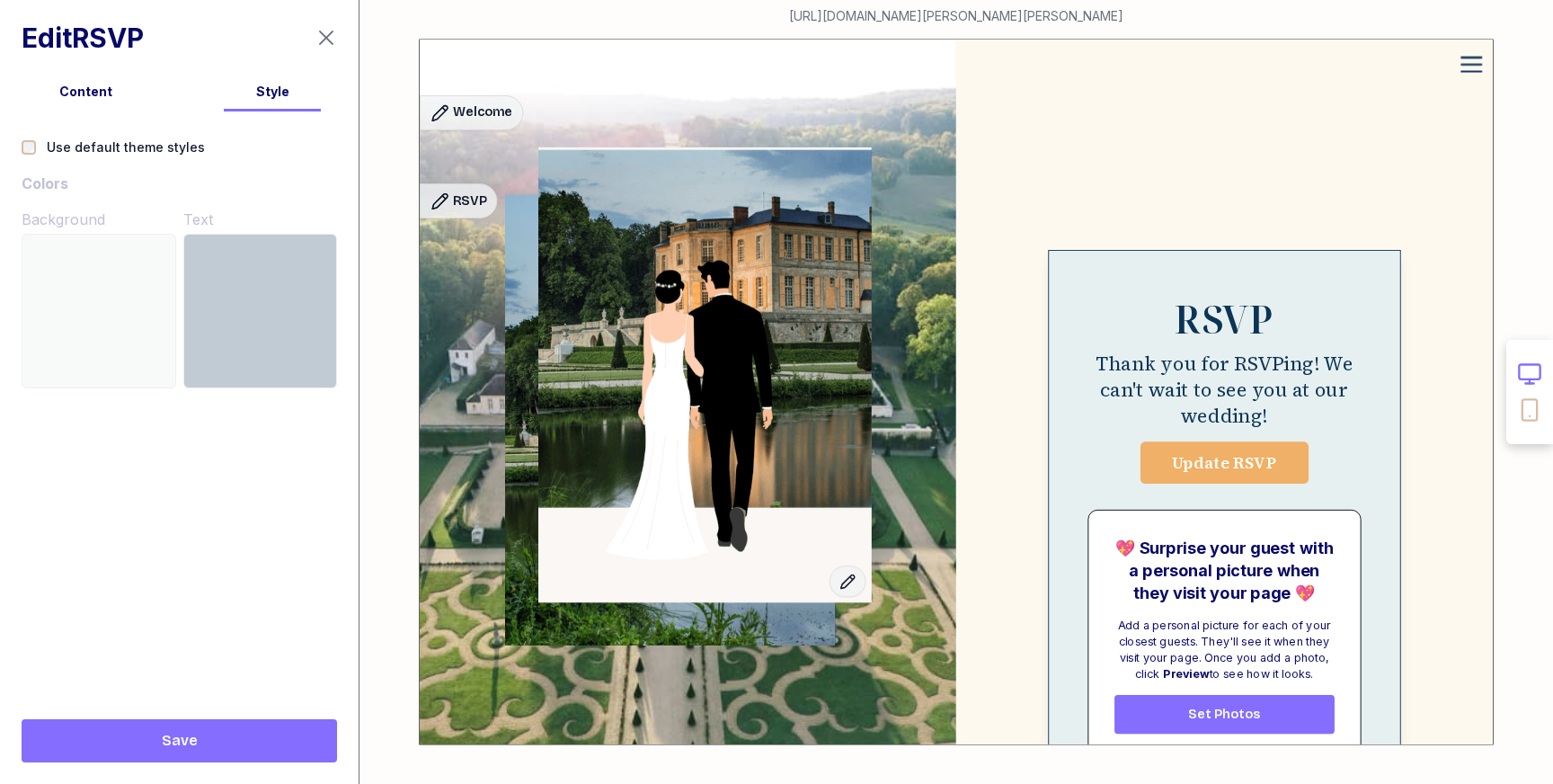
click at [1193, 480] on button "Update RSVP" at bounding box center [1225, 462] width 168 height 42
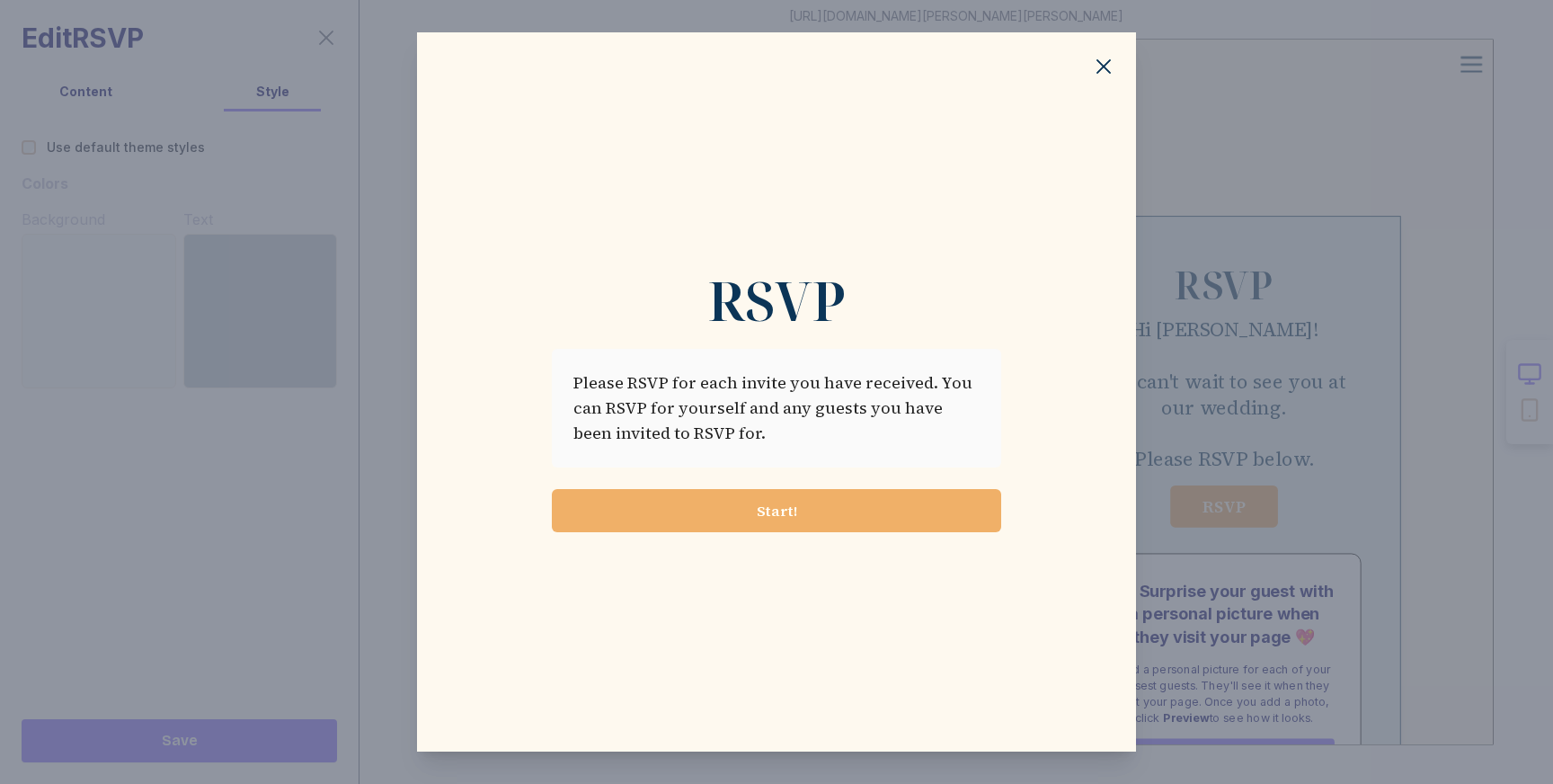
click at [906, 511] on span "Start!" at bounding box center [776, 511] width 420 height 22
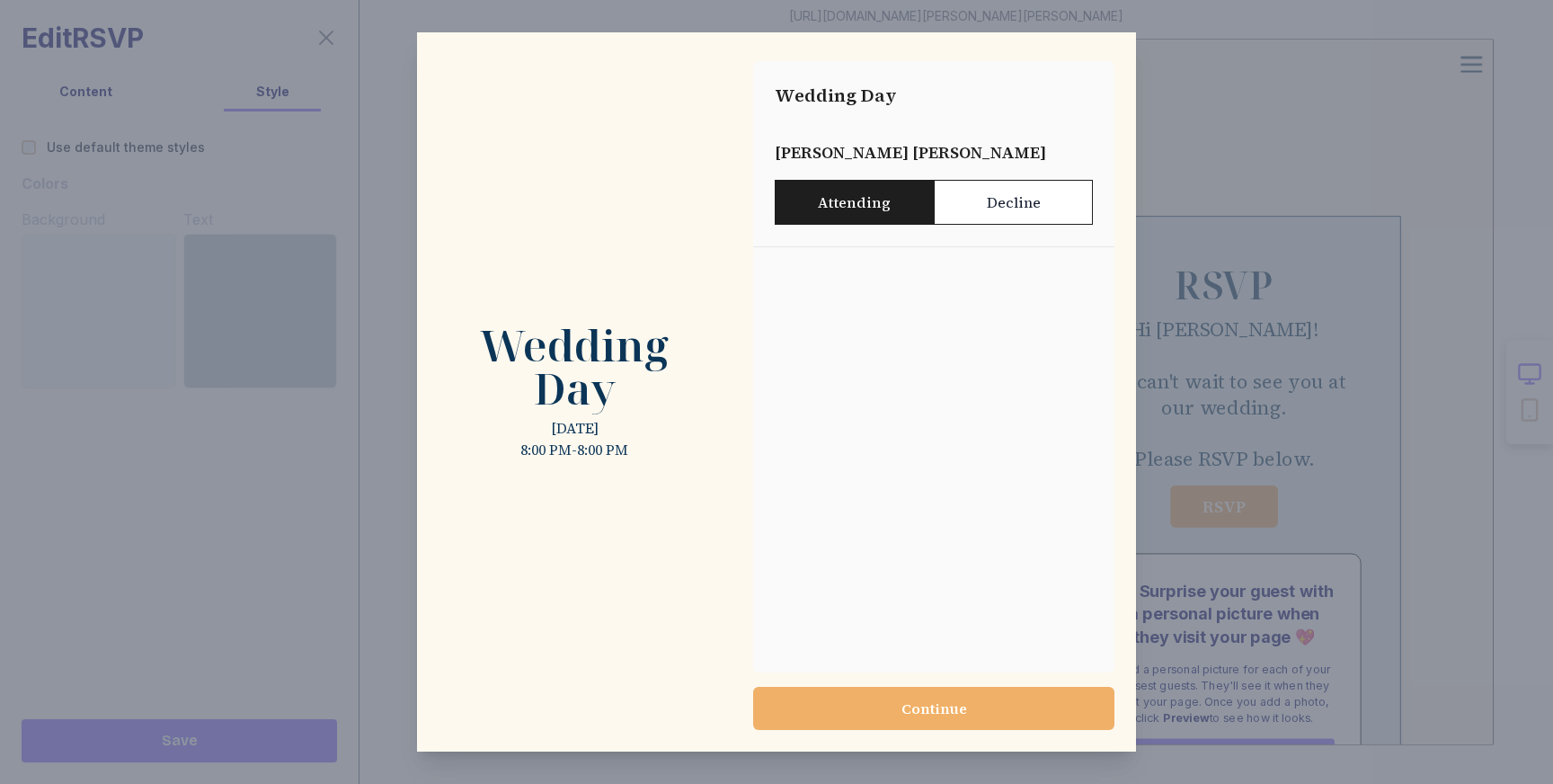
click at [873, 712] on span "Continue" at bounding box center [934, 708] width 333 height 22
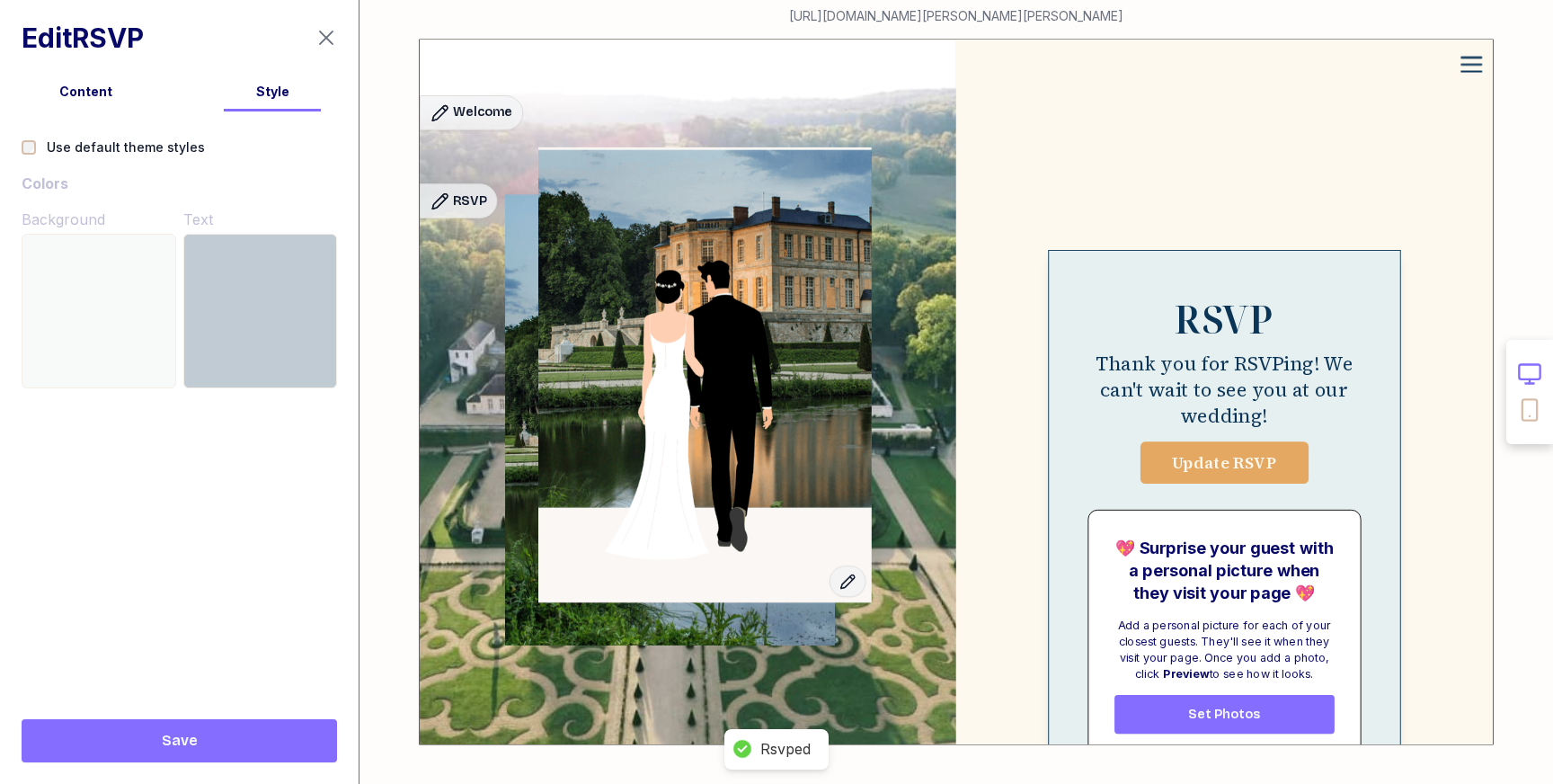
click at [82, 94] on div "Content" at bounding box center [86, 92] width 172 height 18
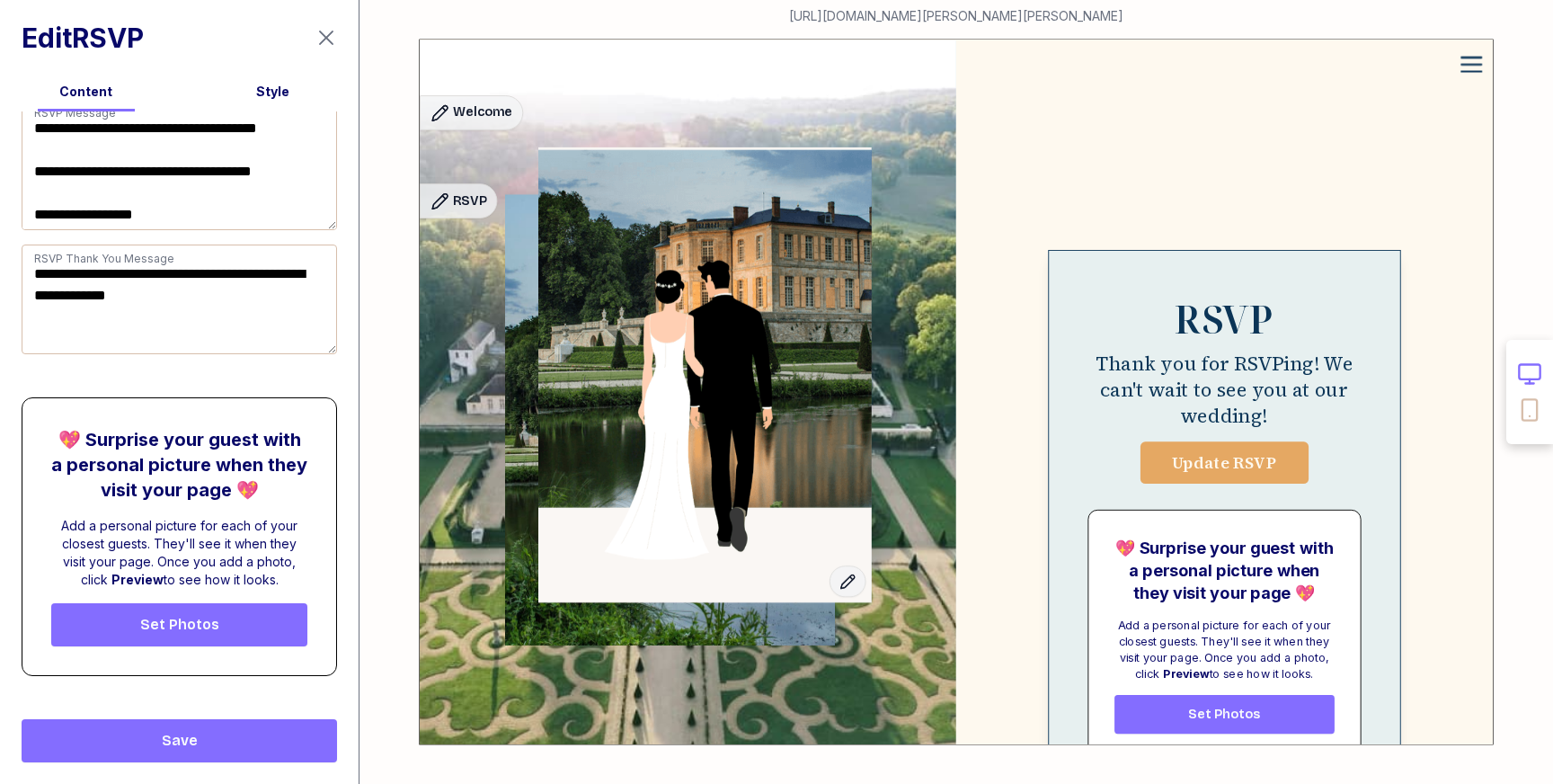
scroll to position [0, 0]
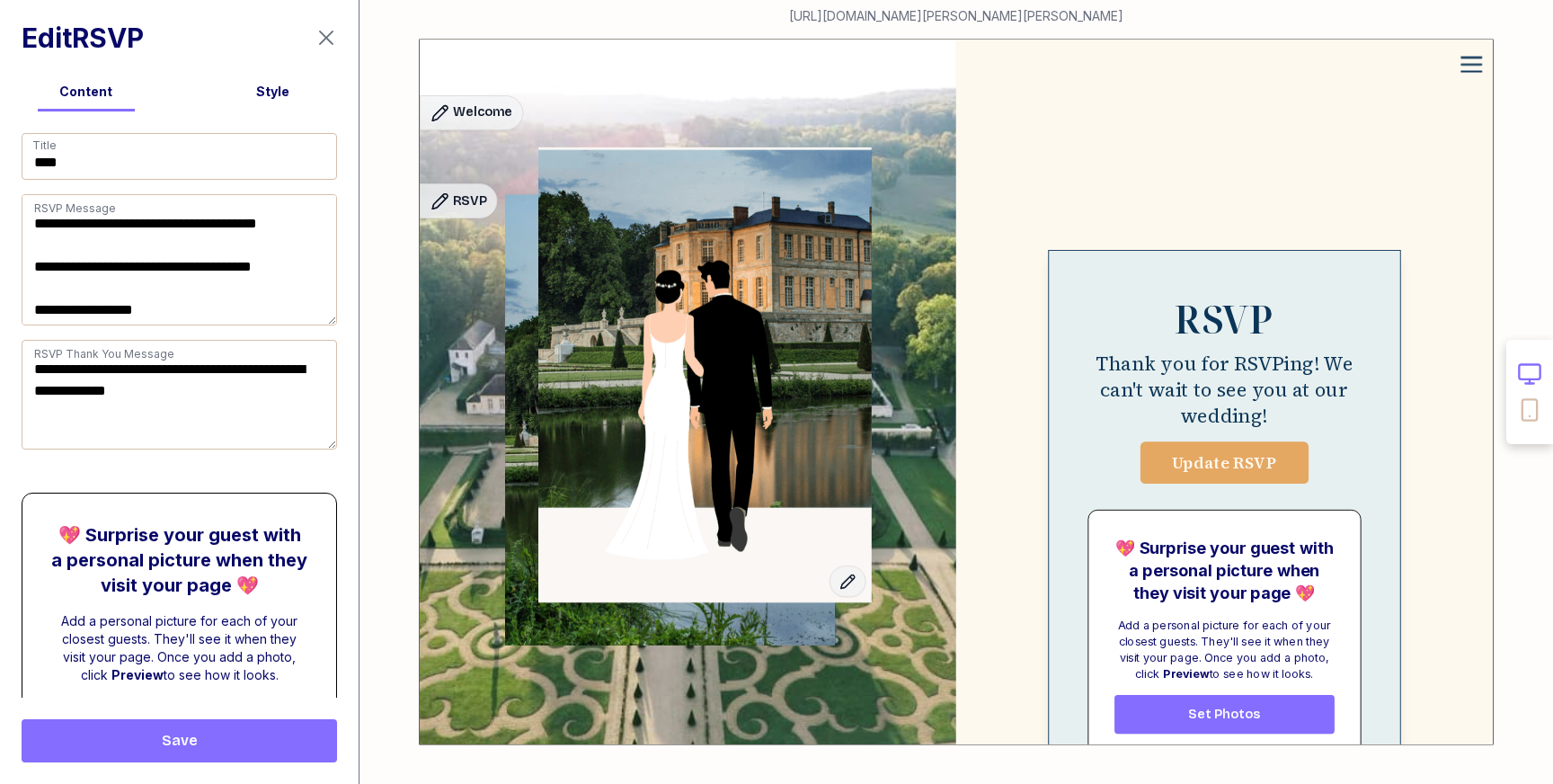
click at [316, 41] on icon "button" at bounding box center [326, 38] width 22 height 22
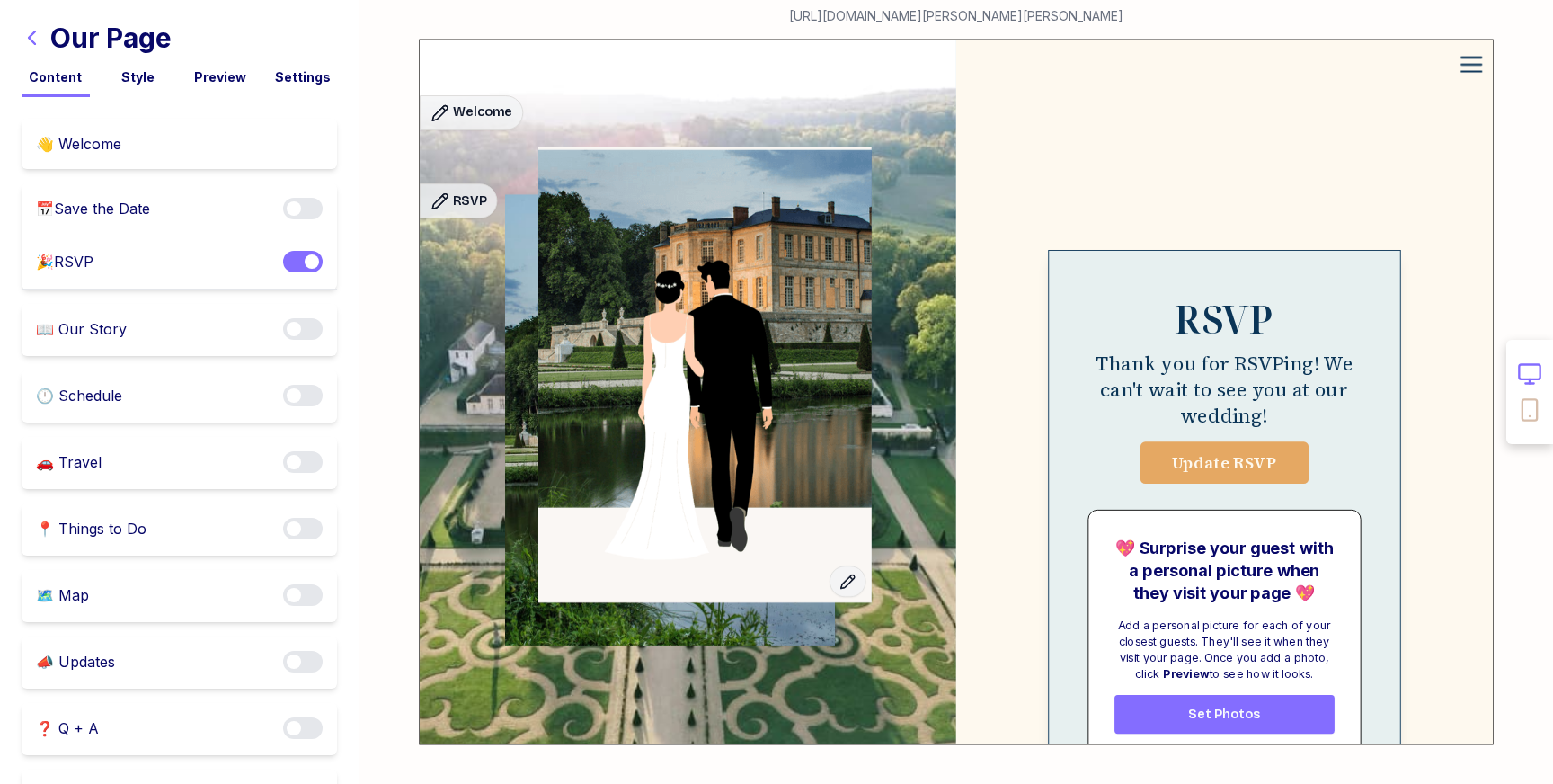
click at [151, 404] on div "🕒 Schedule Enable notifications" at bounding box center [180, 396] width 316 height 52
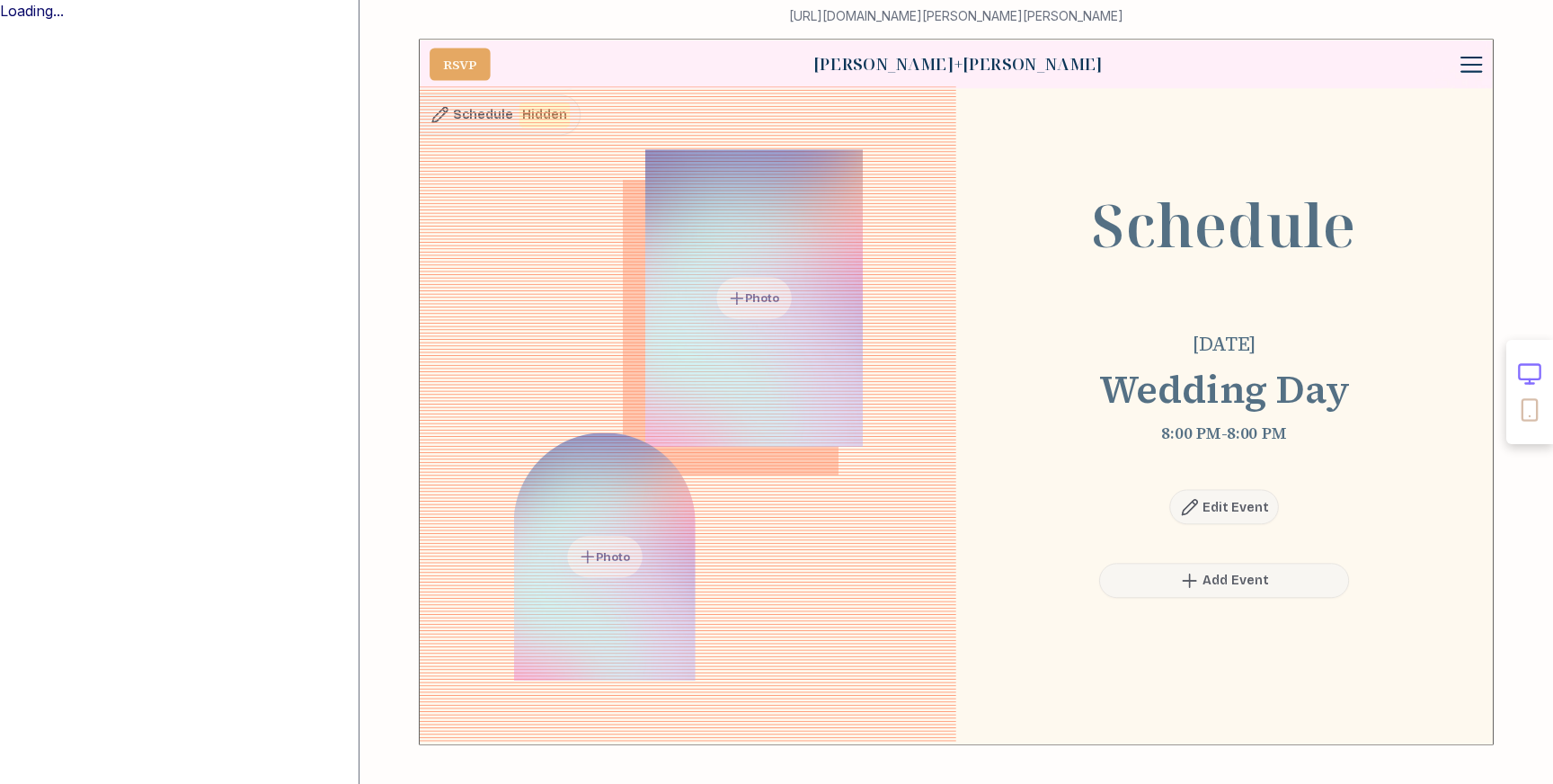
scroll to position [2466, 0]
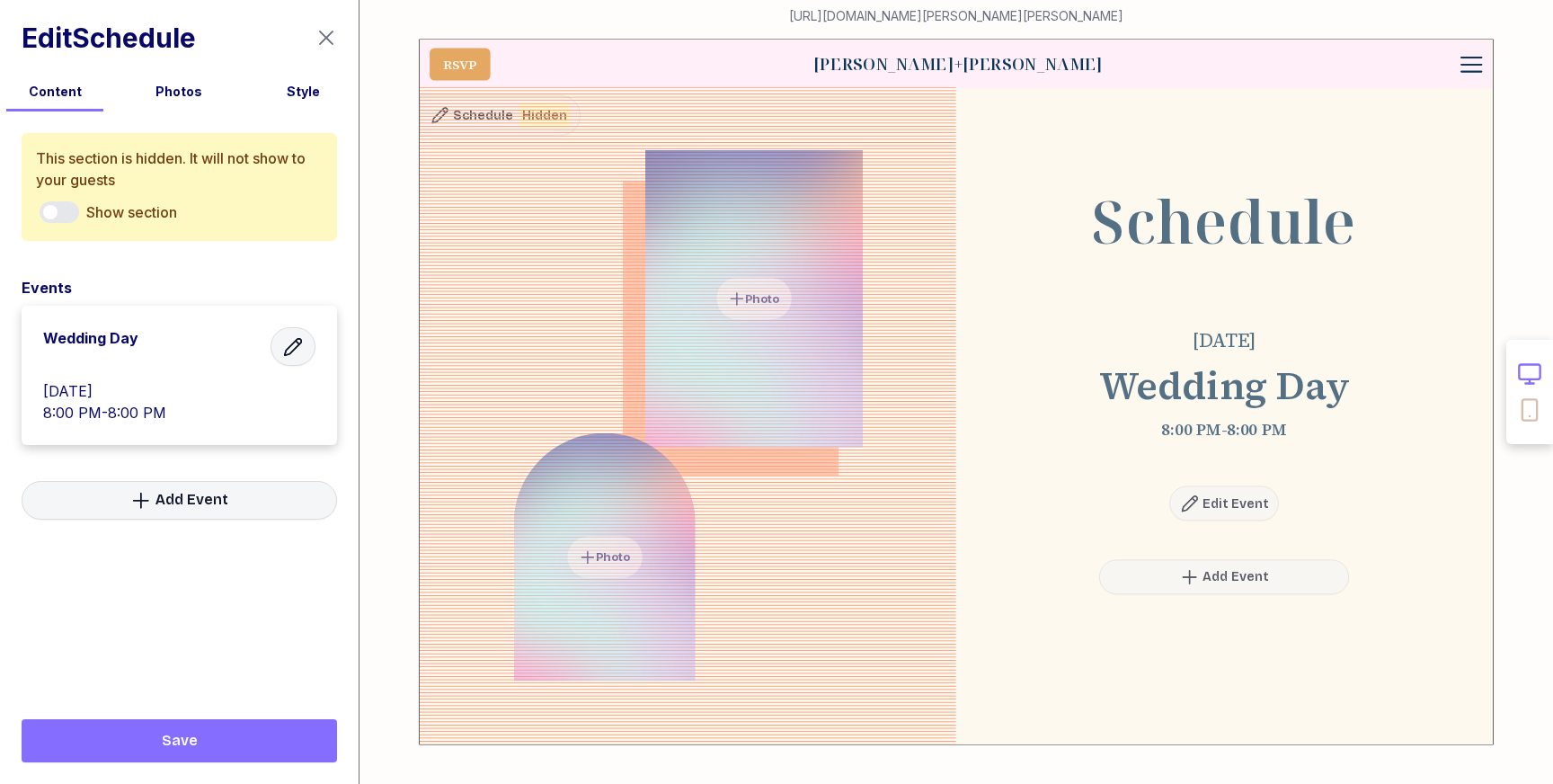
click at [323, 36] on icon "button" at bounding box center [326, 38] width 22 height 22
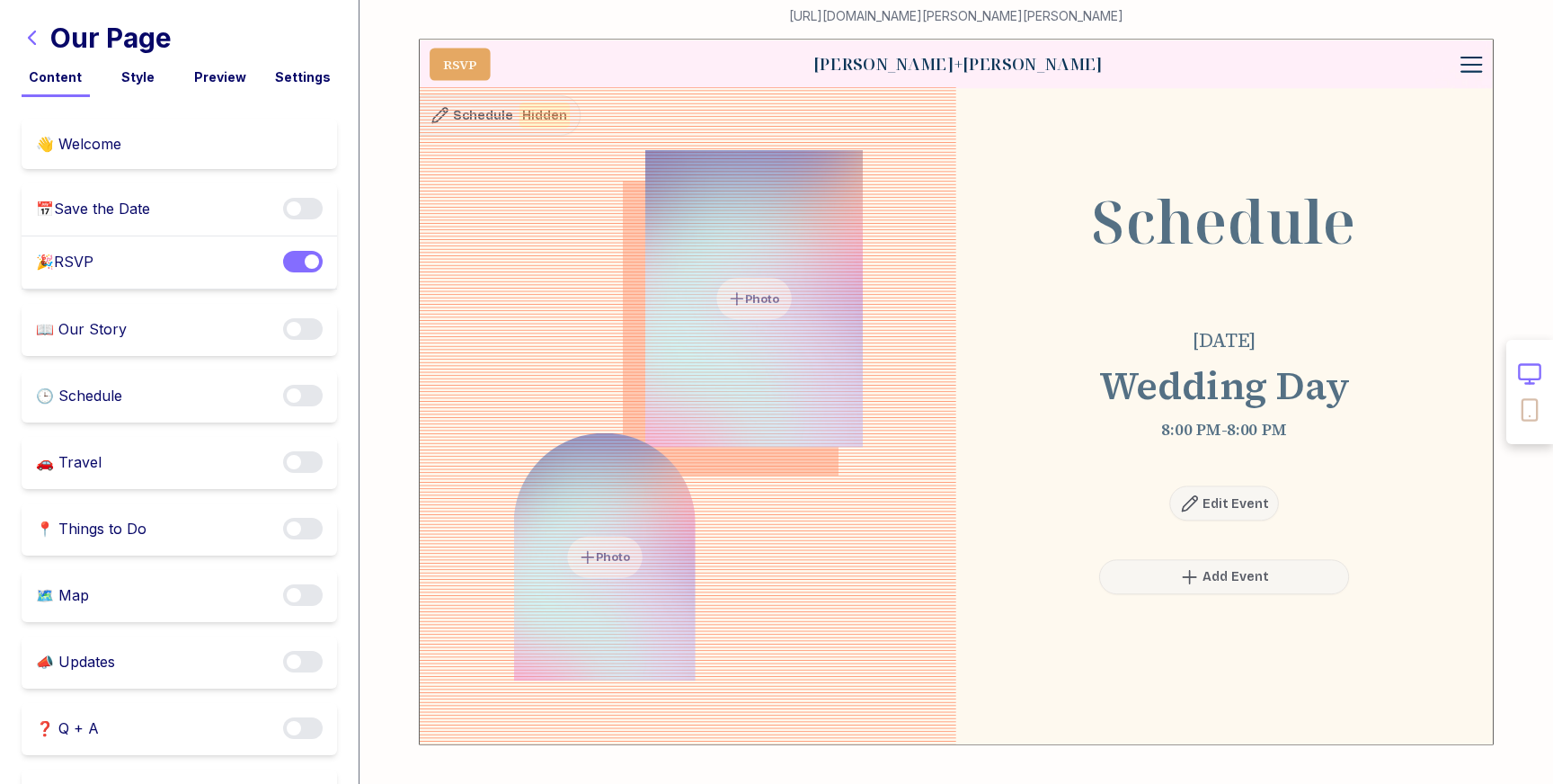
click at [19, 33] on div "Our Page Content Style Preview Settings" at bounding box center [179, 48] width 358 height 97
click at [22, 33] on icon "button" at bounding box center [33, 38] width 22 height 22
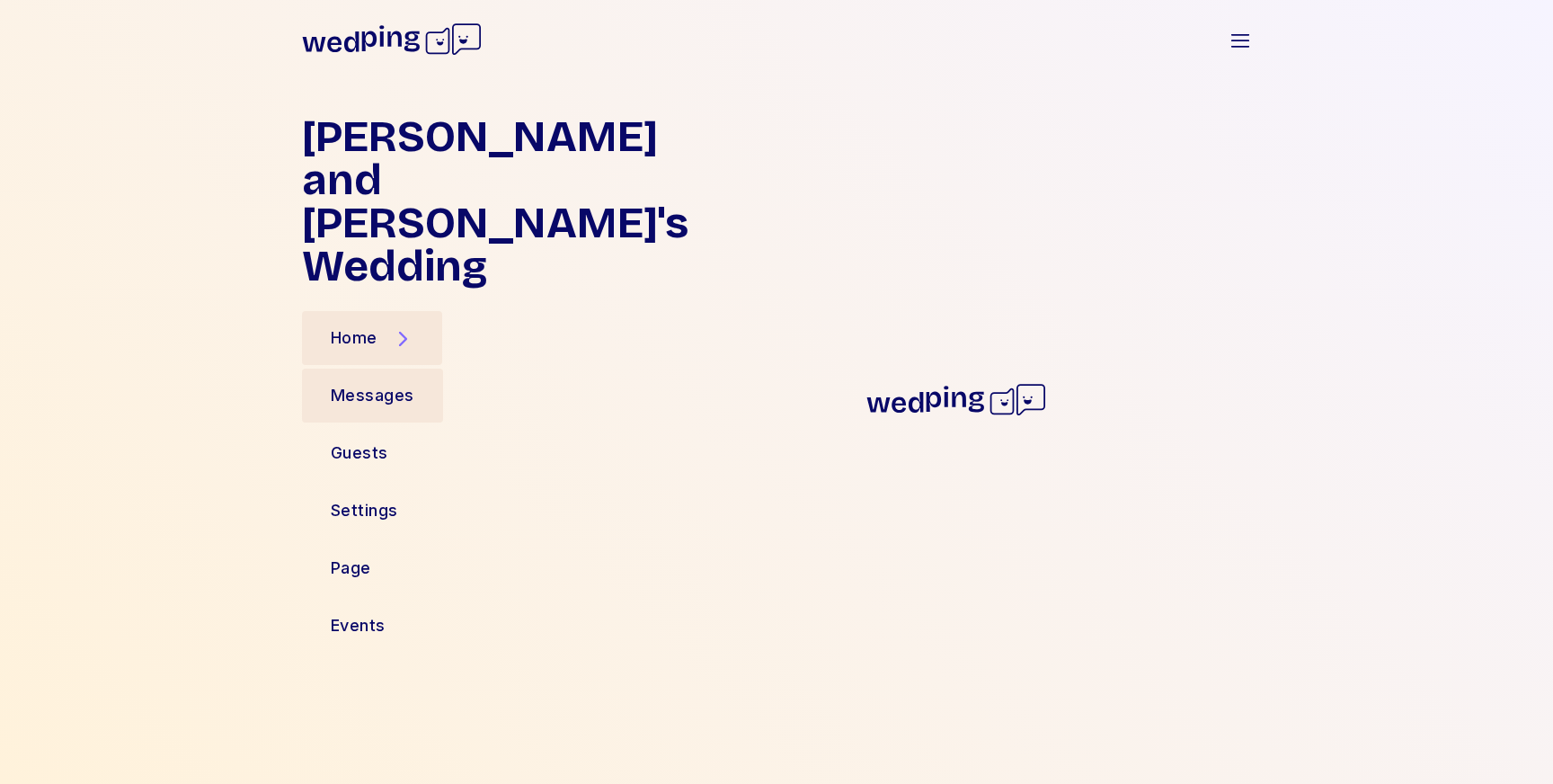
click at [383, 383] on div "Messages" at bounding box center [373, 396] width 84 height 26
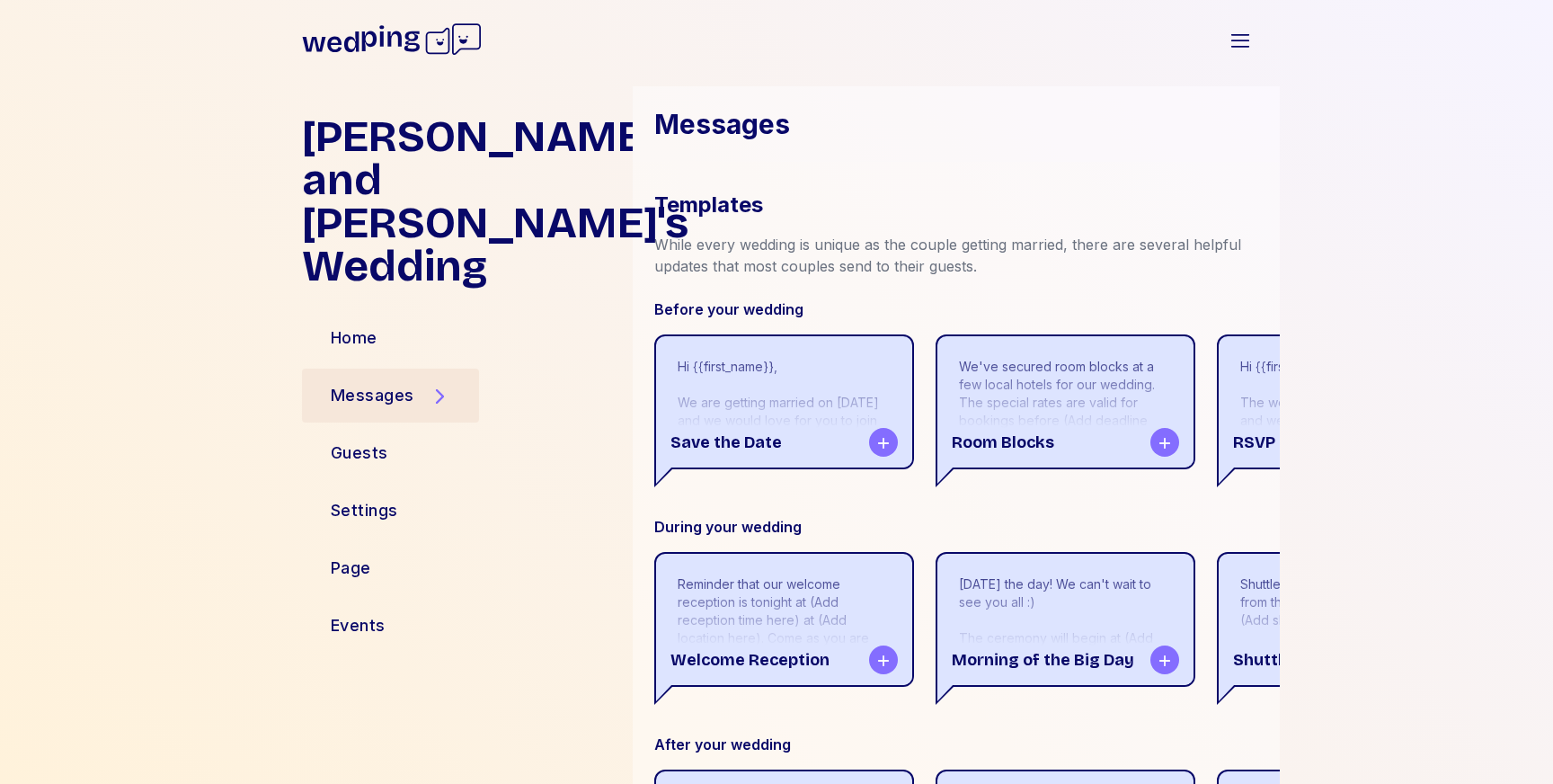
scroll to position [239, 0]
click at [810, 407] on div "Hi {{first_name}}, We are getting married on [DATE] and we would love for you t…" at bounding box center [784, 454] width 213 height 198
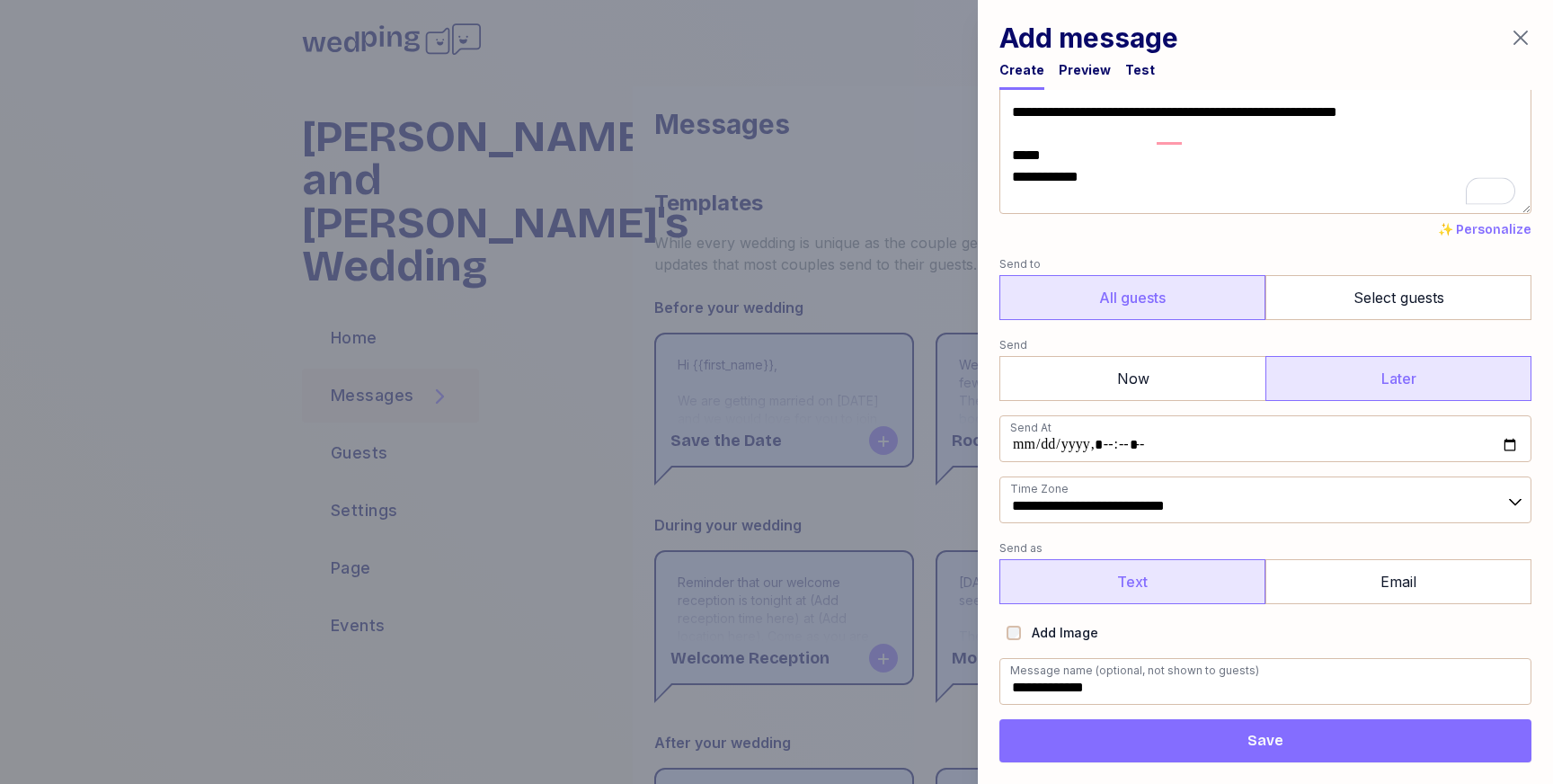
scroll to position [151, 0]
click at [1161, 590] on label "Text" at bounding box center [1133, 581] width 266 height 45
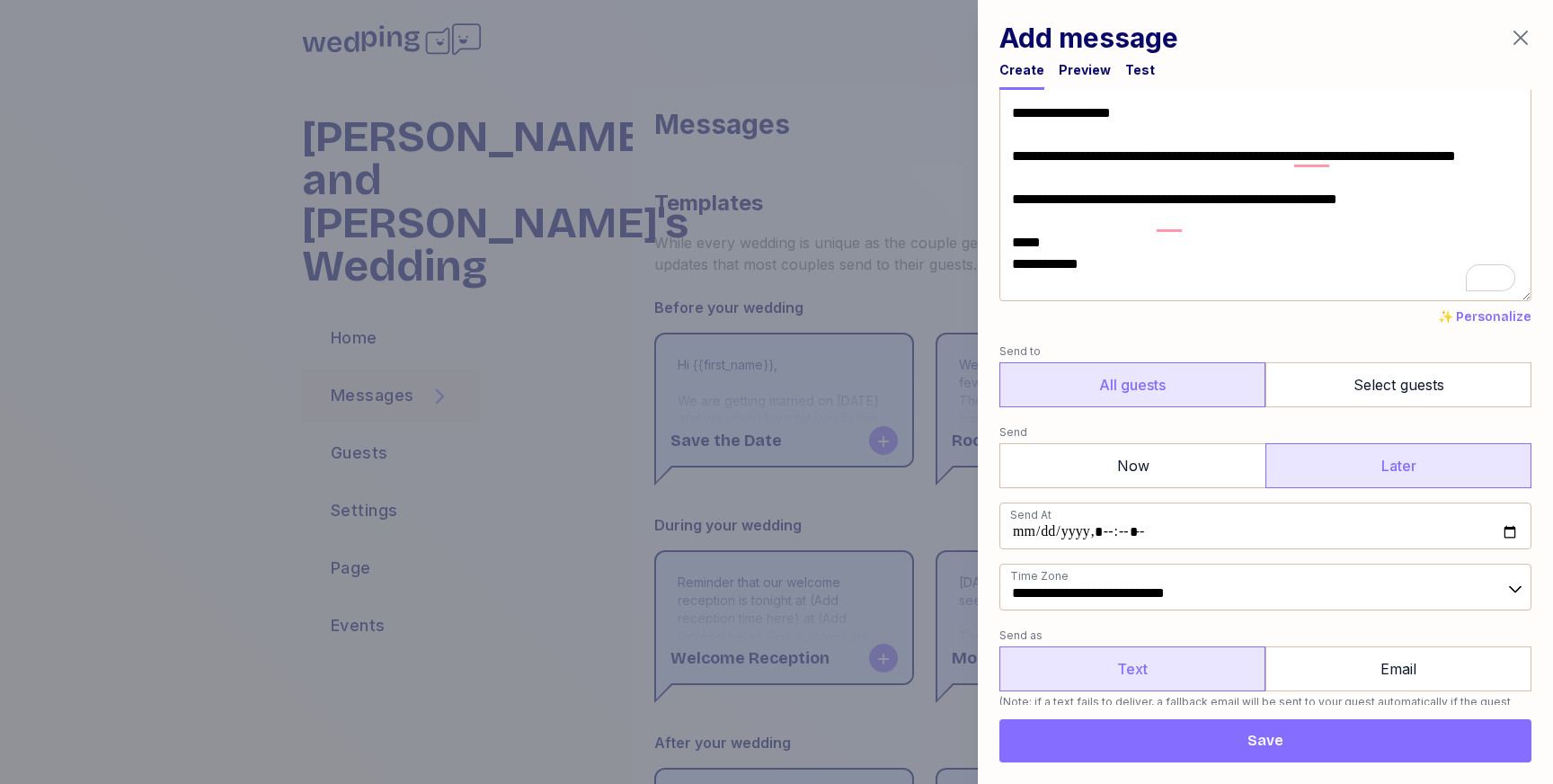
scroll to position [0, 0]
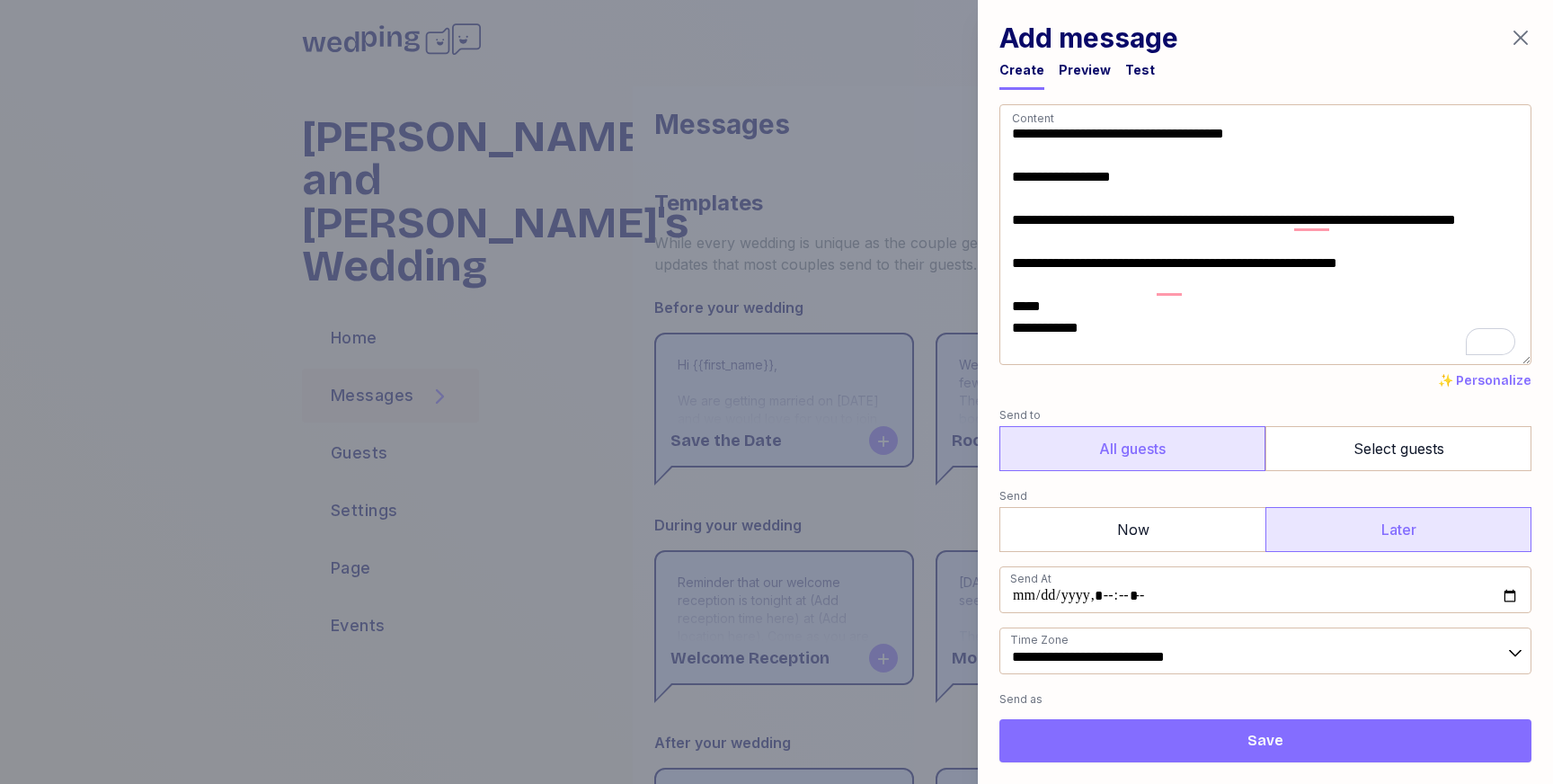
click at [1072, 73] on div "Preview" at bounding box center [1084, 70] width 52 height 18
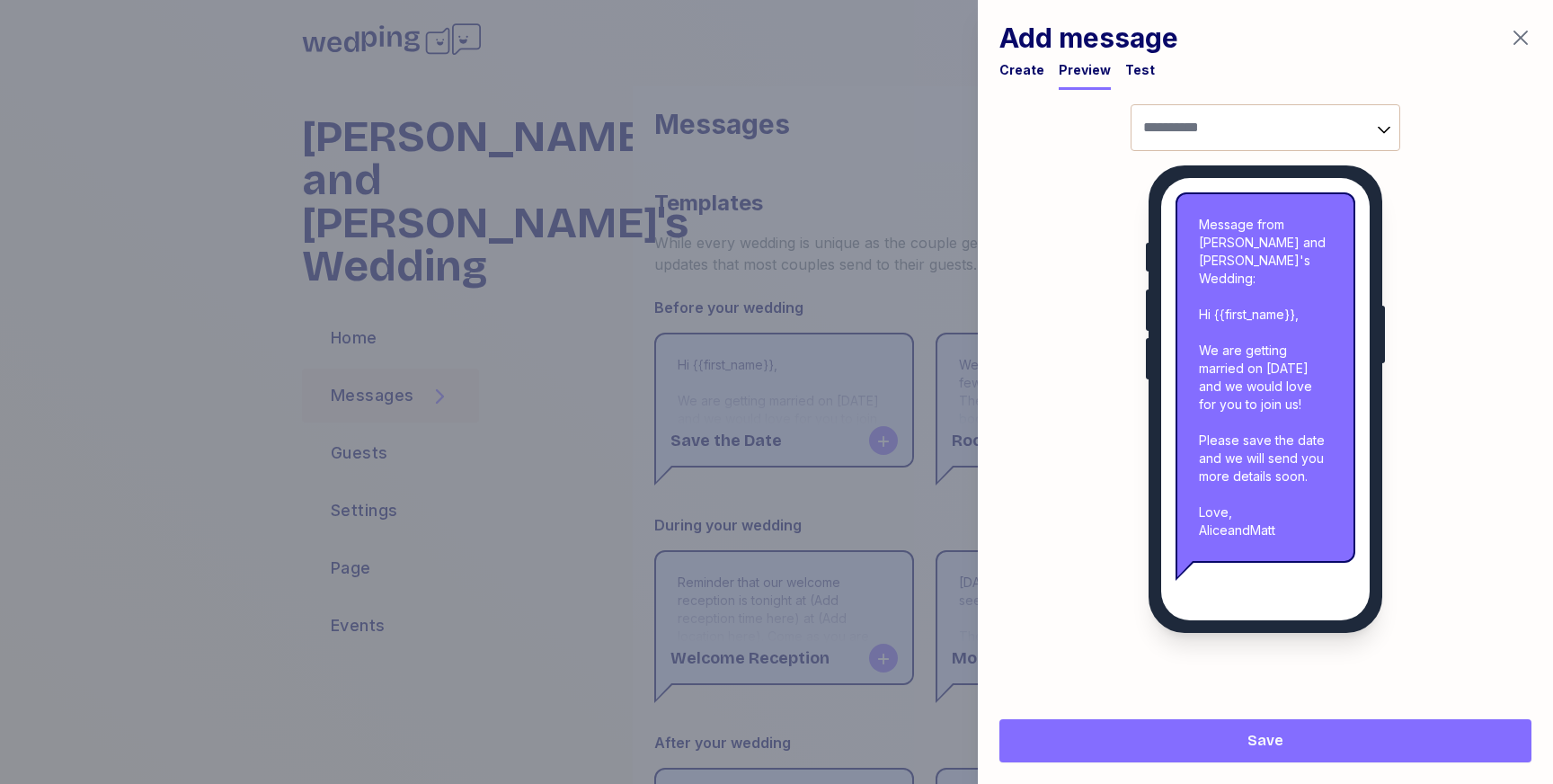
click at [1519, 40] on icon "button" at bounding box center [1521, 38] width 22 height 22
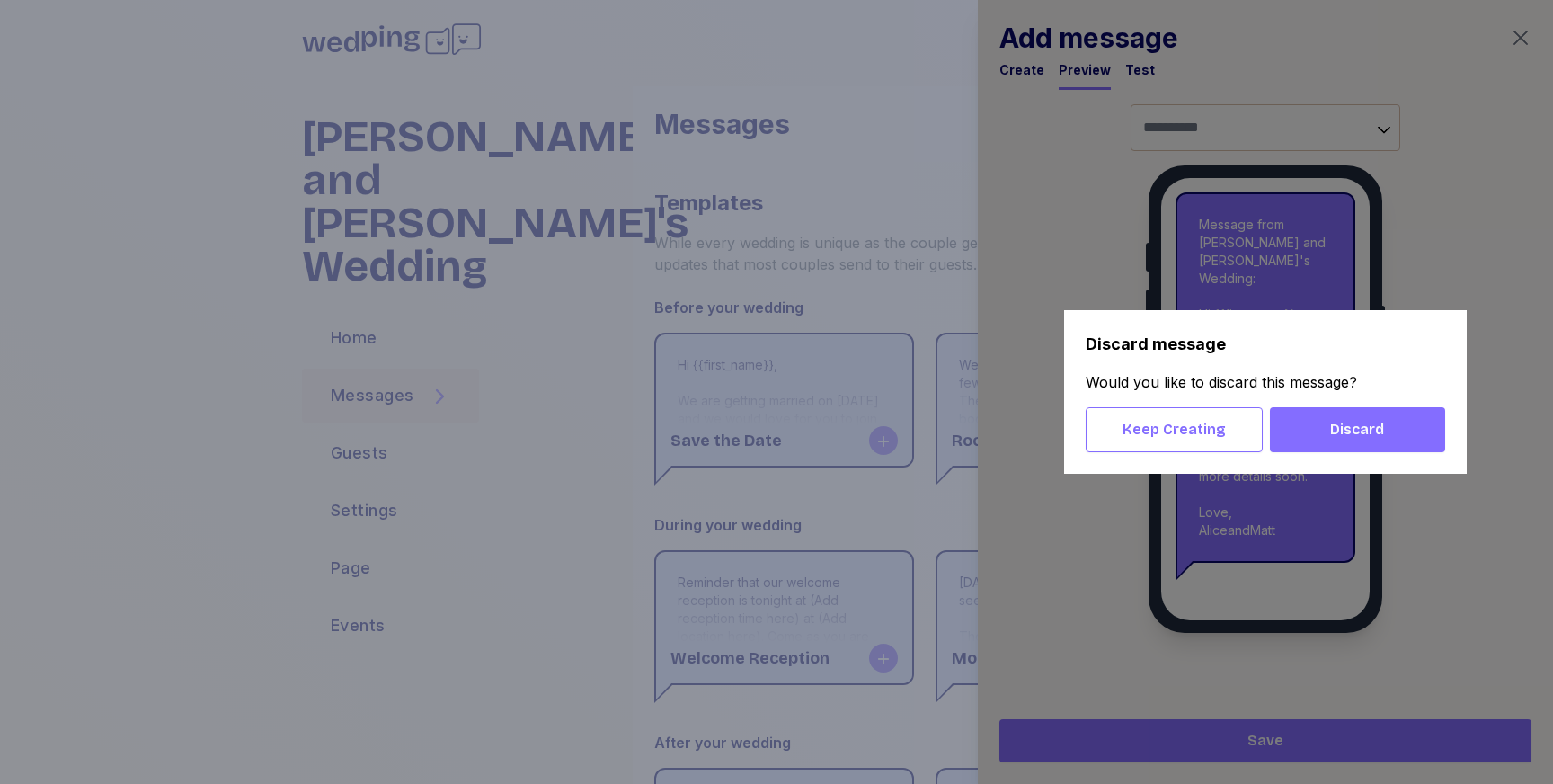
click at [1322, 434] on span "Discard" at bounding box center [1358, 429] width 147 height 22
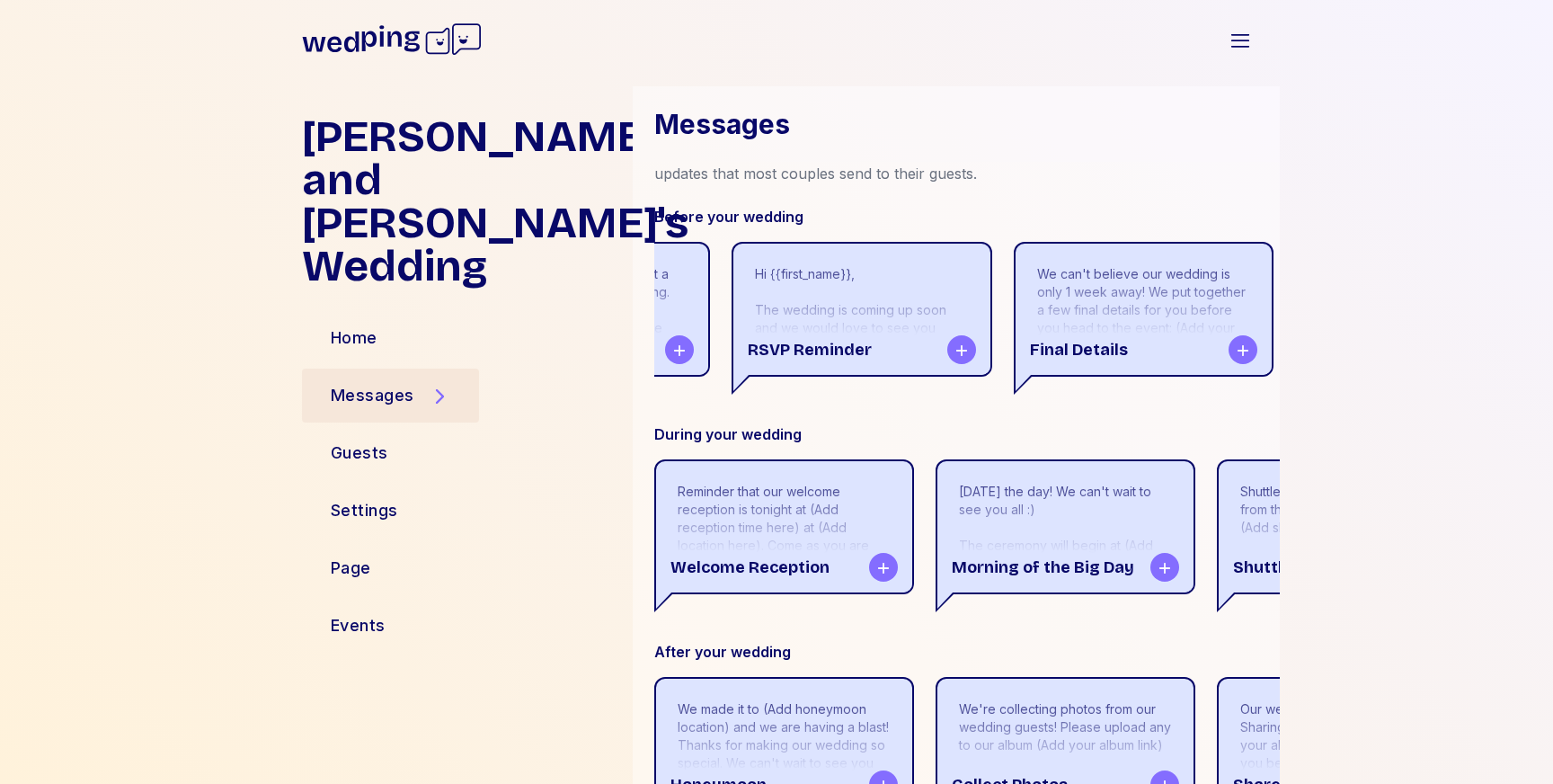
scroll to position [0, 501]
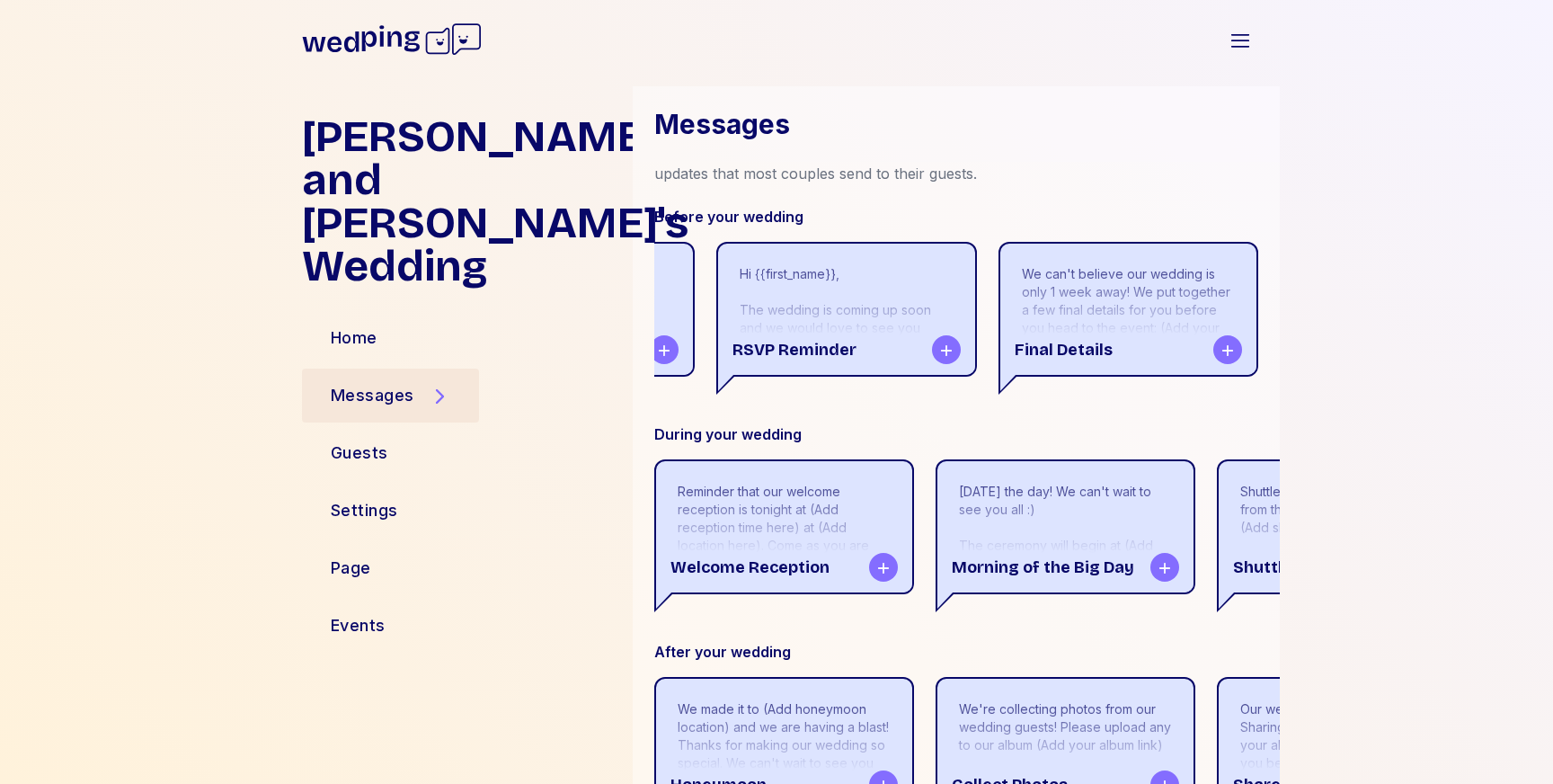
click at [844, 344] on div "RSVP Reminder" at bounding box center [846, 349] width 256 height 50
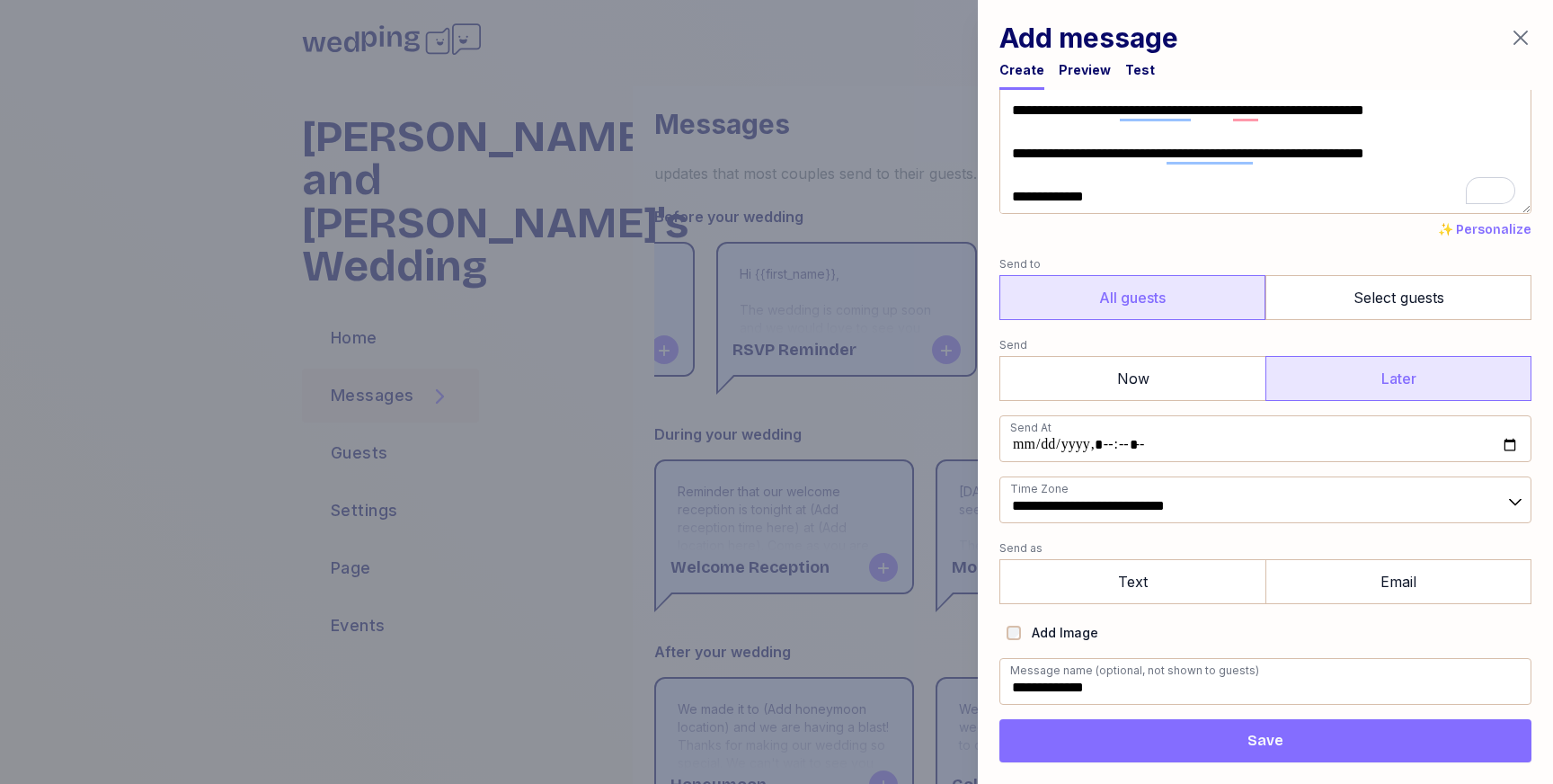
scroll to position [0, 0]
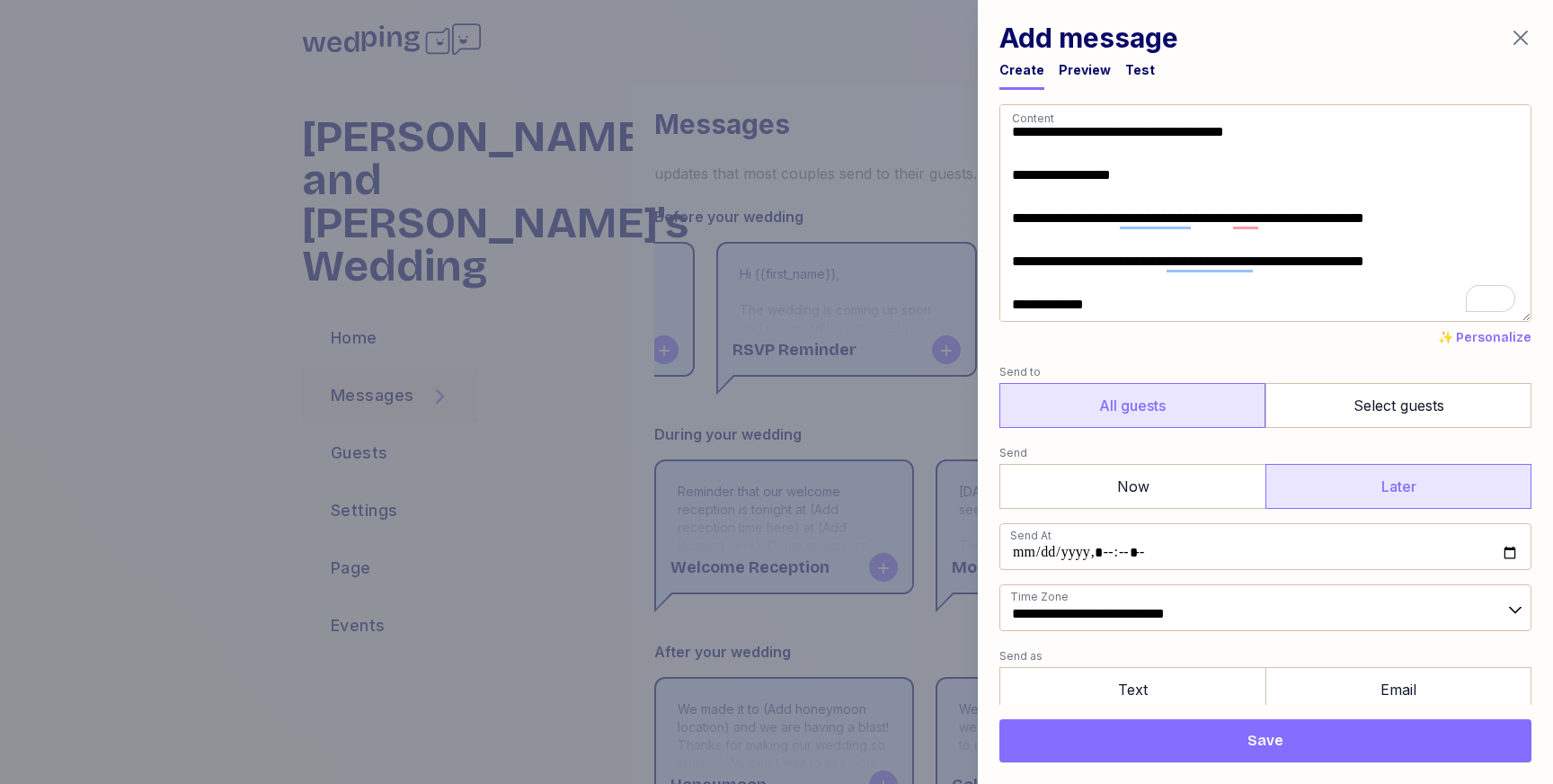
click at [1072, 75] on div "Preview" at bounding box center [1084, 70] width 52 height 18
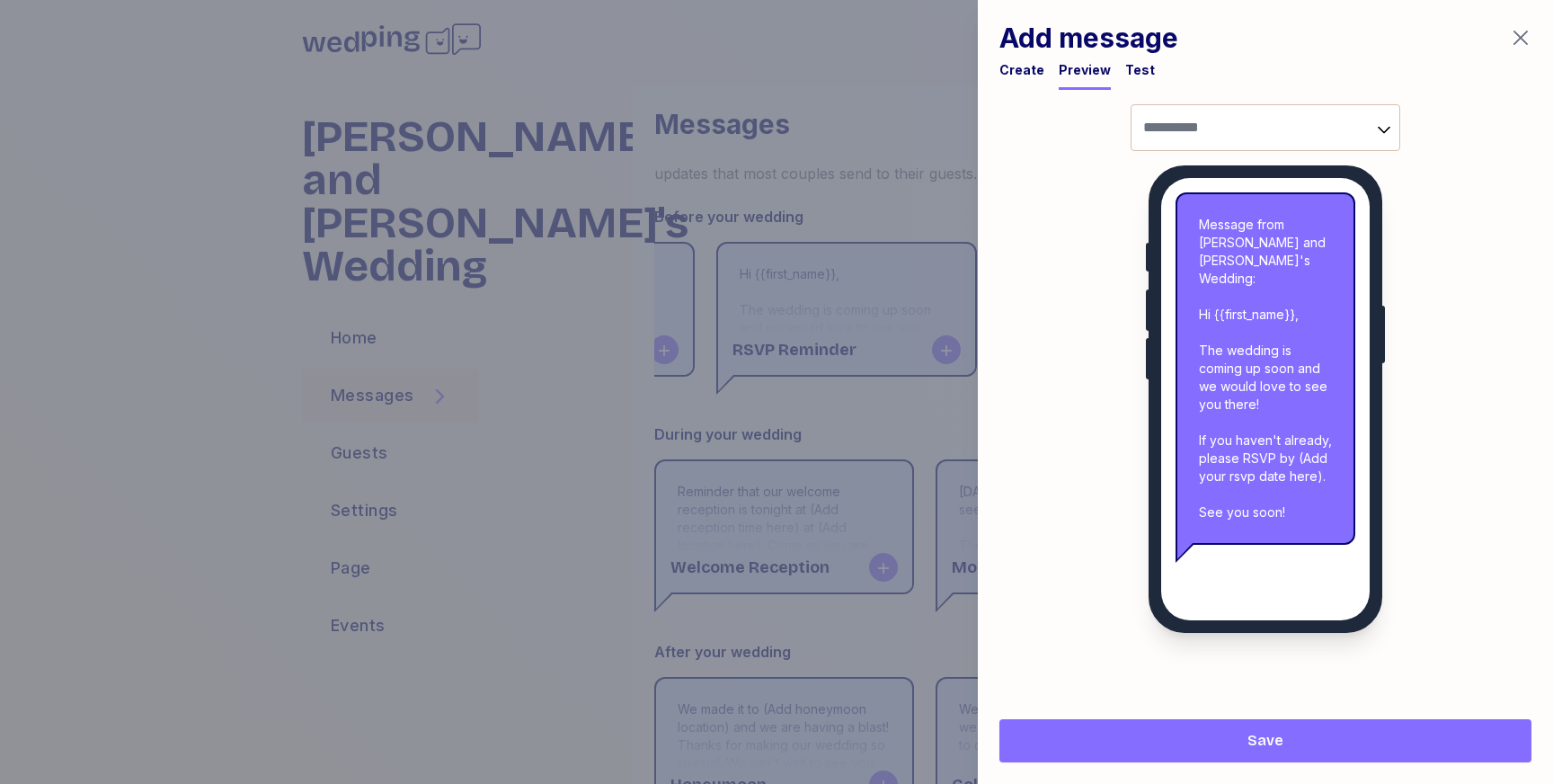
click at [1526, 37] on icon "button" at bounding box center [1521, 38] width 22 height 22
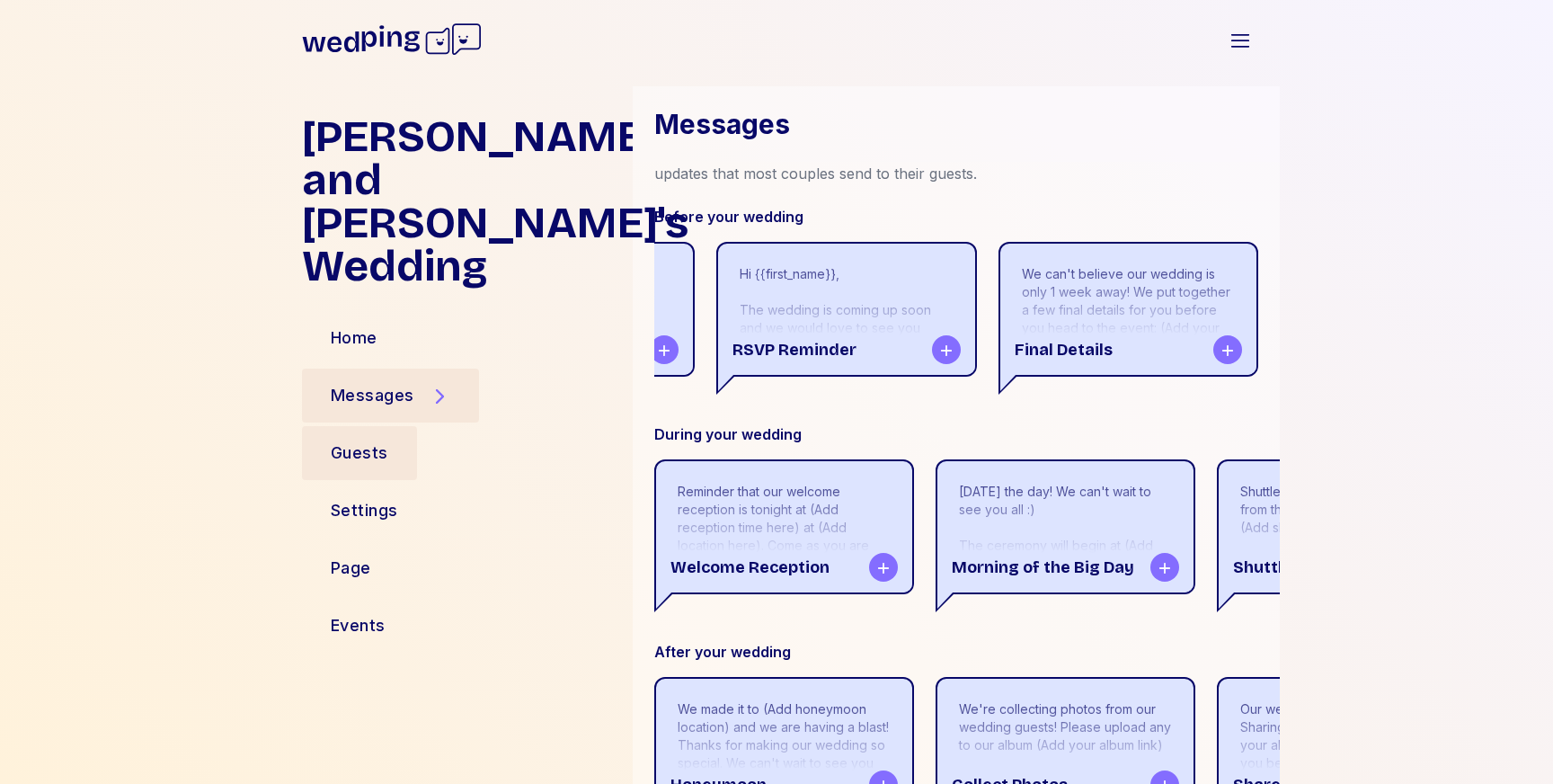
click at [376, 440] on div "Guests" at bounding box center [359, 453] width 57 height 26
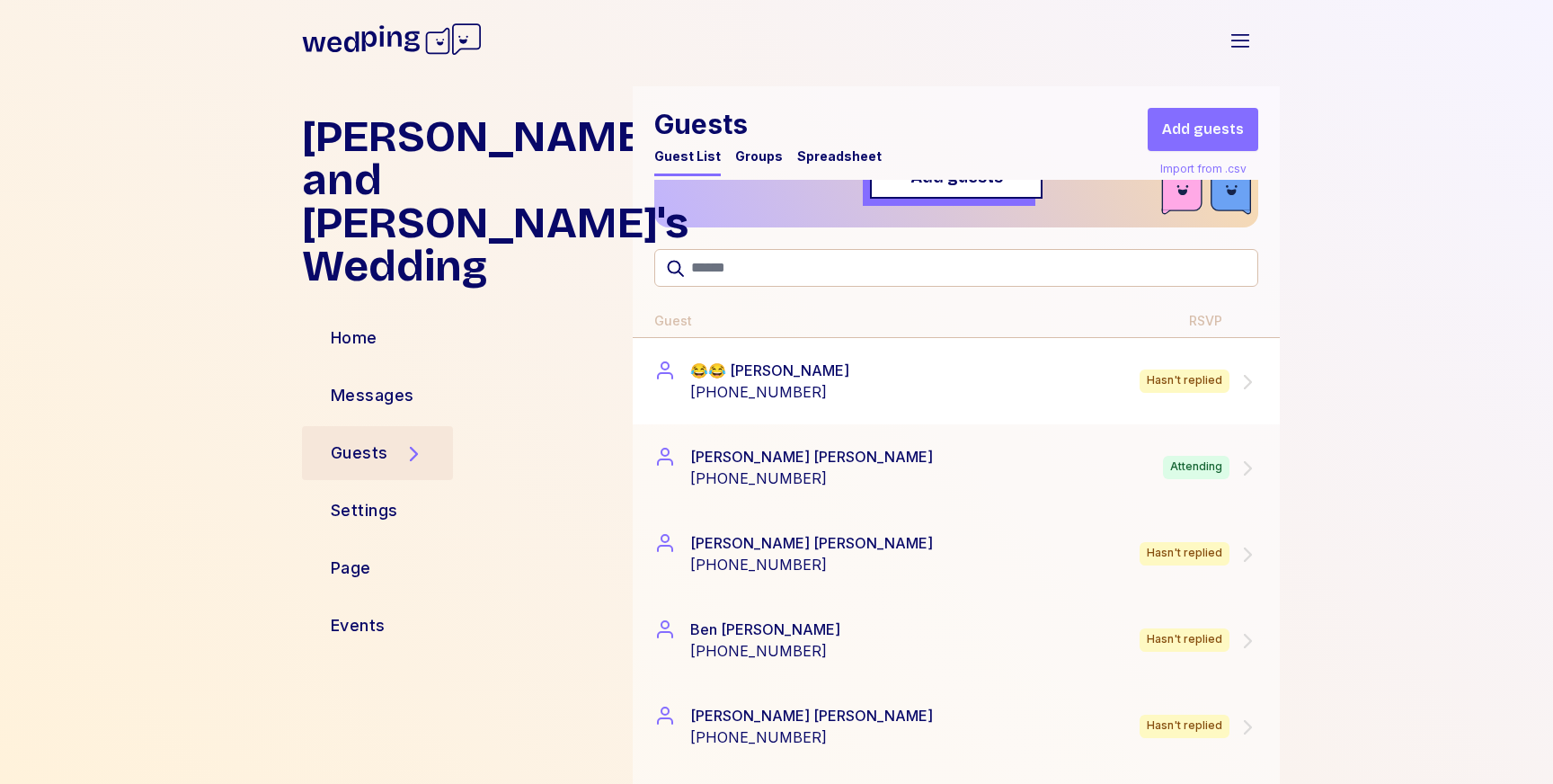
scroll to position [175, 0]
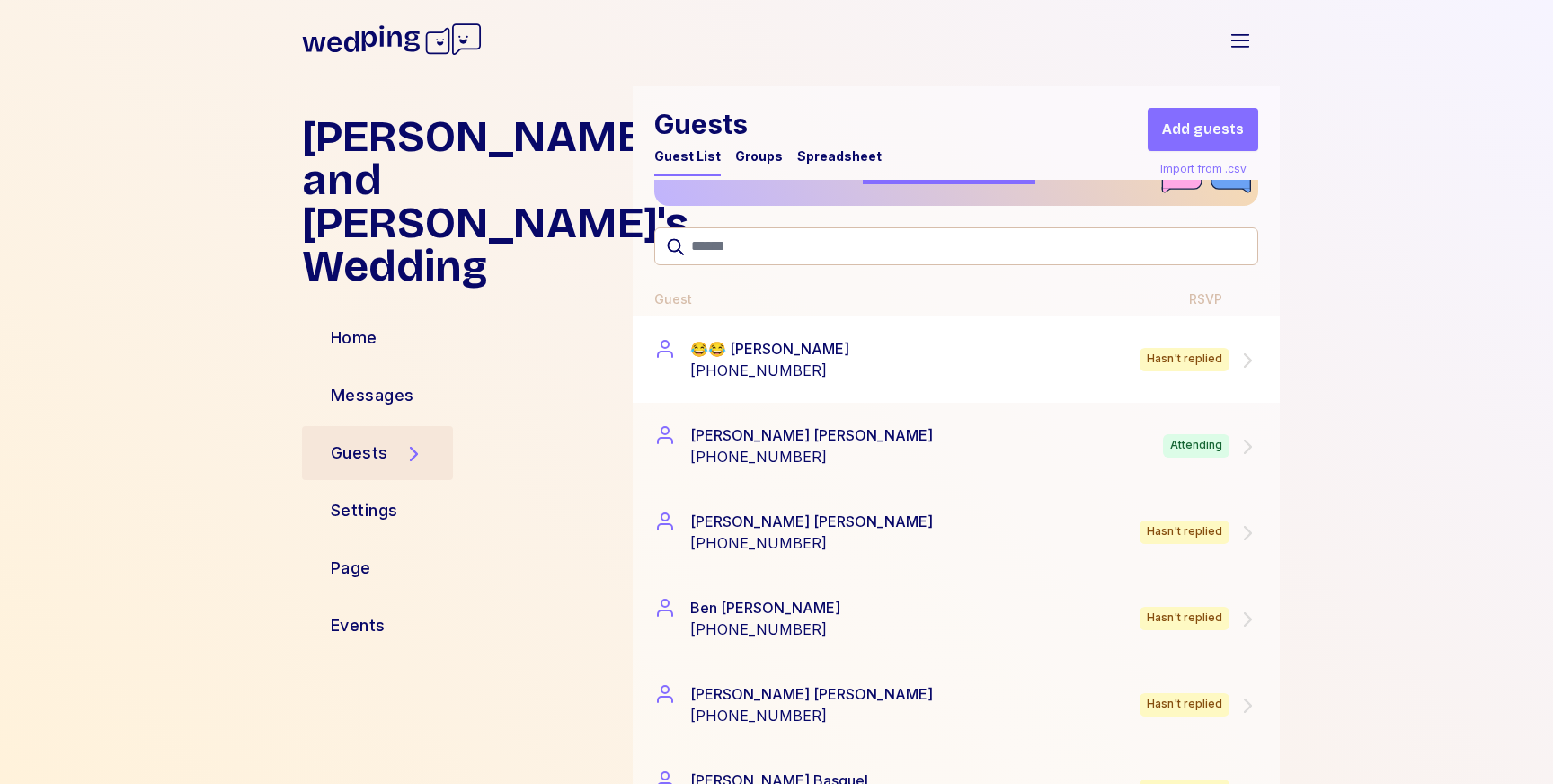
click at [925, 362] on div "😂😂 [PERSON_NAME] [PHONE_NUMBER] Hasn't replied" at bounding box center [957, 359] width 604 height 43
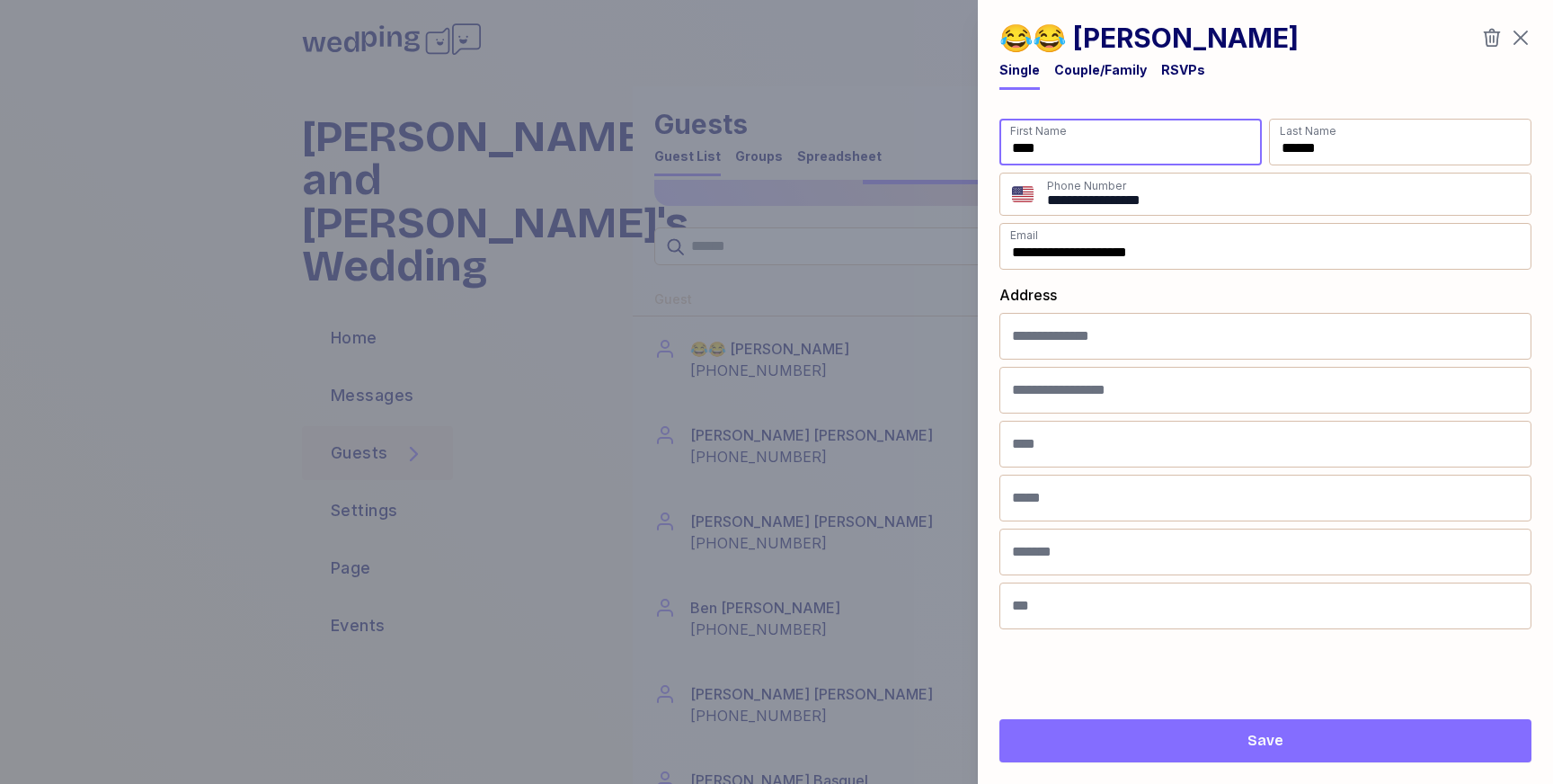
click at [1093, 153] on input "****" at bounding box center [1131, 141] width 263 height 46
type input "****"
click at [1140, 740] on span "Save" at bounding box center [1266, 740] width 503 height 22
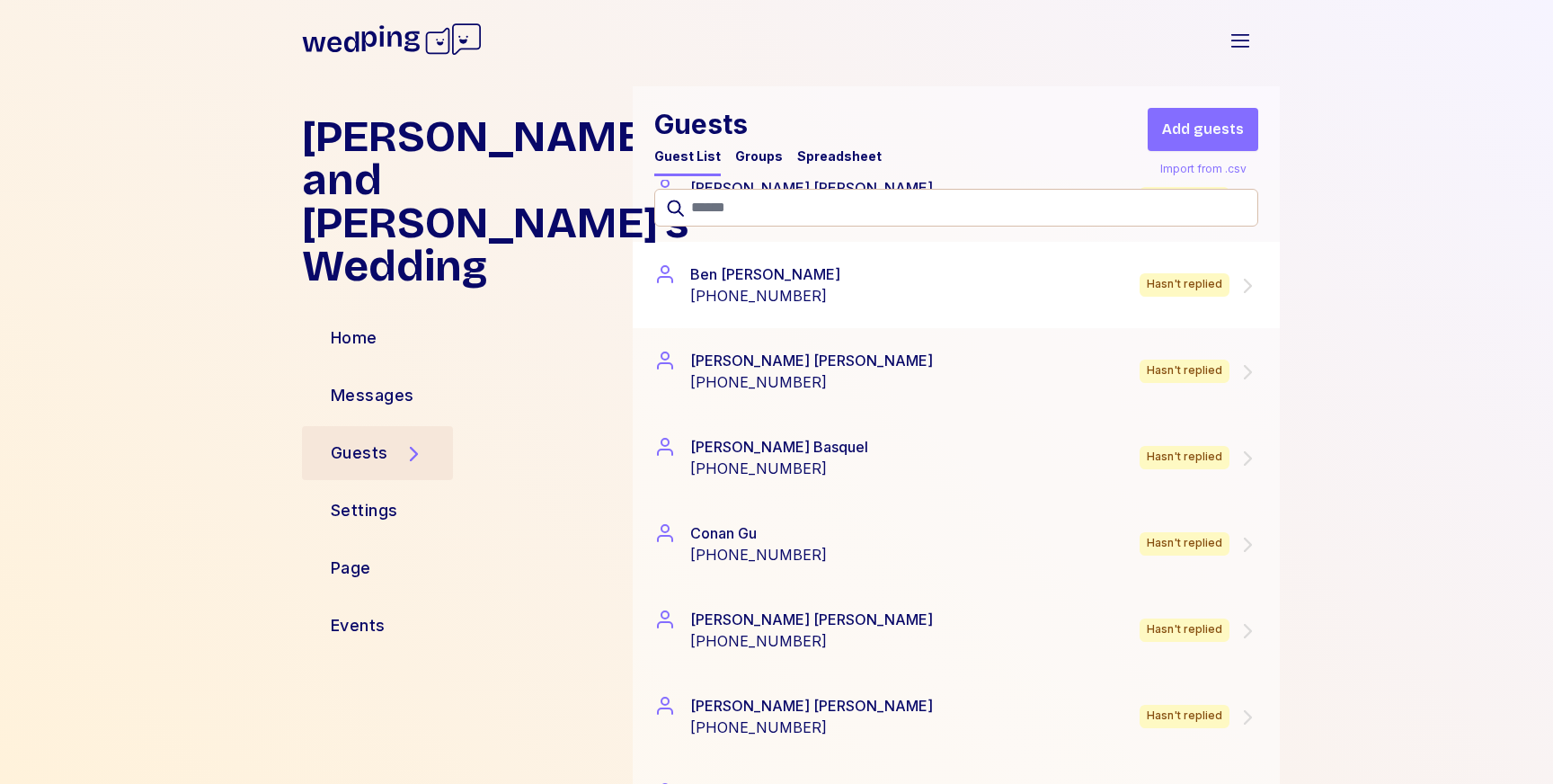
scroll to position [423, 0]
click at [967, 273] on div "[PERSON_NAME] [PHONE_NUMBER] Hasn't replied" at bounding box center [957, 284] width 604 height 43
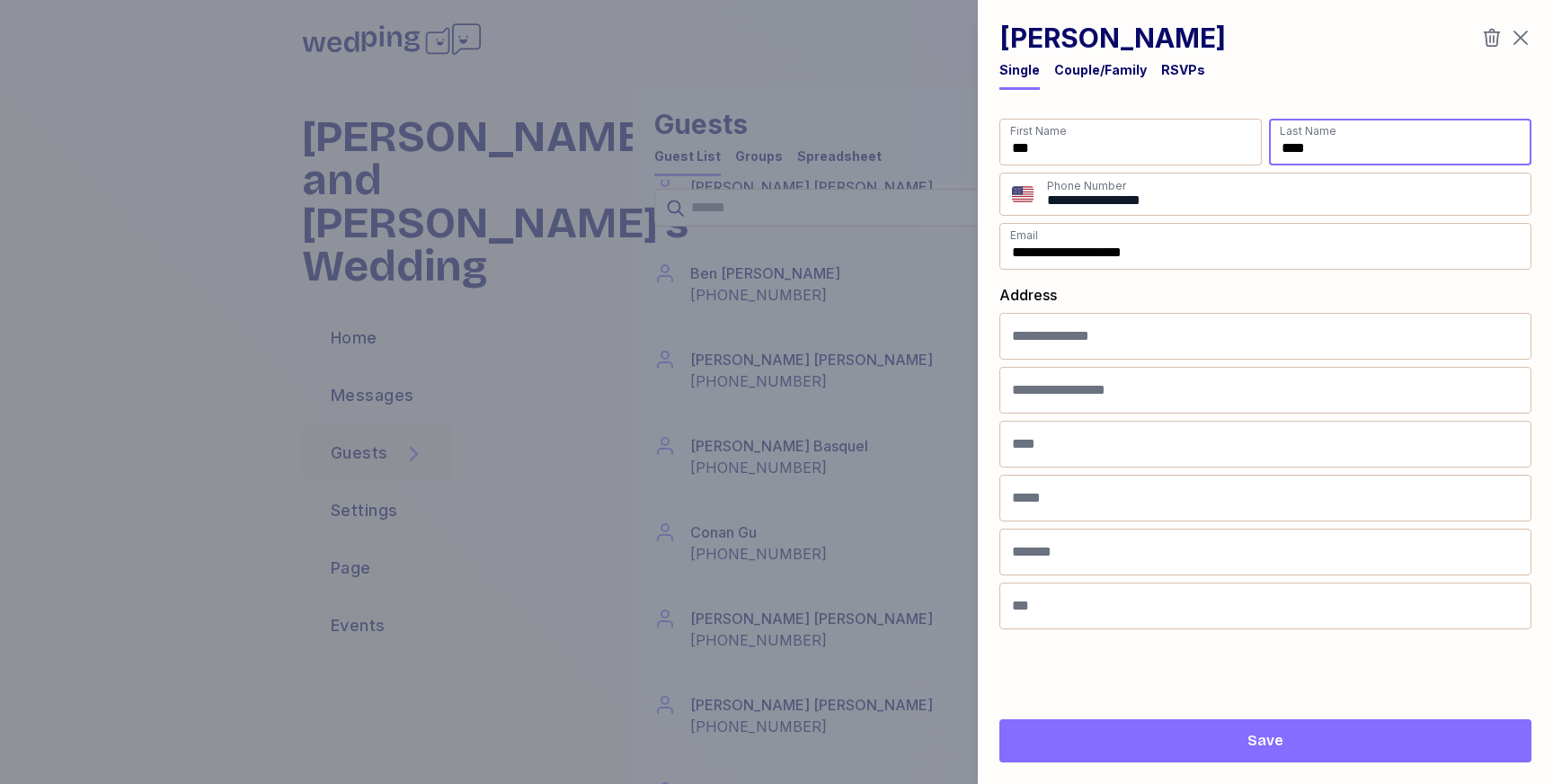
click at [1348, 141] on input "****" at bounding box center [1401, 141] width 263 height 46
type input "****"
click at [1244, 743] on span "Save" at bounding box center [1266, 740] width 503 height 22
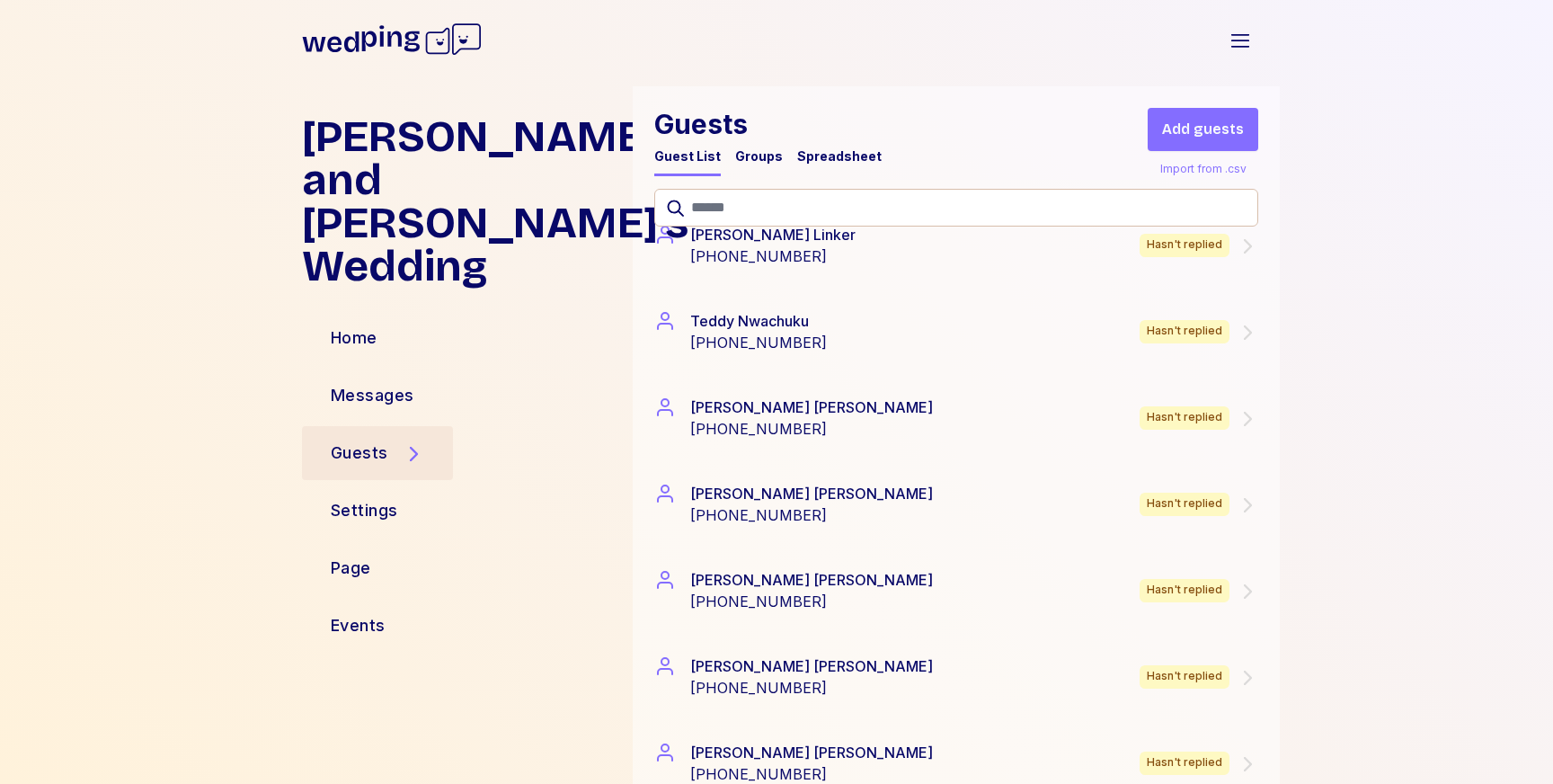
scroll to position [3461, 0]
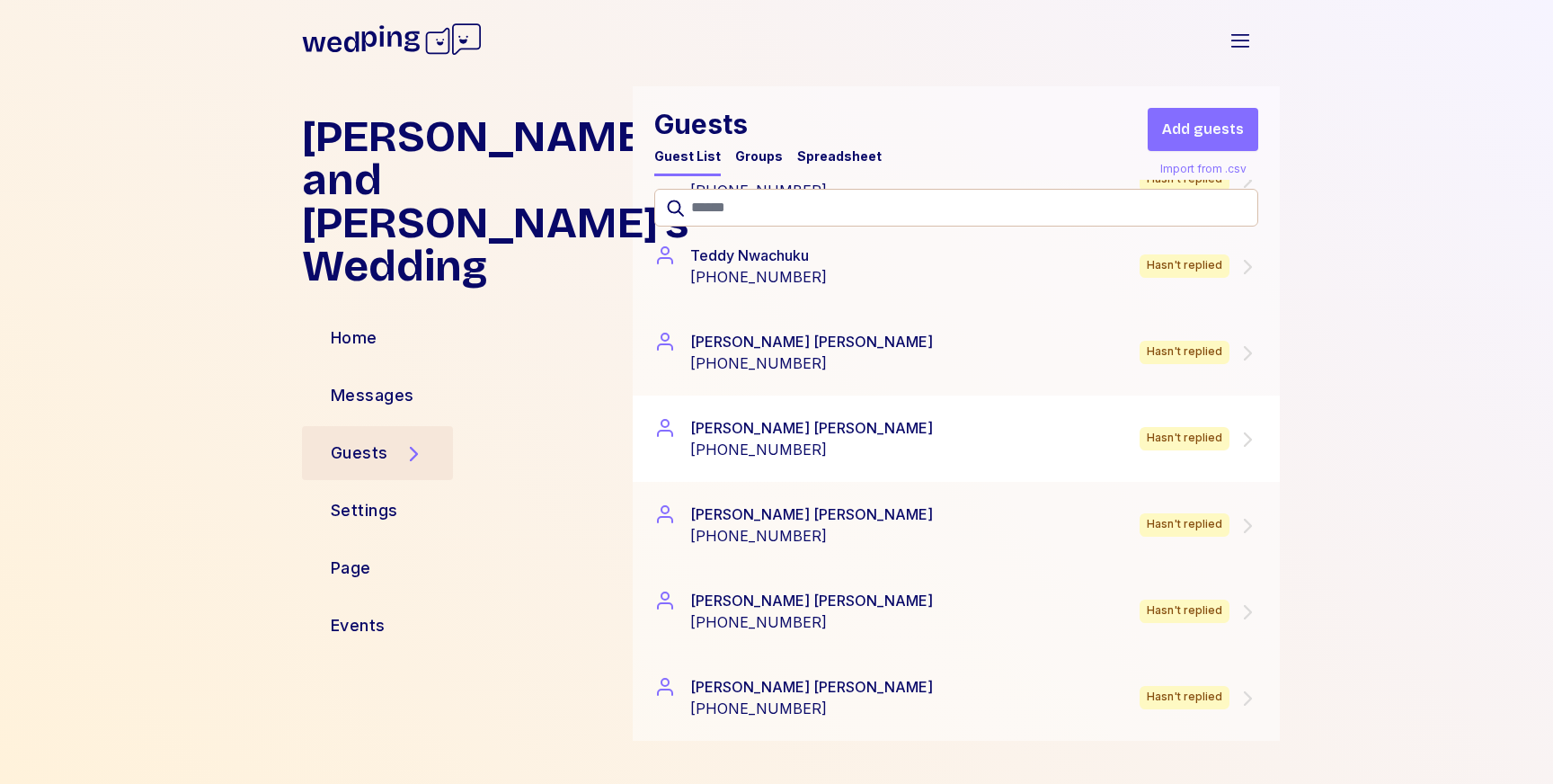
click at [904, 450] on div "[PERSON_NAME] [PHONE_NUMBER] Hasn't replied" at bounding box center [957, 438] width 604 height 43
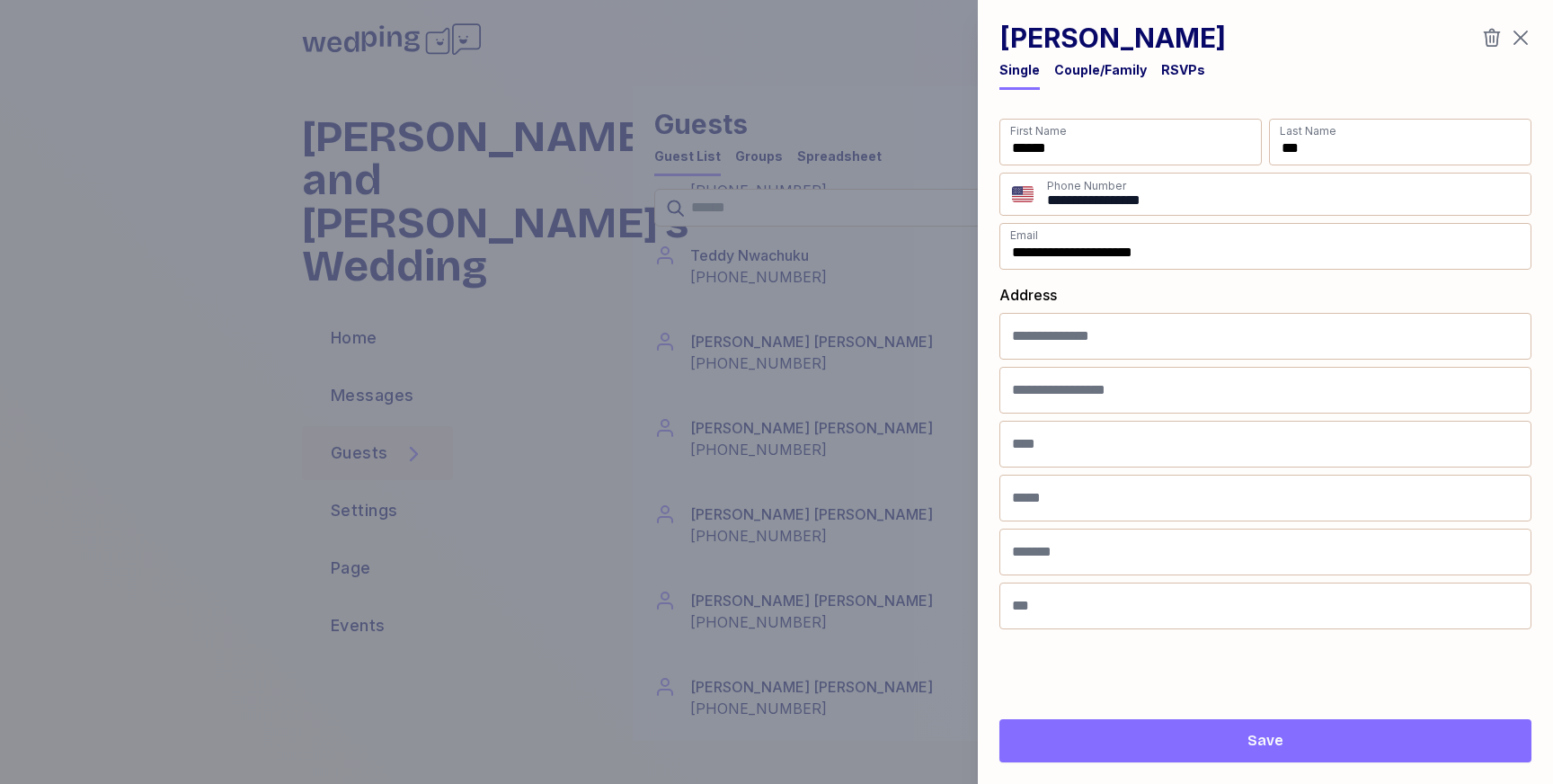
click at [903, 450] on div at bounding box center [776, 392] width 1553 height 784
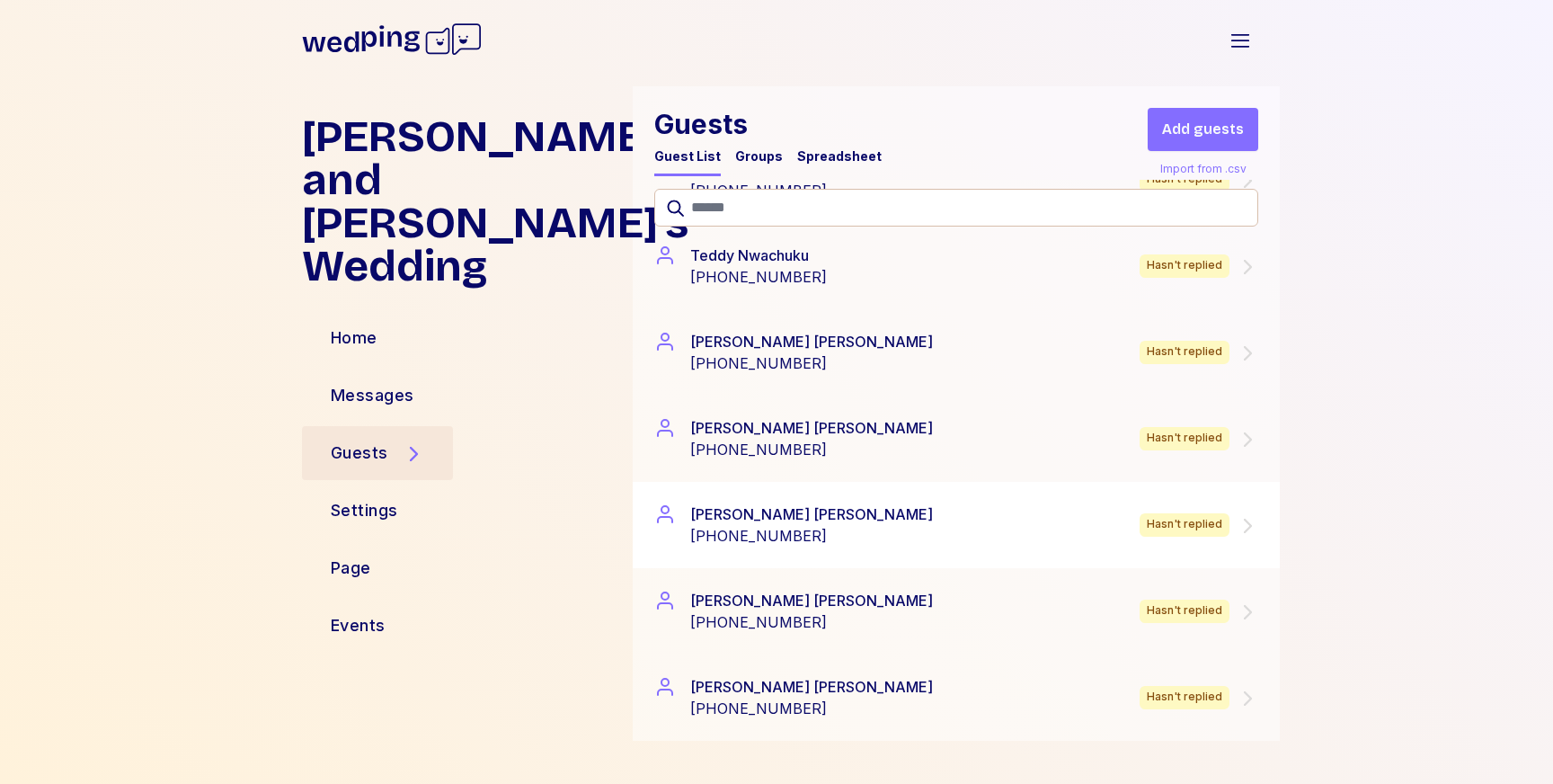
click at [853, 537] on div "[PERSON_NAME] [PHONE_NUMBER] Hasn't replied" at bounding box center [957, 524] width 604 height 43
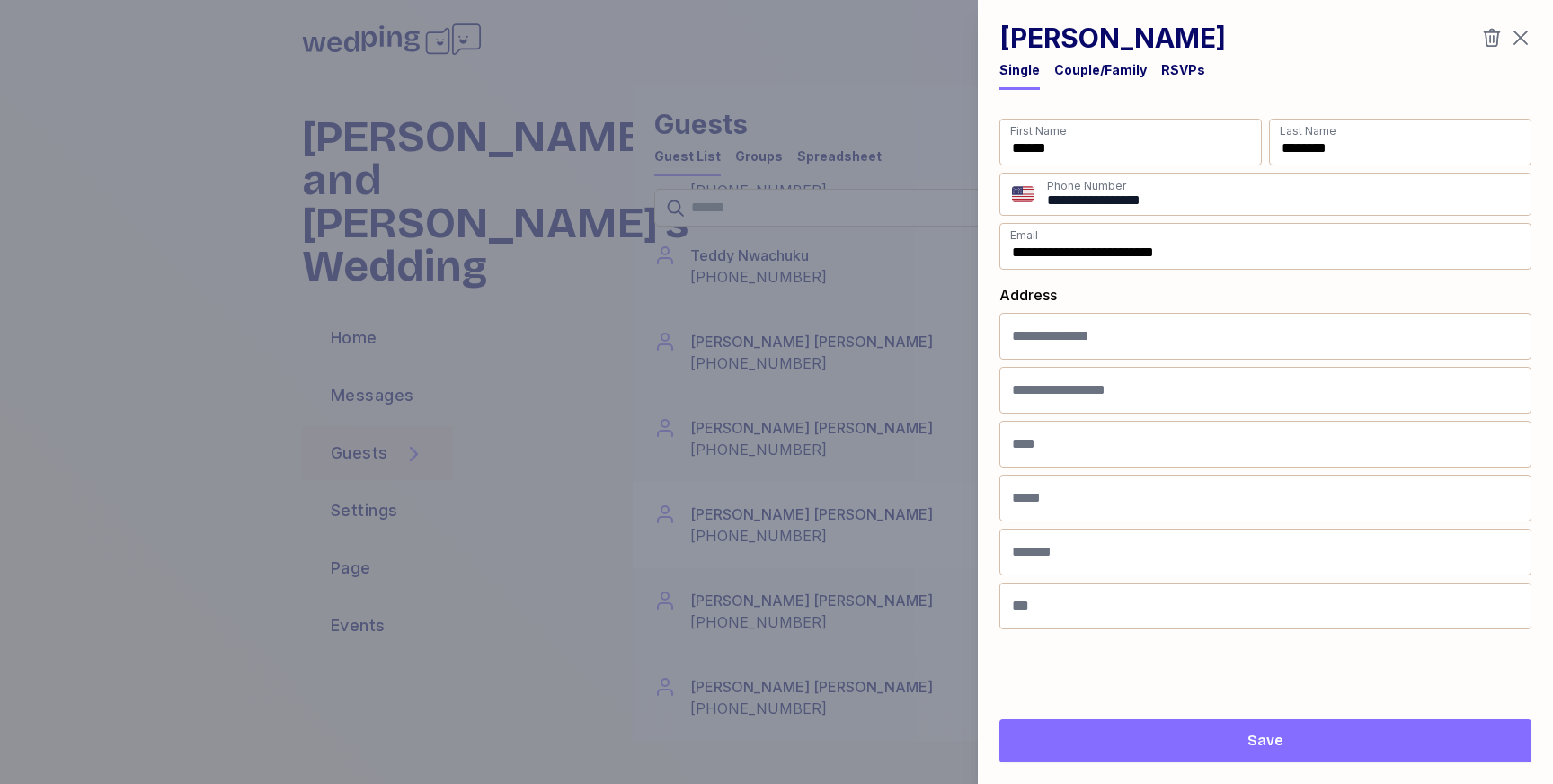
click at [853, 537] on div at bounding box center [776, 392] width 1553 height 784
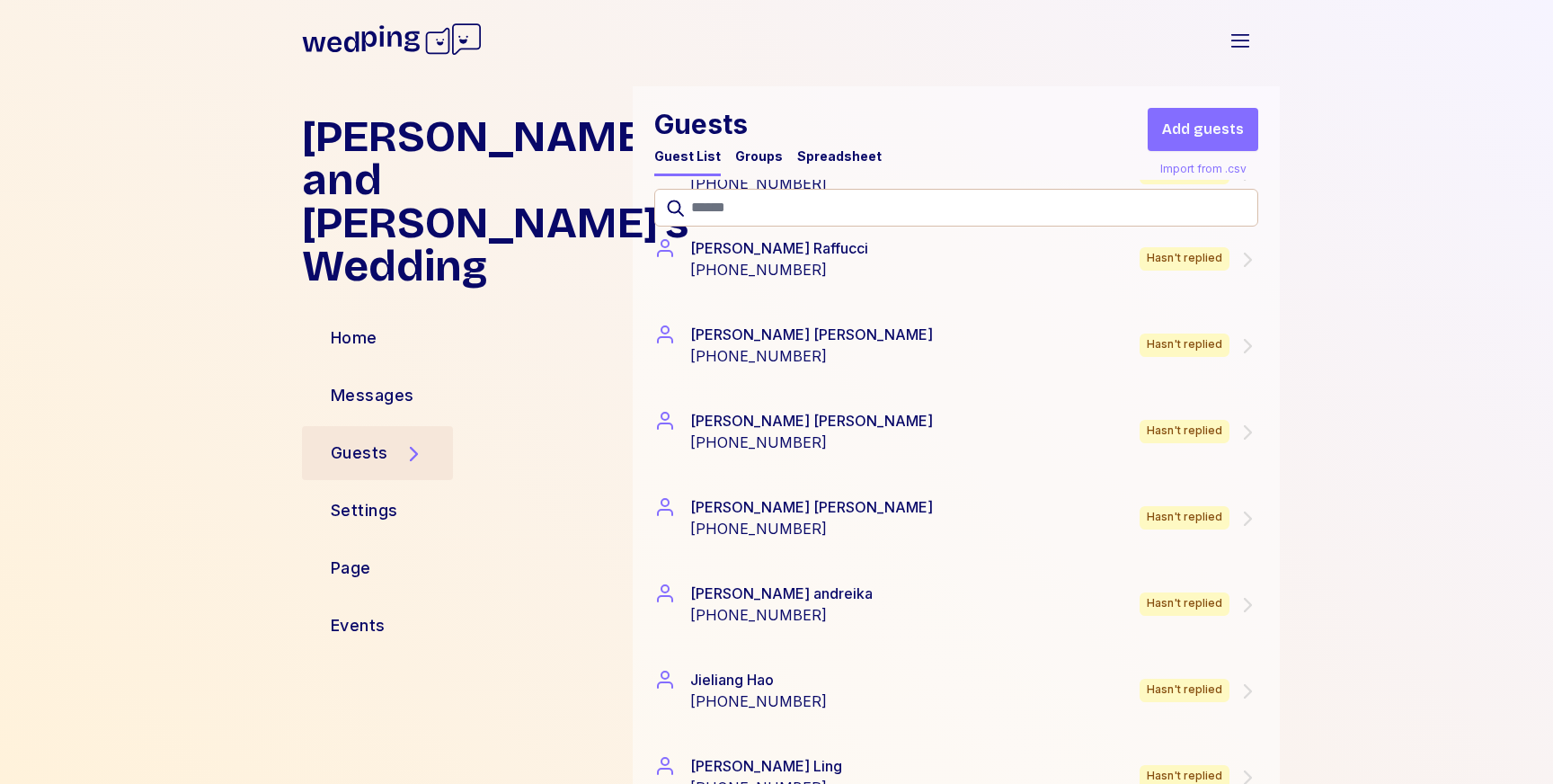
scroll to position [1210, 0]
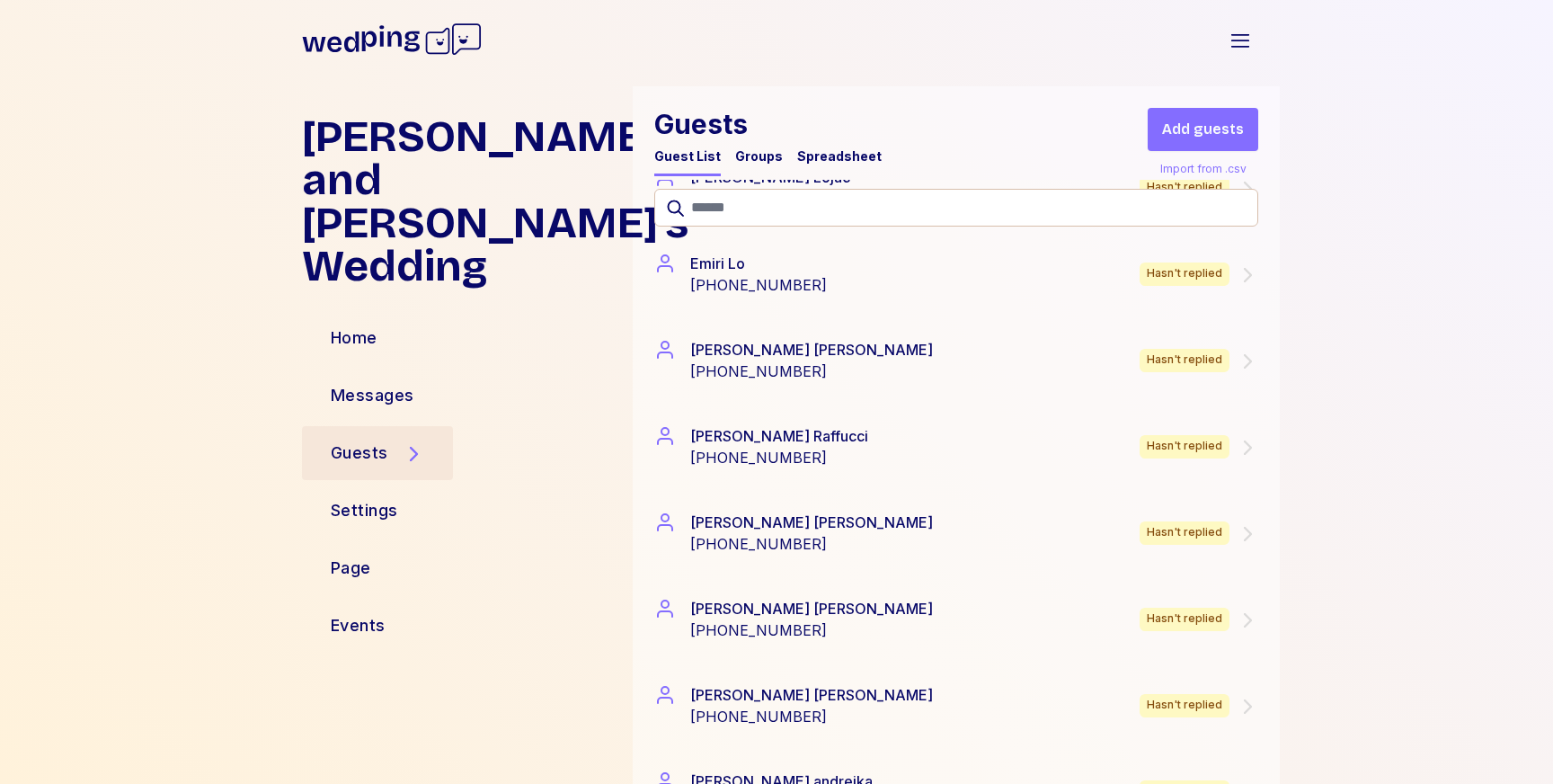
click at [830, 156] on div "Spreadsheet" at bounding box center [839, 157] width 85 height 18
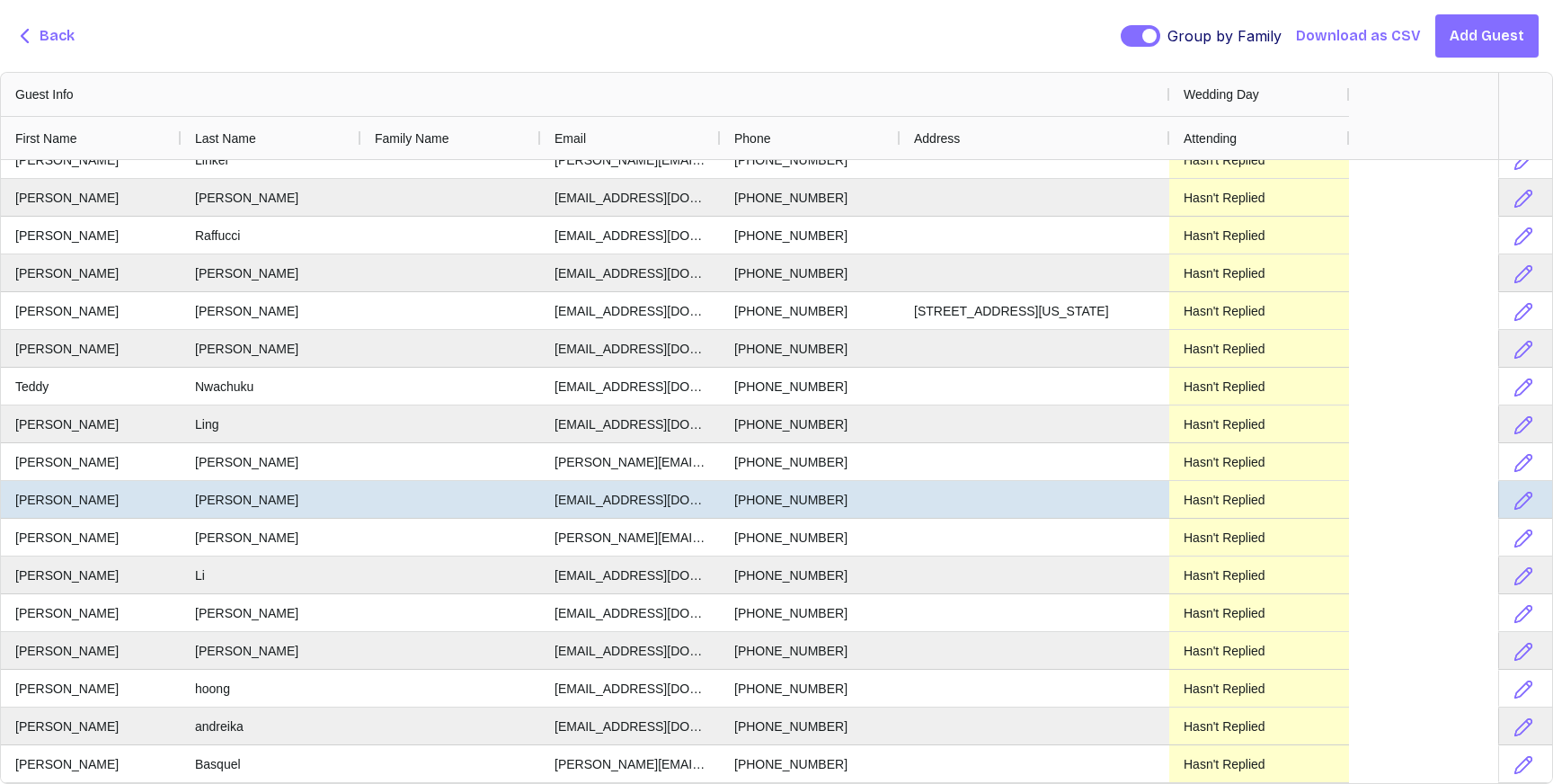
scroll to position [0, 0]
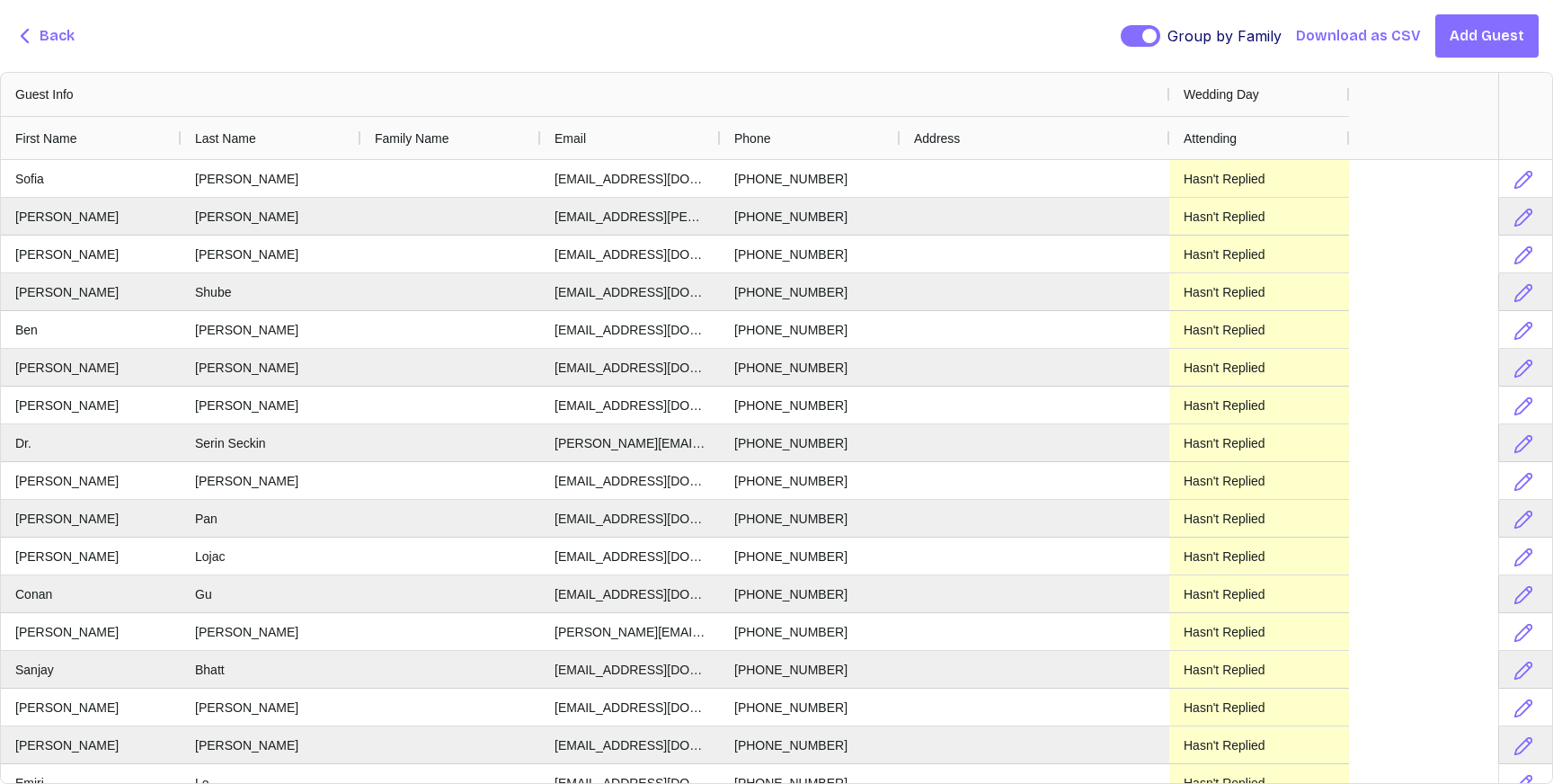
click at [57, 31] on span "Back" at bounding box center [57, 36] width 35 height 22
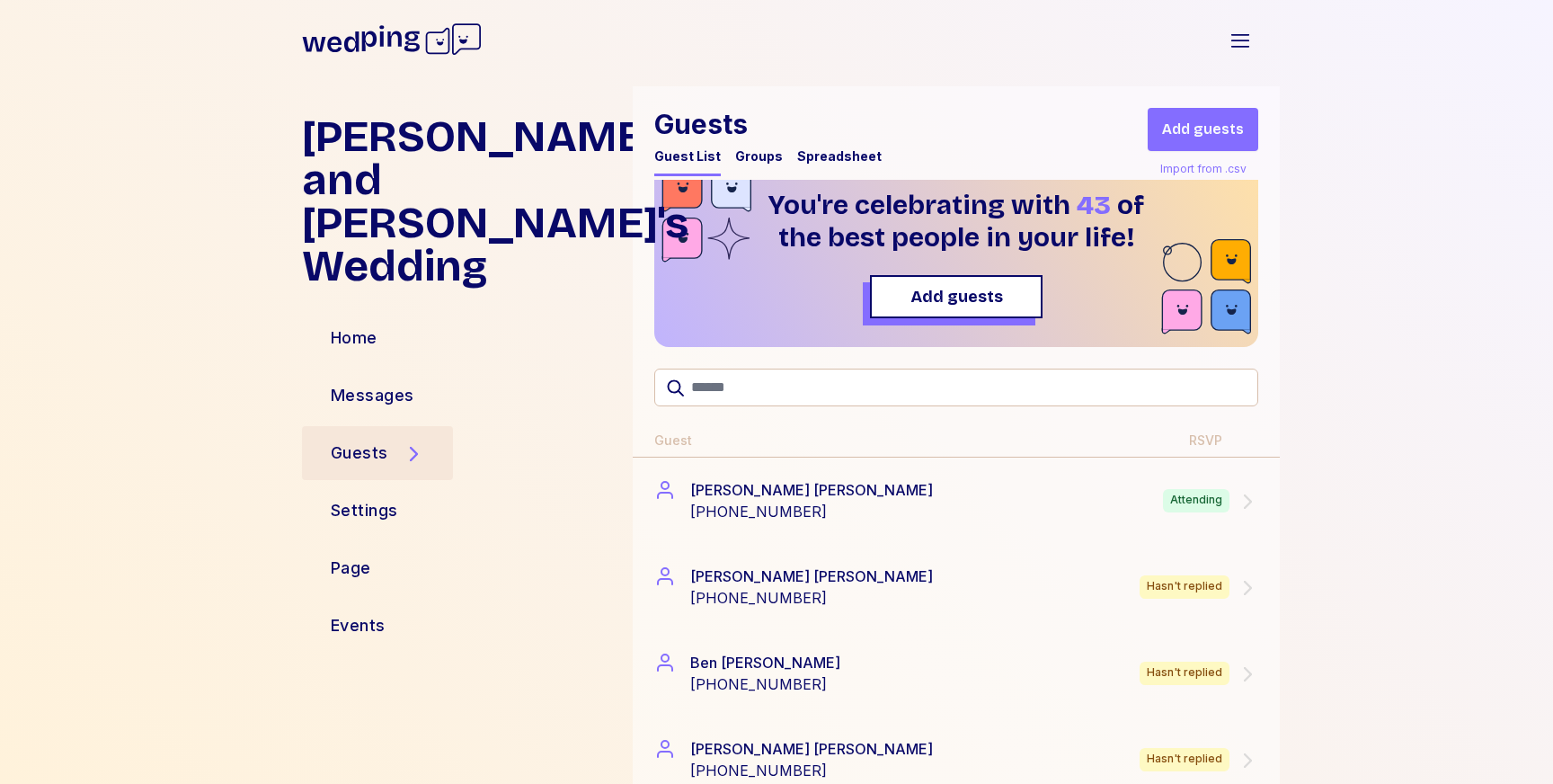
click at [765, 164] on div "Groups" at bounding box center [759, 157] width 47 height 18
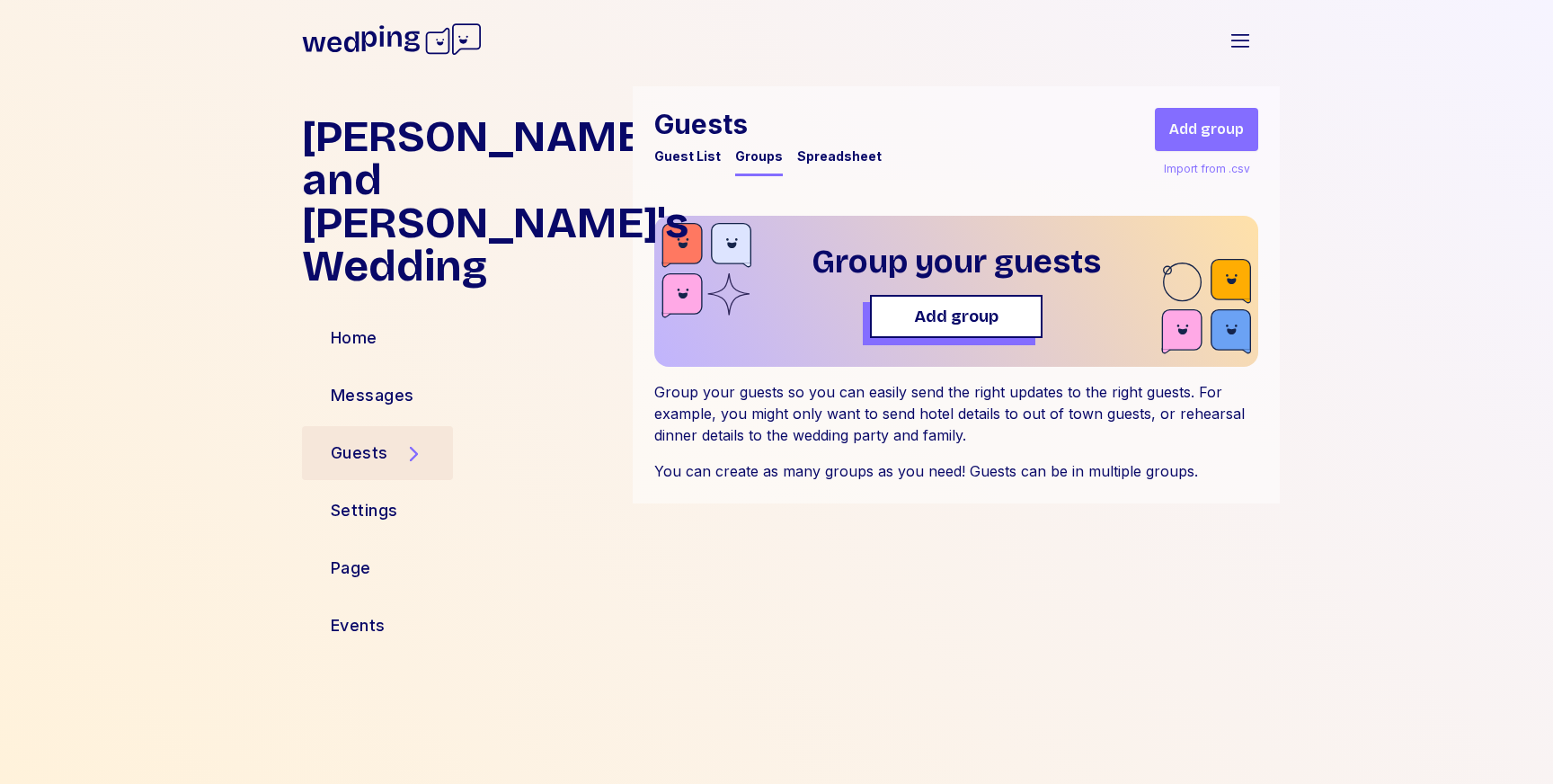
click at [684, 161] on div "Guest List" at bounding box center [688, 157] width 67 height 18
